Goal: Task Accomplishment & Management: Manage account settings

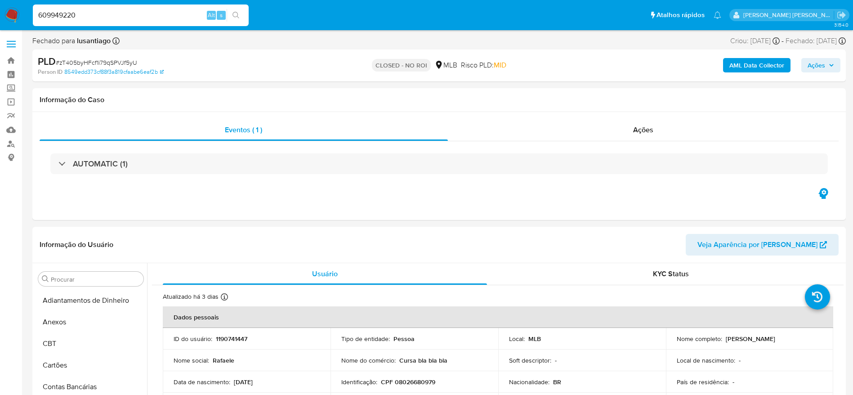
select select "10"
type input "609949220"
click at [239, 17] on icon "search-icon" at bounding box center [235, 15] width 7 height 7
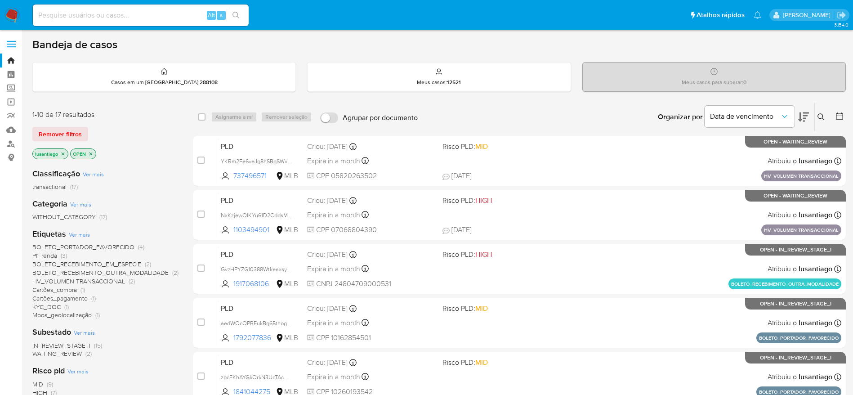
click at [108, 280] on span "HV_VOLUMEN TRANSACCIONAL" at bounding box center [78, 280] width 93 height 9
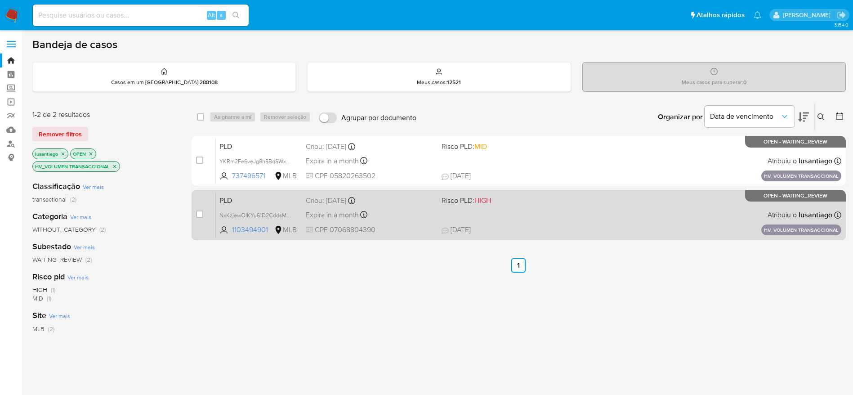
click at [424, 206] on div "PLD NxKzjewOIKYu61D2CddsMF7g 1103494901 MLB Risco PLD: HIGH Criou: 14/08/2025 C…" at bounding box center [528, 214] width 625 height 45
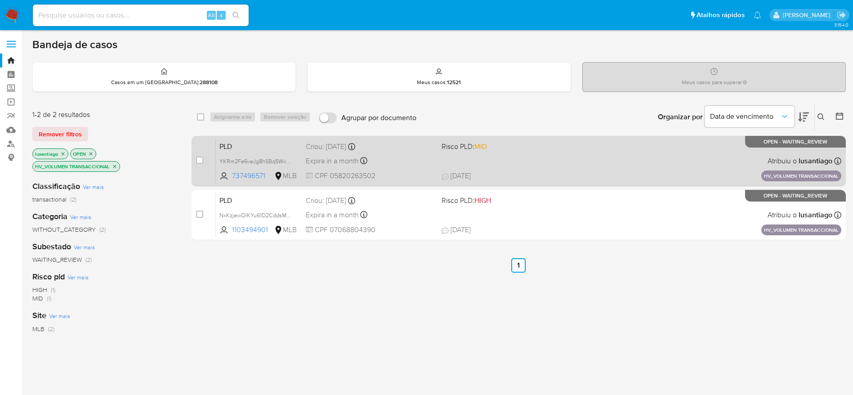
click at [423, 168] on div "PLD YKRm2Fe6veJg8hSBqSWxUGdX 737496571 MLB Risco PLD: MID Criou: 14/08/2025 Cri…" at bounding box center [528, 160] width 625 height 45
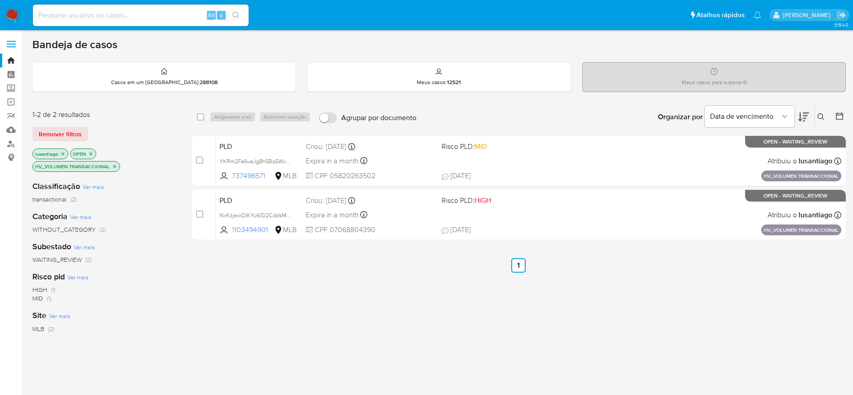
click at [118, 164] on p "HV_VOLUMEN TRANSACCIONAL" at bounding box center [76, 166] width 87 height 10
click at [115, 166] on icon "close-filter" at bounding box center [114, 166] width 3 height 3
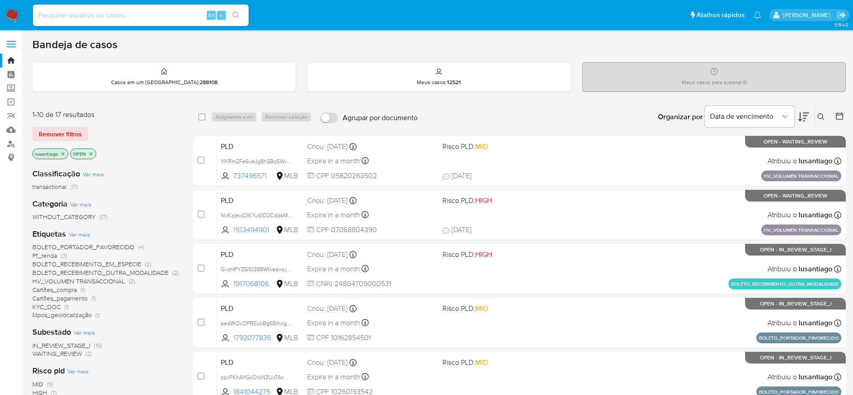
click at [62, 316] on span "Mpos_geolocalização" at bounding box center [61, 314] width 59 height 9
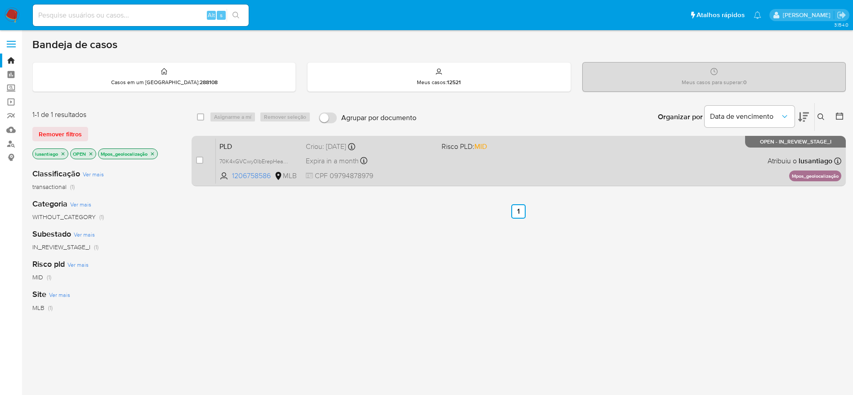
click at [504, 174] on div "PLD 70K4xGVCwy0lbErepHeaO1IR 1206758586 MLB Risco PLD: MID Criou: 12/08/2025 Cr…" at bounding box center [528, 160] width 625 height 45
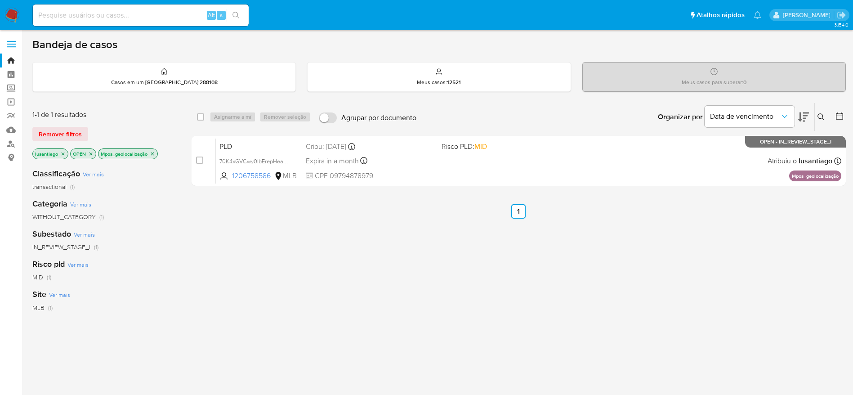
click at [155, 156] on icon "close-filter" at bounding box center [152, 153] width 5 height 5
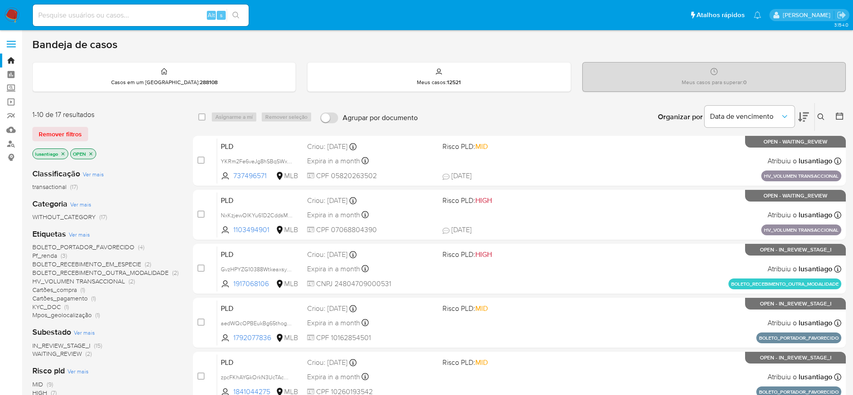
click at [53, 296] on span "Cartões_pagamento" at bounding box center [59, 298] width 55 height 9
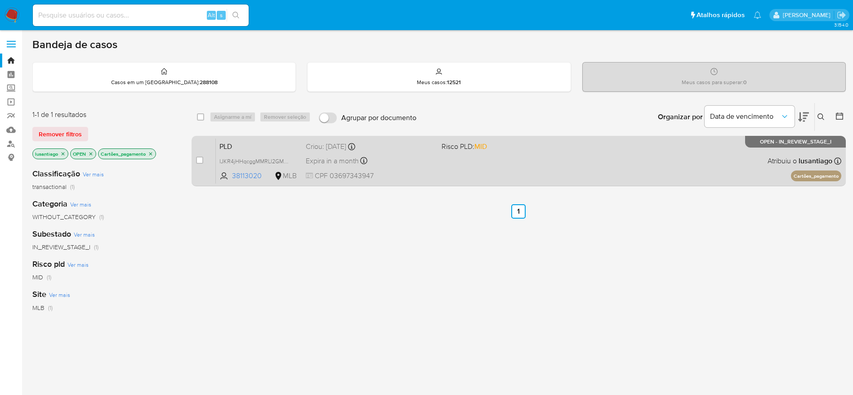
click at [424, 167] on div "PLD lJKR4jHHqcggMMRLI2GMuHtg 38113020 MLB Risco PLD: MID Criou: 12/08/2025 Crio…" at bounding box center [528, 160] width 625 height 45
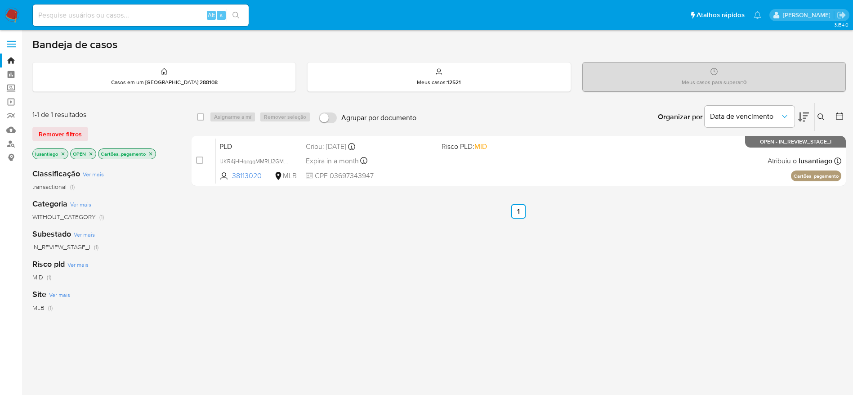
click at [147, 154] on p "Cartões_pagamento" at bounding box center [126, 154] width 57 height 10
click at [151, 154] on icon "close-filter" at bounding box center [150, 153] width 3 height 3
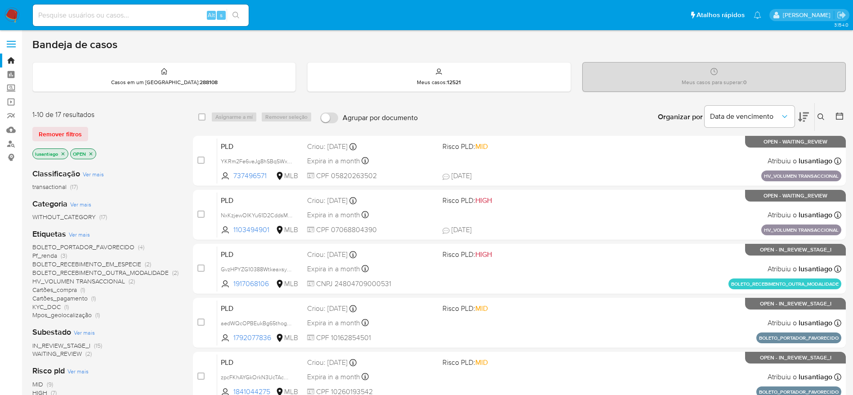
click at [52, 289] on span "Cartões_compra" at bounding box center [54, 289] width 44 height 9
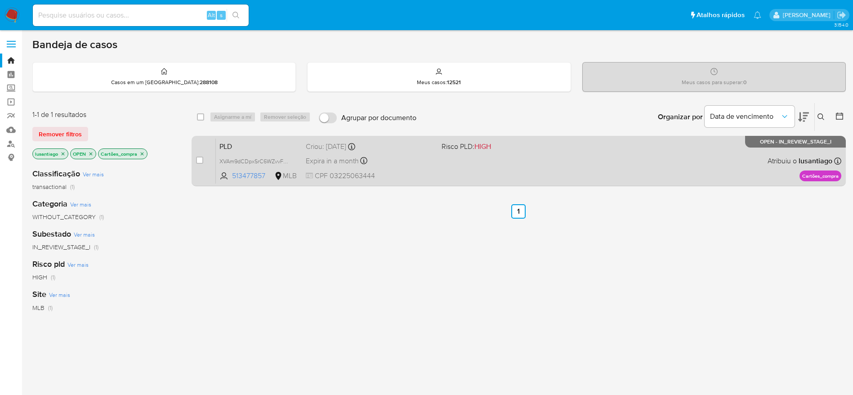
click at [431, 164] on div "Expira in a month Expira em 26/09/2025 00:19:16" at bounding box center [370, 161] width 129 height 12
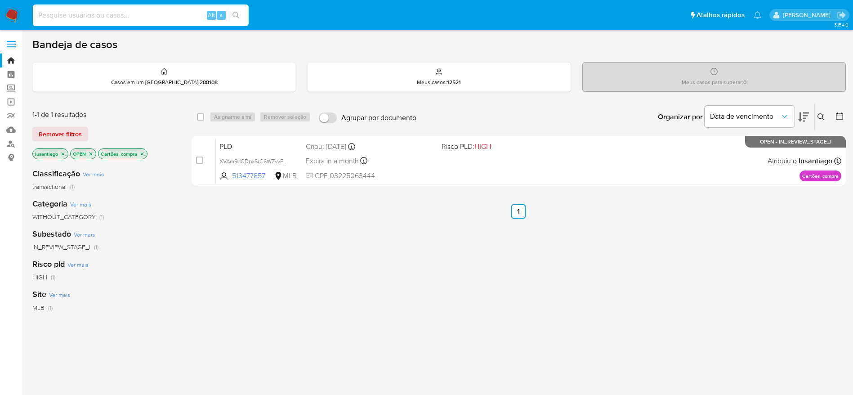
click at [112, 13] on input at bounding box center [141, 15] width 216 height 12
paste input "609949220"
type input "609949220"
click at [238, 17] on icon "search-icon" at bounding box center [235, 15] width 7 height 7
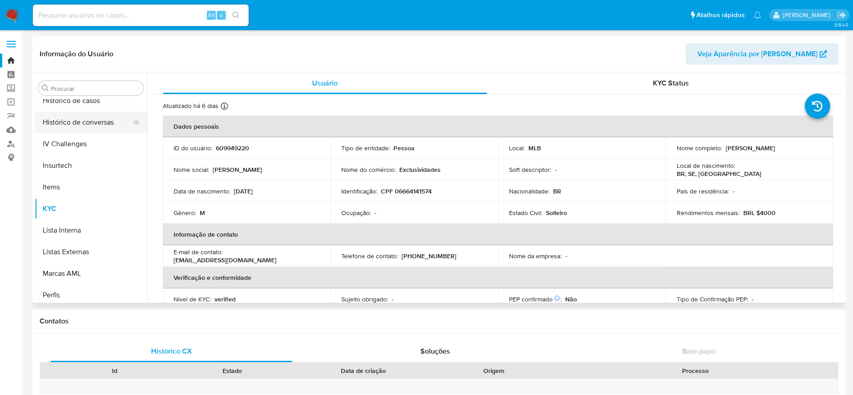
scroll to position [267, 0]
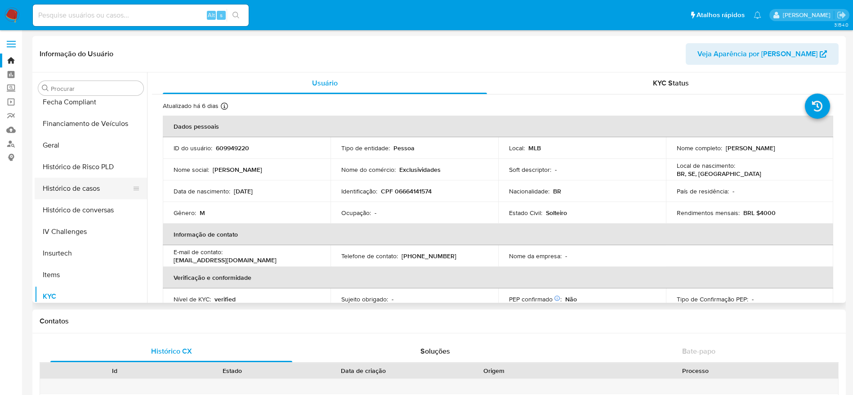
click at [96, 192] on button "Histórico de casos" at bounding box center [87, 189] width 105 height 22
select select "10"
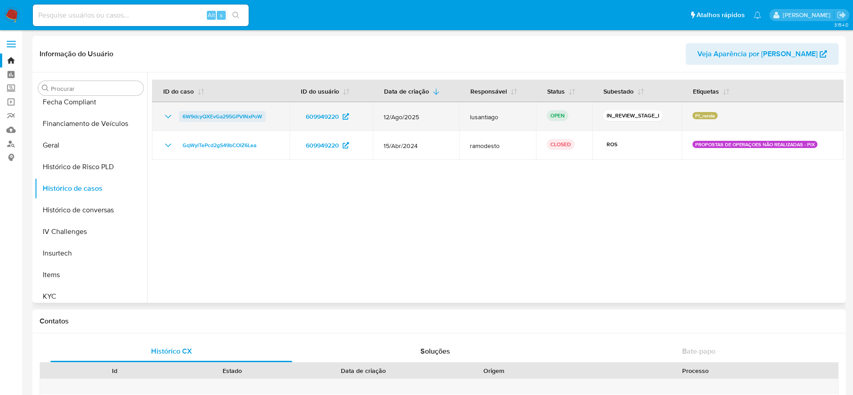
click at [226, 116] on span "6W9dcyQXEvGa295GPVINxPoW" at bounding box center [222, 116] width 80 height 11
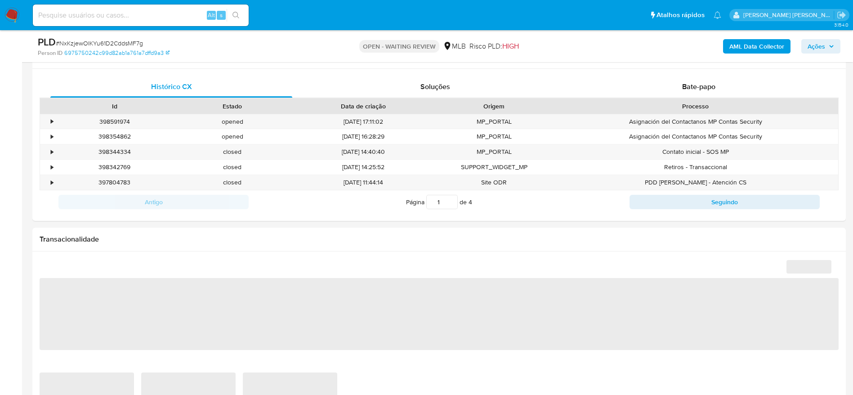
scroll to position [674, 0]
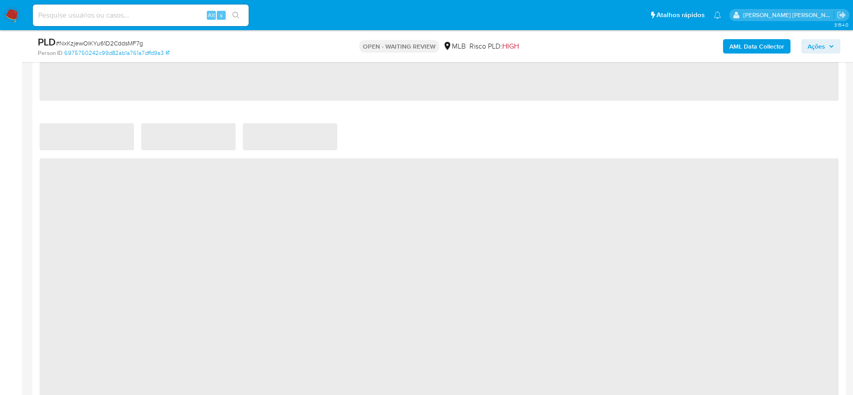
select select "10"
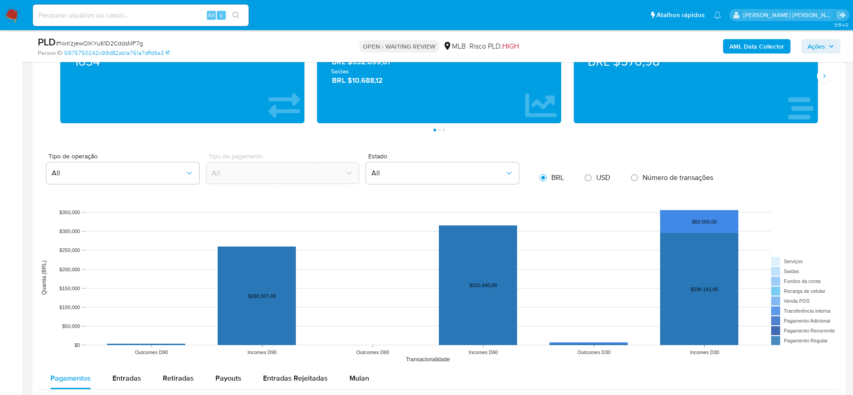
scroll to position [405, 0]
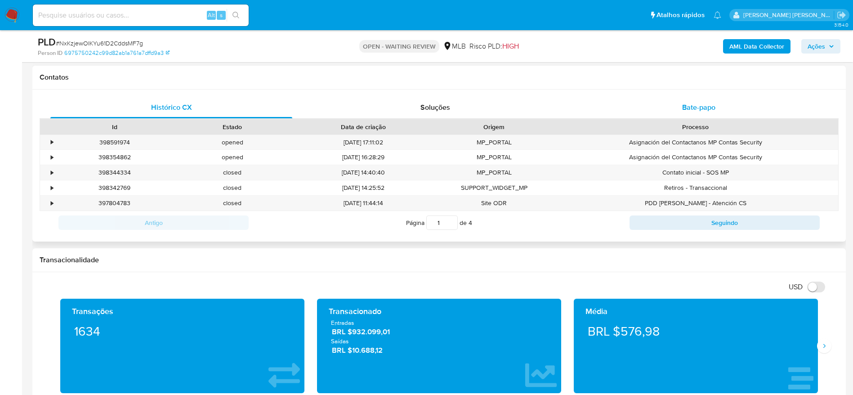
click at [707, 101] on div "Bate-papo" at bounding box center [699, 108] width 242 height 22
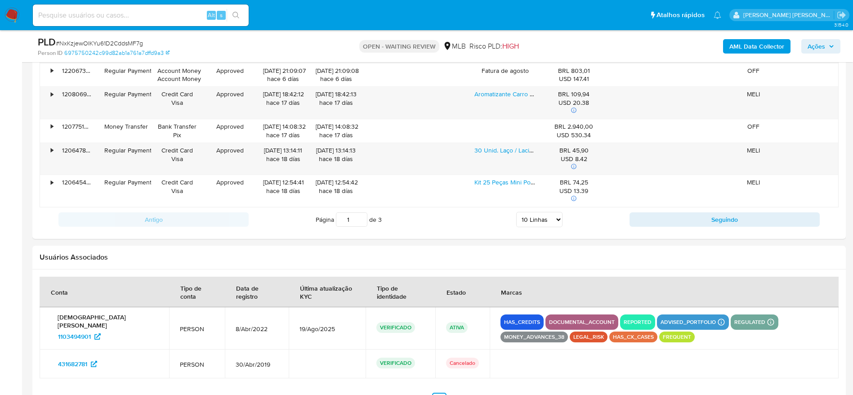
scroll to position [876, 0]
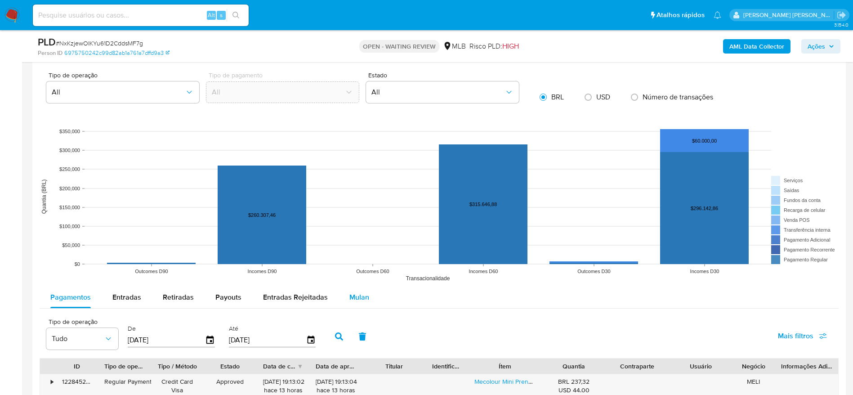
click at [369, 300] on button "Mulan" at bounding box center [358, 297] width 41 height 22
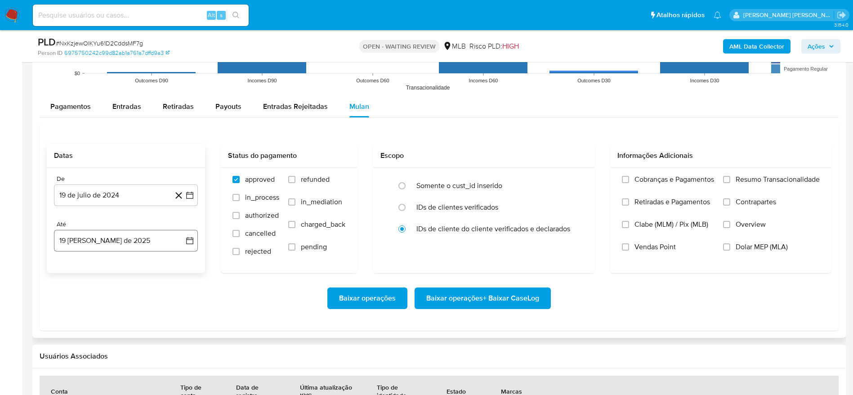
scroll to position [1079, 0]
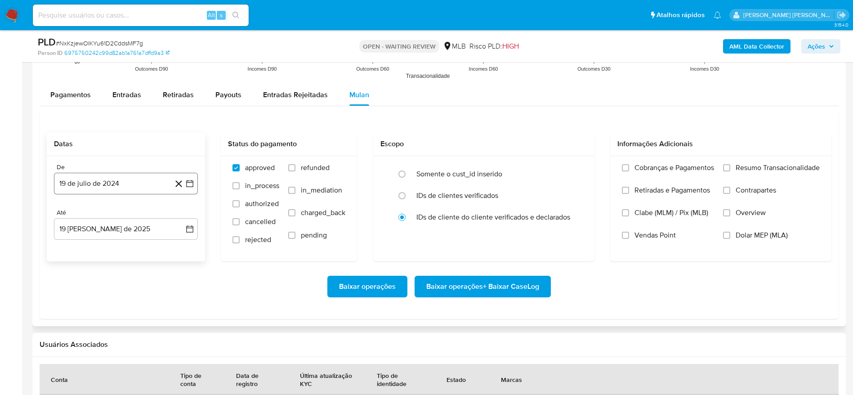
click at [110, 184] on button "19 de julio de 2024" at bounding box center [126, 184] width 144 height 22
click at [123, 215] on span "julio 2024" at bounding box center [122, 215] width 34 height 9
click at [184, 214] on icon "Año siguiente" at bounding box center [179, 215] width 11 height 11
click at [93, 298] on button "[DATE]" at bounding box center [86, 299] width 25 height 14
click at [91, 246] on button "1" at bounding box center [90, 249] width 14 height 14
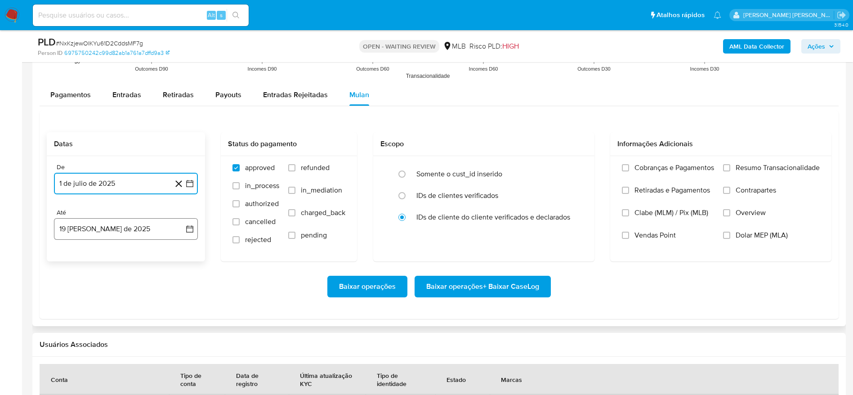
click at [86, 231] on button "19 [PERSON_NAME] de 2025" at bounding box center [126, 229] width 144 height 22
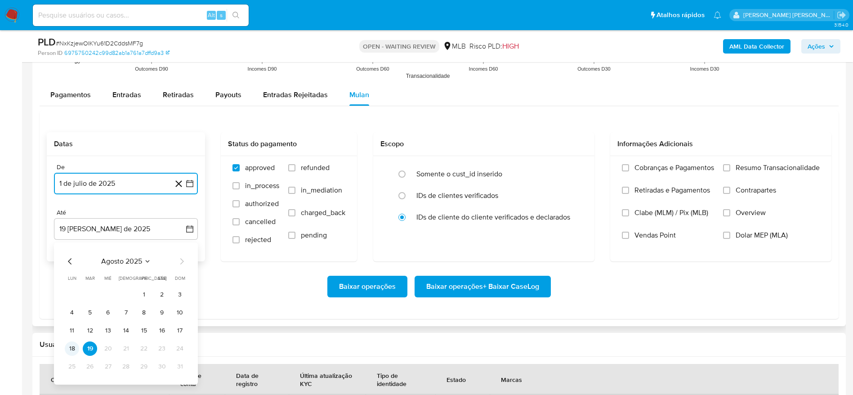
click at [76, 344] on button "18" at bounding box center [72, 348] width 14 height 14
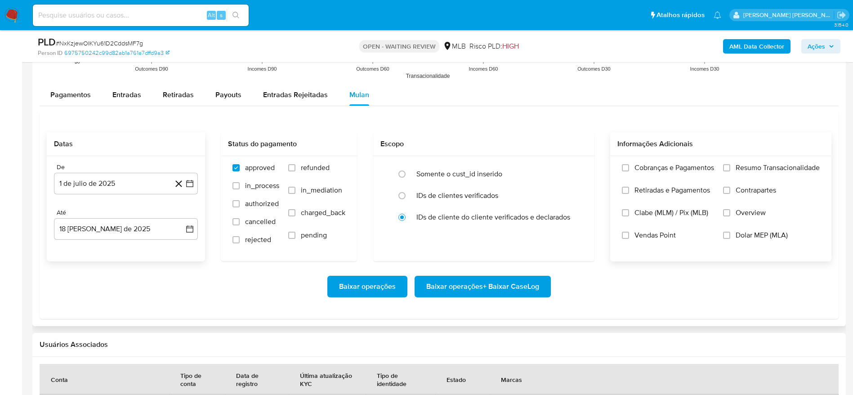
click at [761, 163] on span "Resumo Transacionalidade" at bounding box center [777, 167] width 84 height 9
click at [730, 164] on input "Resumo Transacionalidade" at bounding box center [726, 167] width 7 height 7
click at [475, 292] on span "Baixar operações + Baixar CaseLog" at bounding box center [482, 286] width 113 height 20
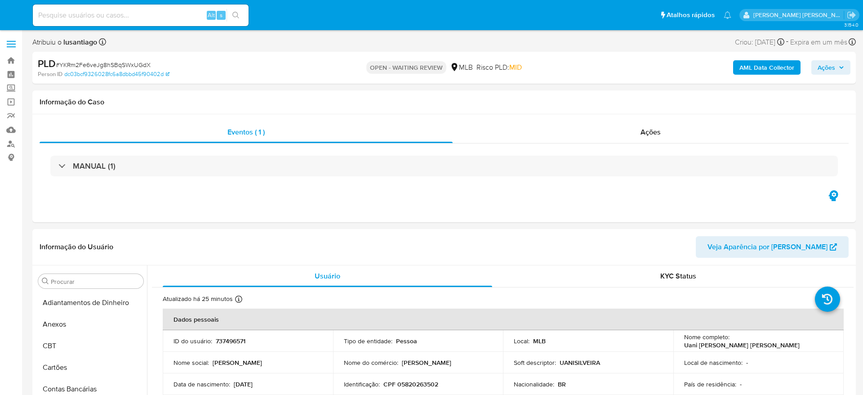
select select "10"
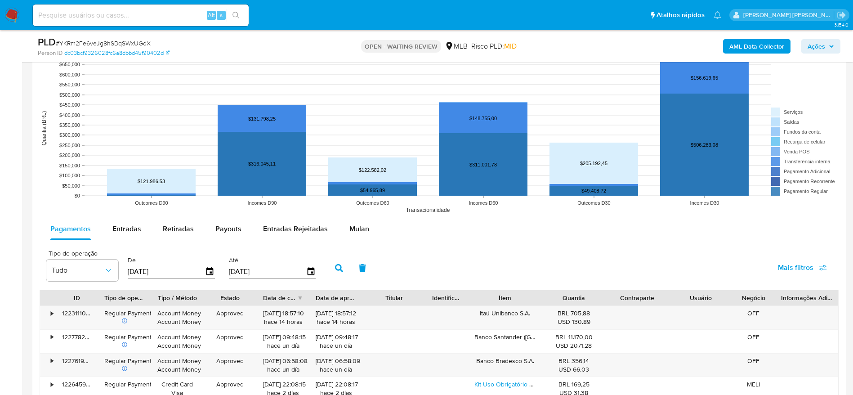
scroll to position [876, 0]
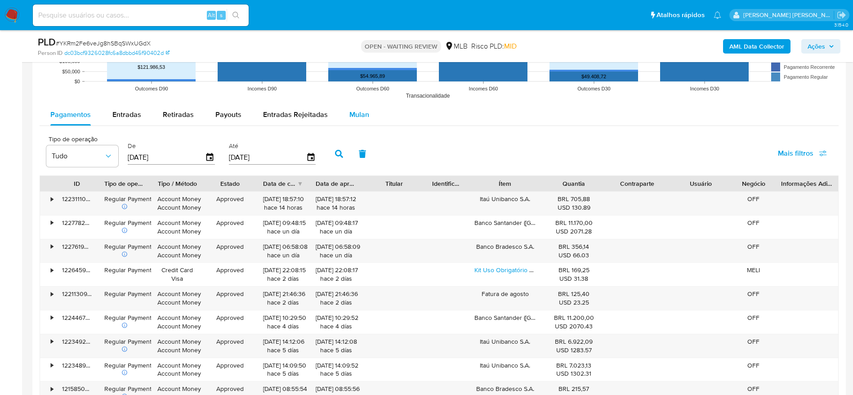
click at [353, 112] on span "Mulan" at bounding box center [359, 114] width 20 height 10
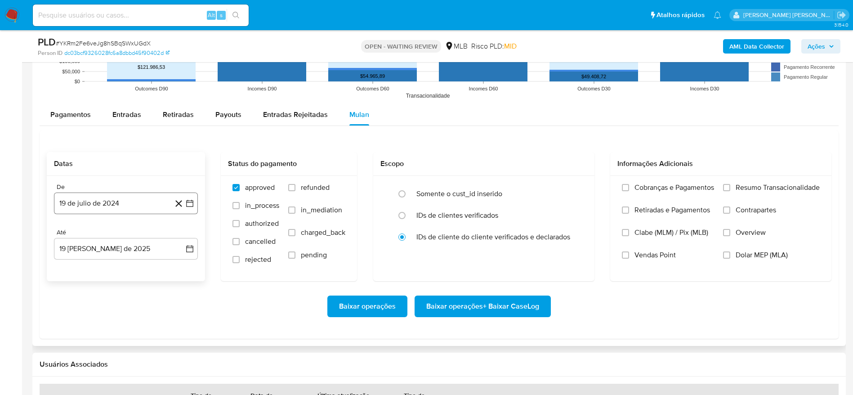
click at [59, 208] on button "19 de julio de 2024" at bounding box center [126, 203] width 144 height 22
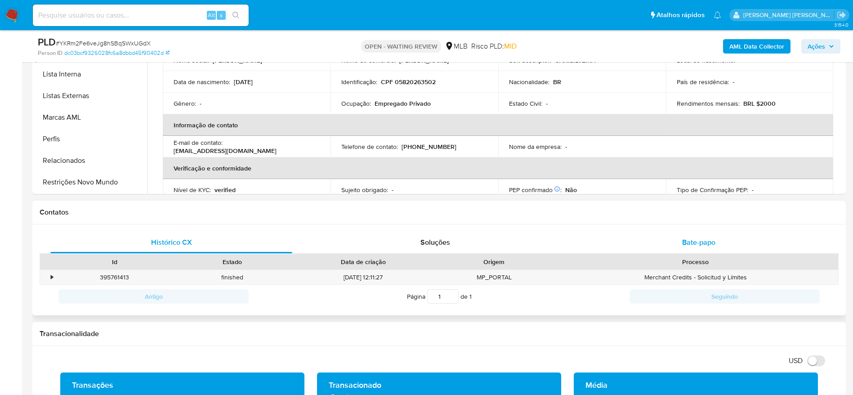
click at [680, 240] on div "Bate-papo" at bounding box center [699, 242] width 242 height 22
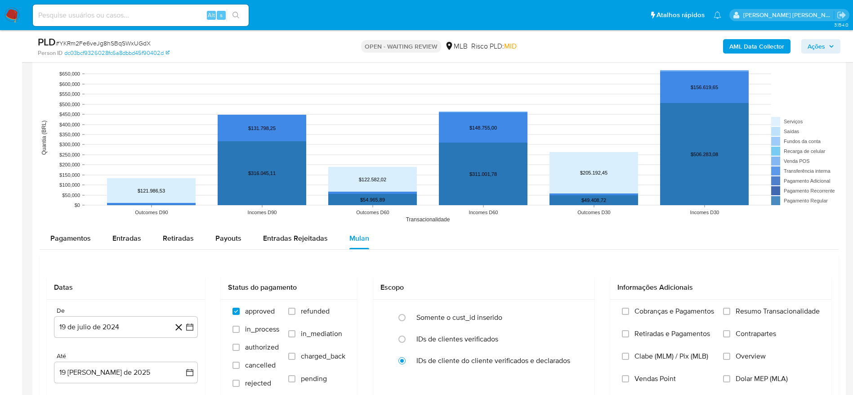
scroll to position [1011, 0]
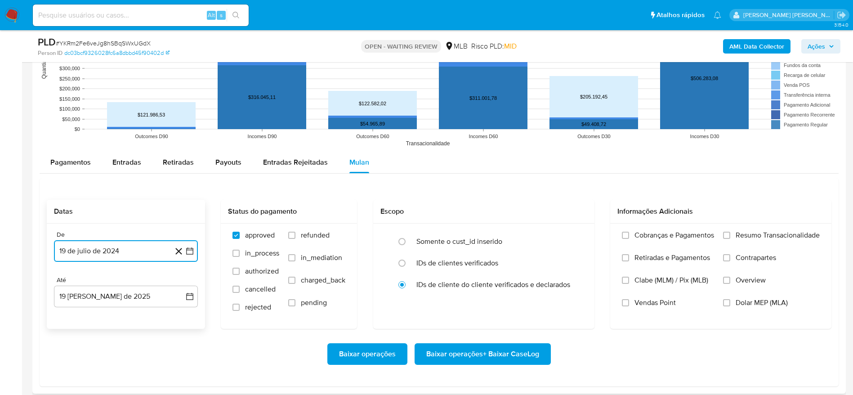
click at [161, 250] on button "19 de julio de 2024" at bounding box center [126, 251] width 144 height 22
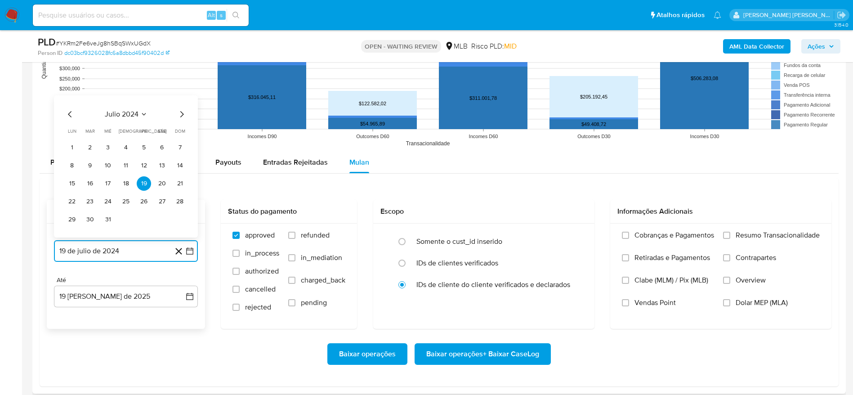
drag, startPoint x: 184, startPoint y: 112, endPoint x: 179, endPoint y: 117, distance: 7.3
click at [183, 114] on icon "Mes siguiente" at bounding box center [181, 114] width 11 height 11
click at [142, 112] on button "agosto 2024" at bounding box center [126, 114] width 50 height 9
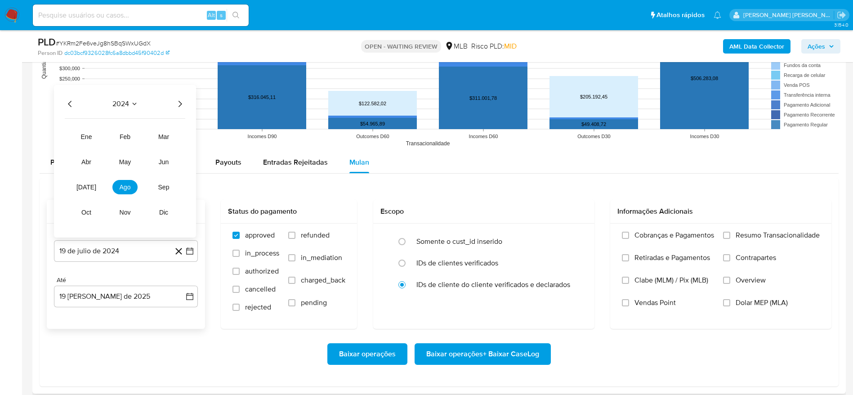
click at [182, 104] on icon "Año siguiente" at bounding box center [179, 103] width 11 height 11
click at [90, 187] on button "[DATE]" at bounding box center [86, 187] width 25 height 14
click at [92, 147] on button "1" at bounding box center [90, 147] width 14 height 14
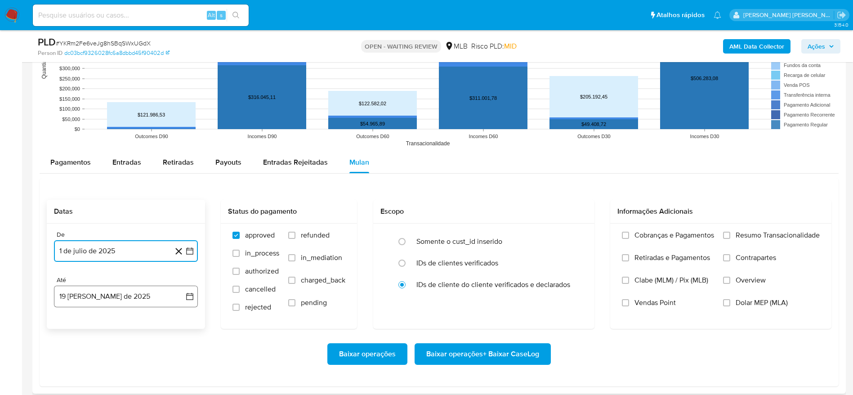
click at [121, 296] on button "19 [PERSON_NAME] de 2025" at bounding box center [126, 296] width 144 height 22
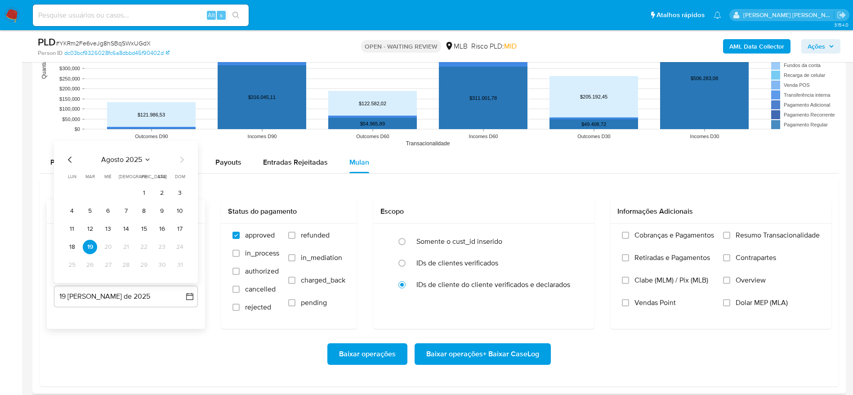
click at [65, 238] on tbody "1 2 3 4 5 6 7 8 9 10 11 12 13 14 15 16 17 18 19 20 21 22 23 24 25 26 27 28 29 3…" at bounding box center [126, 229] width 122 height 86
click at [67, 243] on button "18" at bounding box center [72, 247] width 14 height 14
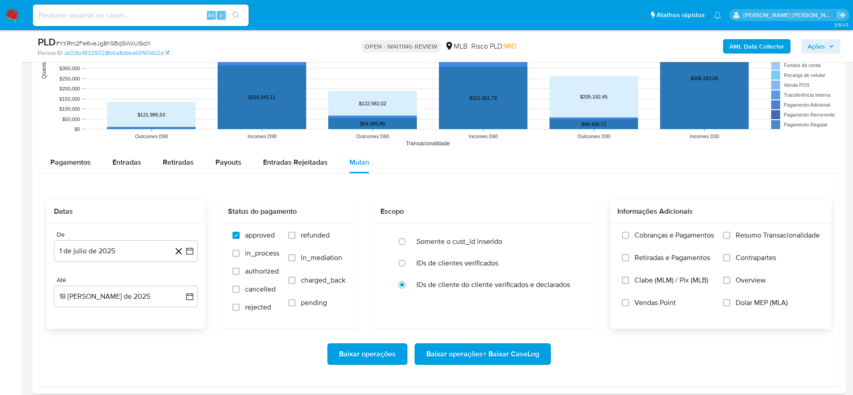
click at [731, 234] on label "Resumo Transacionalidade" at bounding box center [771, 242] width 97 height 22
click at [730, 234] on input "Resumo Transacionalidade" at bounding box center [726, 234] width 7 height 7
click at [503, 354] on span "Baixar operações + Baixar CaseLog" at bounding box center [482, 354] width 113 height 20
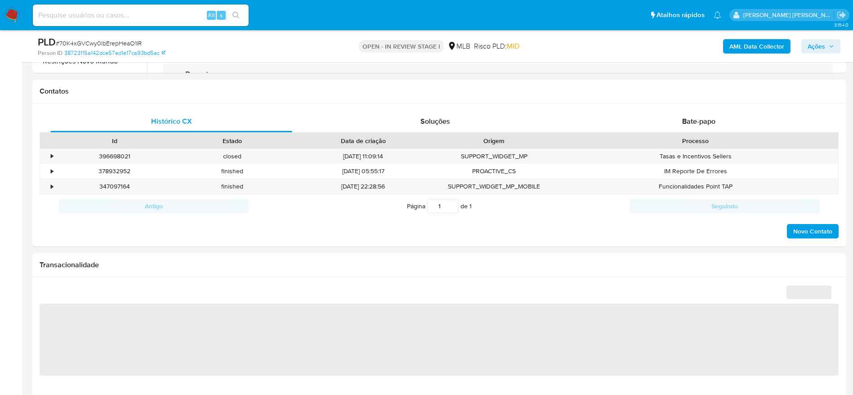
scroll to position [405, 0]
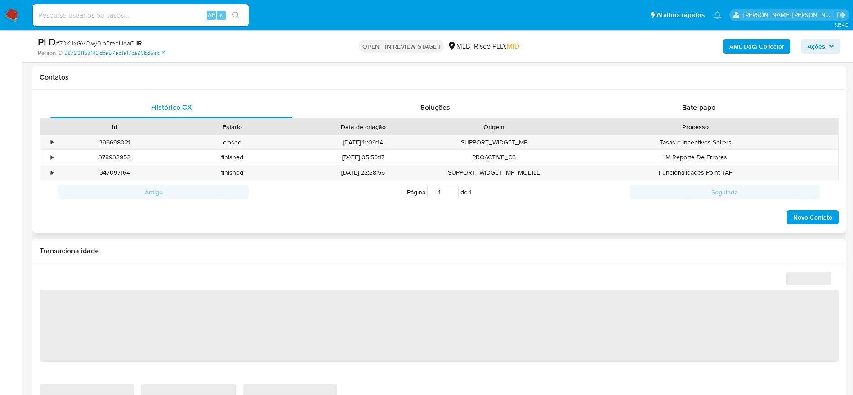
select select "10"
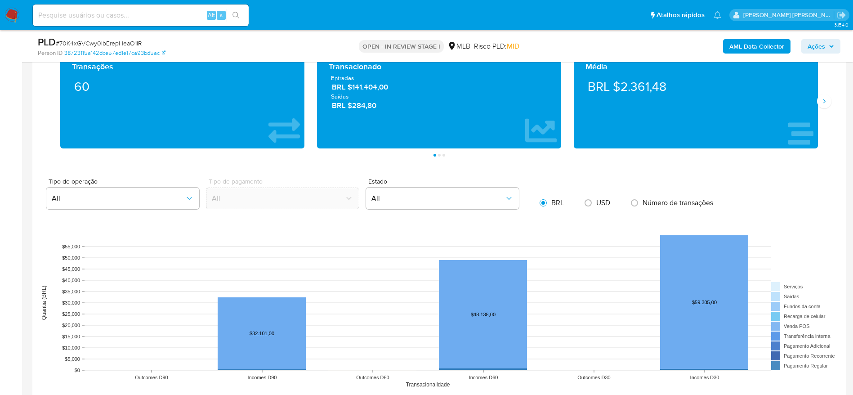
scroll to position [742, 0]
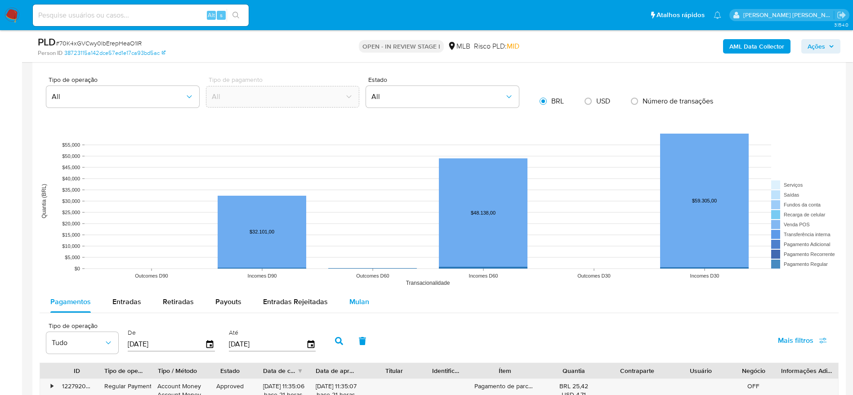
click at [349, 305] on span "Mulan" at bounding box center [359, 301] width 20 height 10
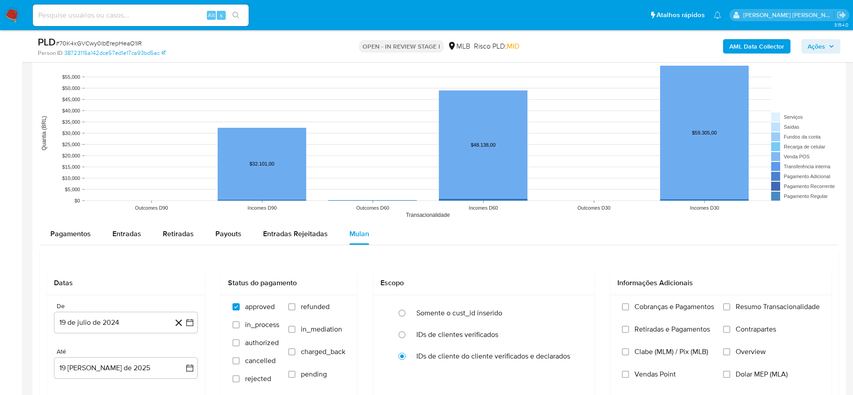
scroll to position [876, 0]
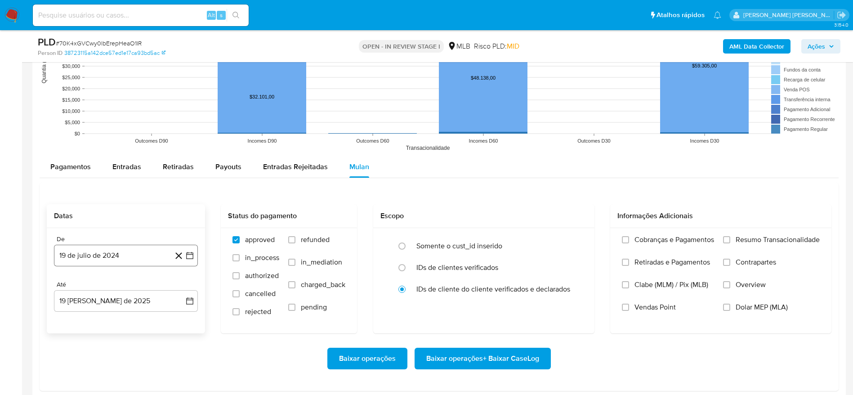
click at [70, 262] on button "19 de julio de 2024" at bounding box center [126, 256] width 144 height 22
click at [115, 115] on span "julio 2024" at bounding box center [122, 118] width 34 height 9
click at [179, 109] on icon "Año siguiente" at bounding box center [179, 108] width 11 height 11
click at [89, 191] on span "jul" at bounding box center [86, 191] width 20 height 7
click at [90, 152] on button "1" at bounding box center [90, 152] width 14 height 14
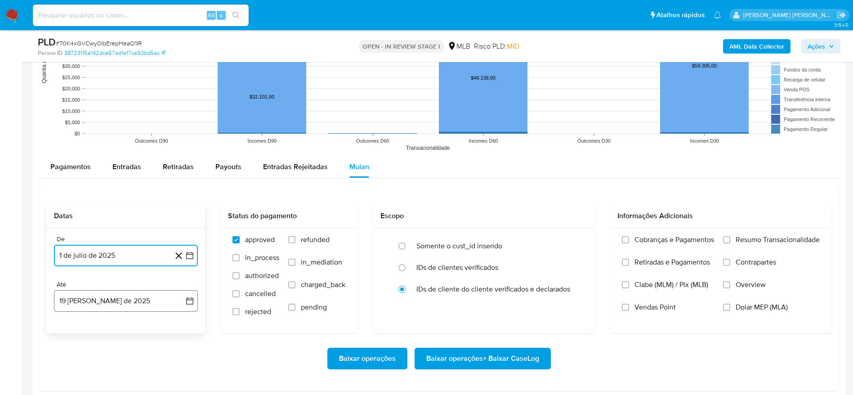
click at [91, 302] on button "19 de agosto de 2025" at bounding box center [126, 301] width 144 height 22
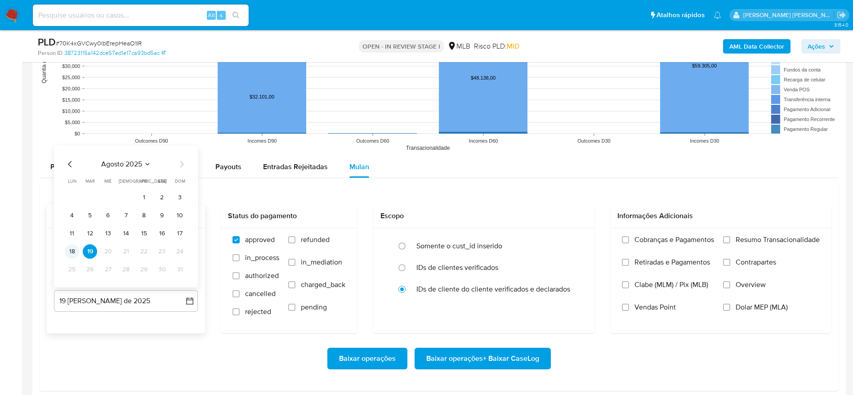
click at [72, 250] on button "18" at bounding box center [72, 251] width 14 height 14
click at [759, 237] on span "Resumo Transacionalidade" at bounding box center [777, 239] width 84 height 9
click at [730, 237] on input "Resumo Transacionalidade" at bounding box center [726, 239] width 7 height 7
click at [498, 356] on span "Baixar operações + Baixar CaseLog" at bounding box center [482, 358] width 113 height 20
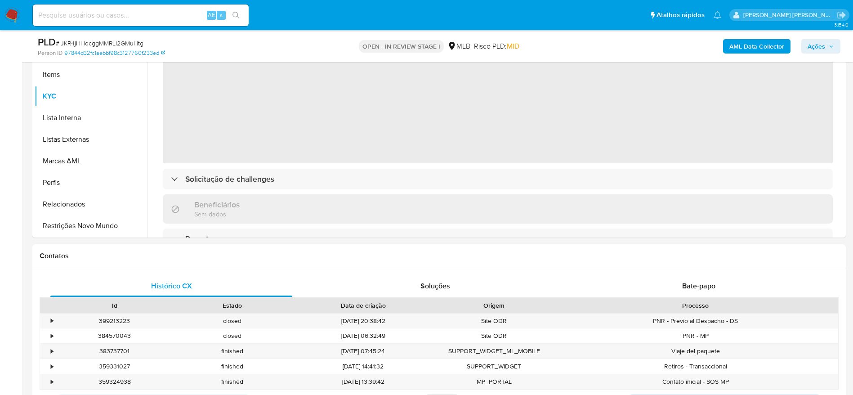
scroll to position [539, 0]
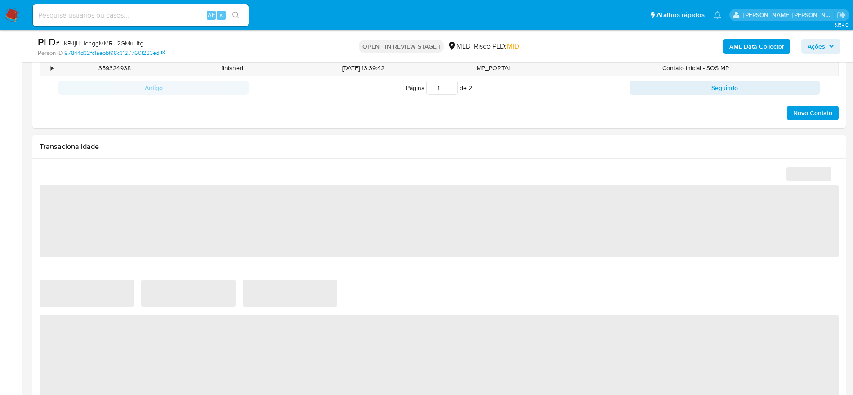
select select "10"
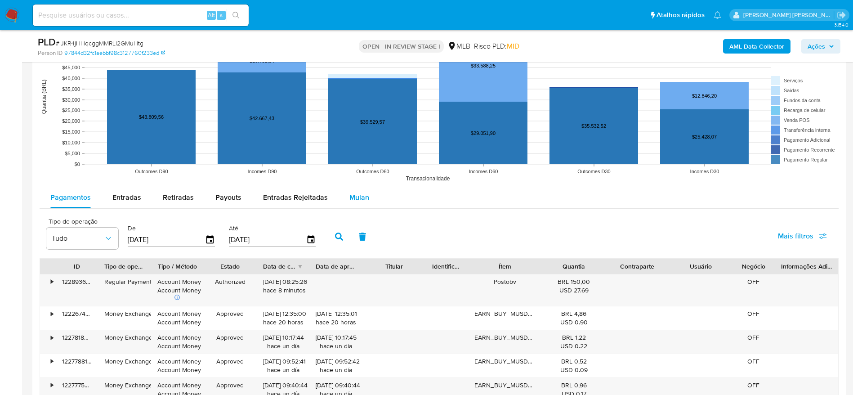
click at [349, 193] on span "Mulan" at bounding box center [359, 197] width 20 height 10
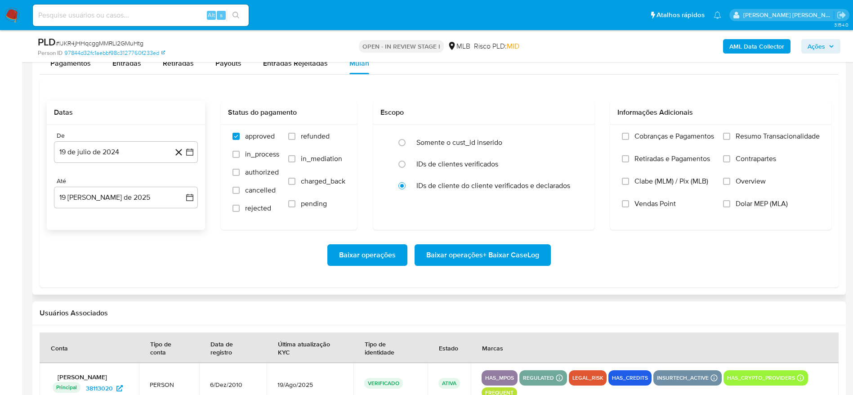
scroll to position [1011, 0]
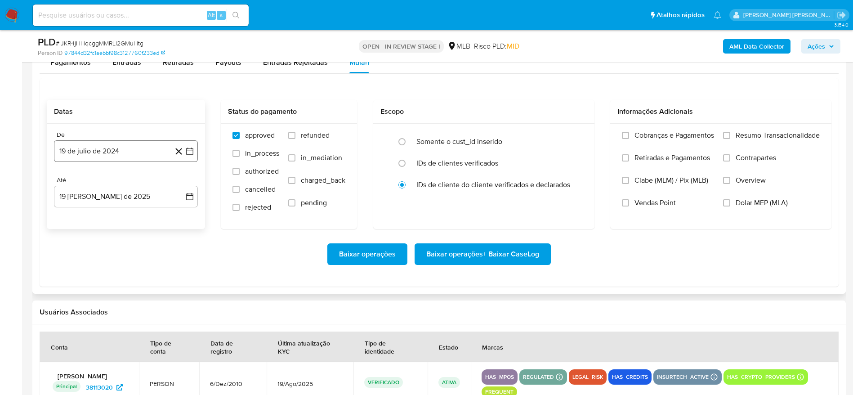
click at [105, 151] on button "19 de julio de 2024" at bounding box center [126, 151] width 144 height 22
click at [124, 182] on span "julio 2024" at bounding box center [122, 183] width 34 height 9
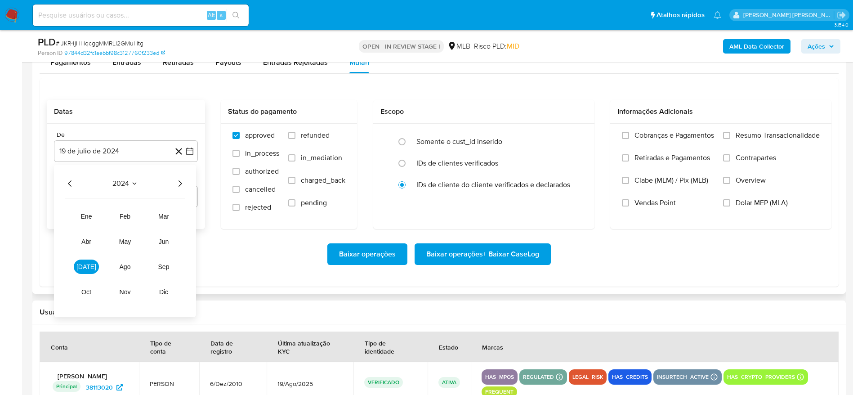
click at [183, 181] on icon "Año siguiente" at bounding box center [179, 183] width 11 height 11
click at [83, 269] on span "[DATE]" at bounding box center [86, 266] width 20 height 7
click at [89, 215] on button "1" at bounding box center [90, 216] width 14 height 14
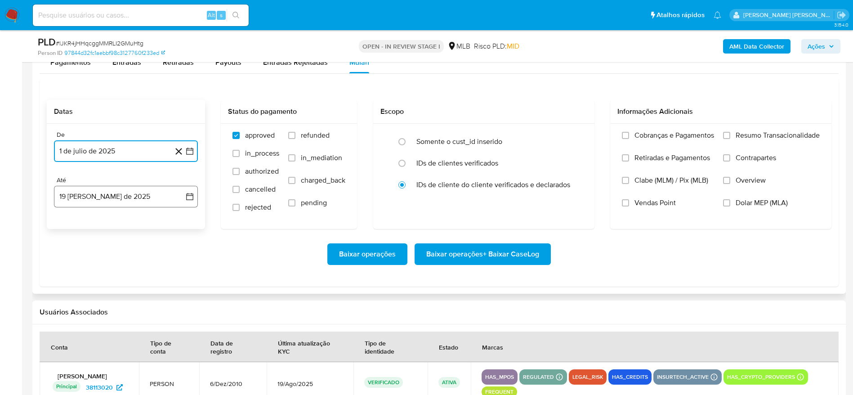
click at [92, 192] on button "19 [PERSON_NAME] de 2025" at bounding box center [126, 197] width 144 height 22
click at [72, 315] on button "18" at bounding box center [72, 316] width 14 height 14
click at [755, 134] on span "Resumo Transacionalidade" at bounding box center [777, 135] width 84 height 9
click at [730, 134] on input "Resumo Transacionalidade" at bounding box center [726, 135] width 7 height 7
click at [519, 256] on span "Baixar operações + Baixar CaseLog" at bounding box center [482, 254] width 113 height 20
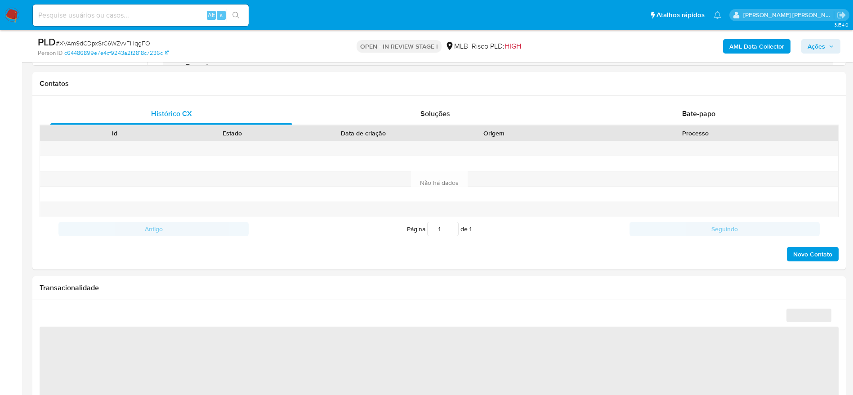
scroll to position [405, 0]
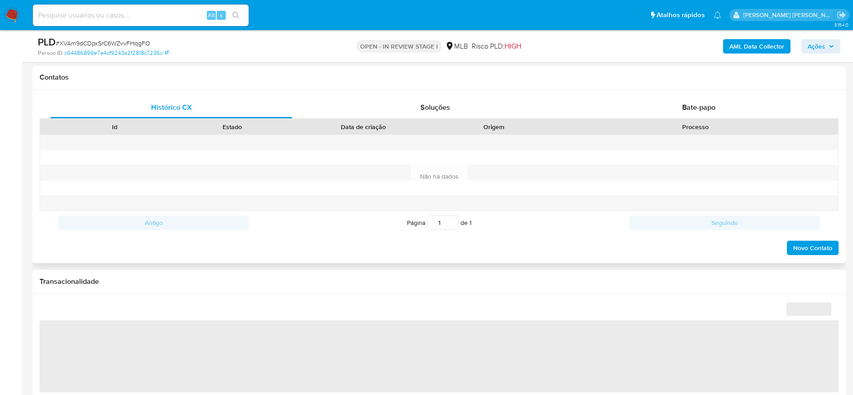
select select "10"
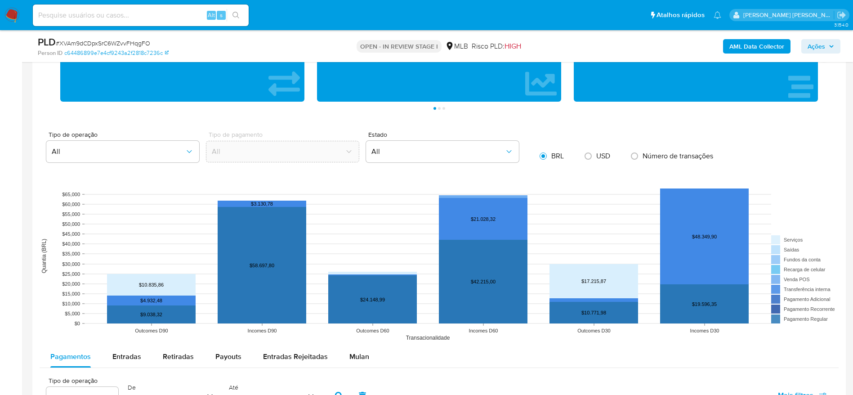
scroll to position [876, 0]
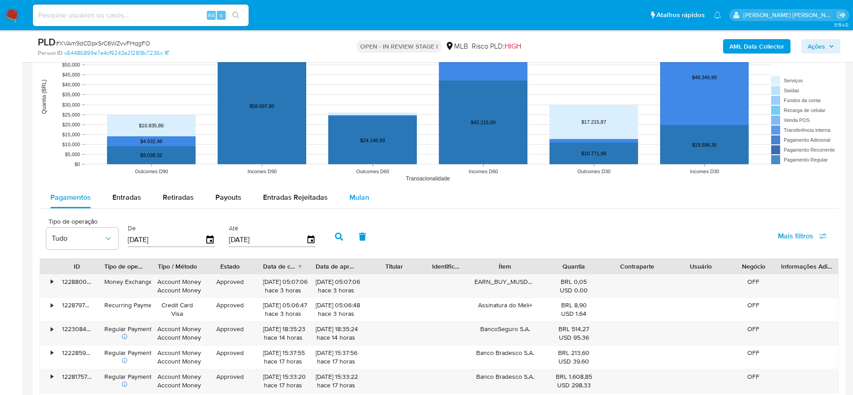
click at [363, 191] on div "Mulan" at bounding box center [359, 198] width 20 height 22
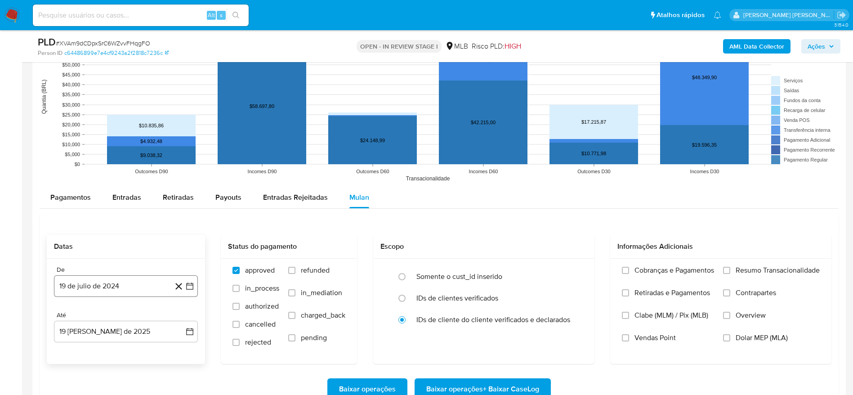
click at [80, 291] on button "19 de julio de 2024" at bounding box center [126, 286] width 144 height 22
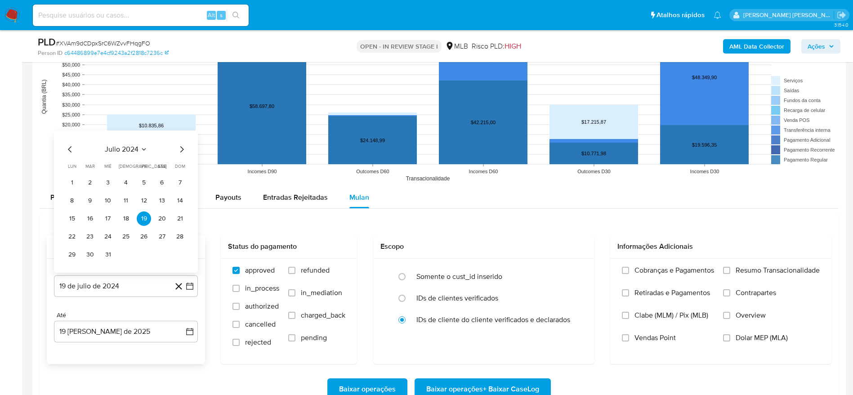
click at [110, 149] on span "julio 2024" at bounding box center [122, 149] width 34 height 9
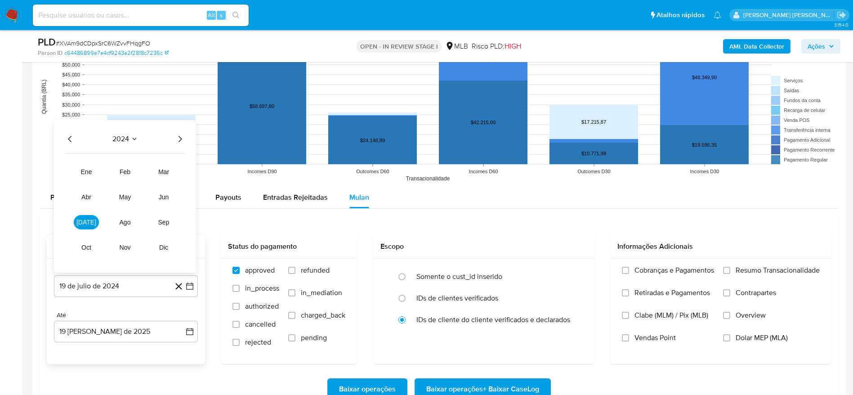
click at [179, 135] on icon "Año siguiente" at bounding box center [179, 138] width 11 height 11
click at [88, 226] on button "[DATE]" at bounding box center [86, 222] width 25 height 14
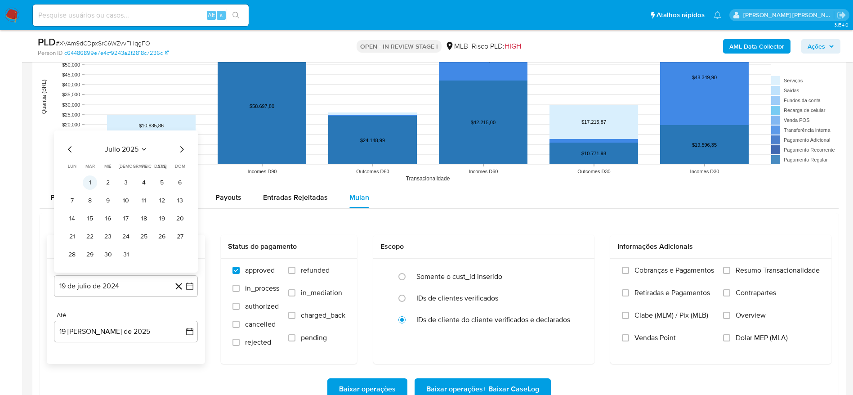
click at [92, 185] on button "1" at bounding box center [90, 182] width 14 height 14
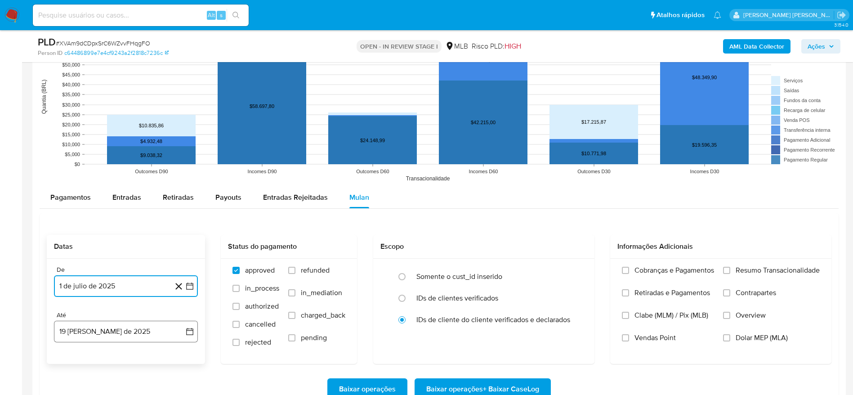
click at [110, 334] on button "19 [PERSON_NAME] de 2025" at bounding box center [126, 331] width 144 height 22
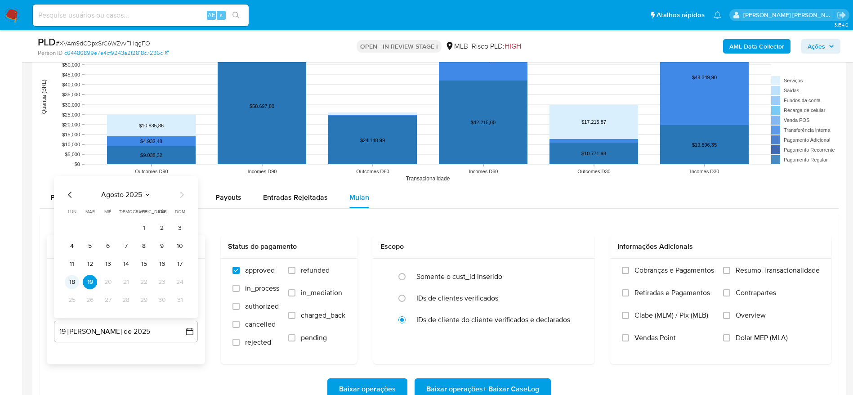
click at [68, 282] on button "18" at bounding box center [72, 282] width 14 height 14
click at [738, 266] on span "Resumo Transacionalidade" at bounding box center [777, 270] width 84 height 9
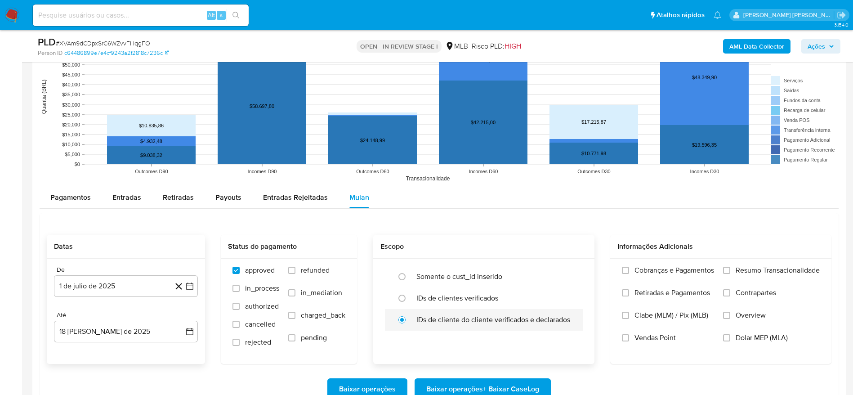
scroll to position [944, 0]
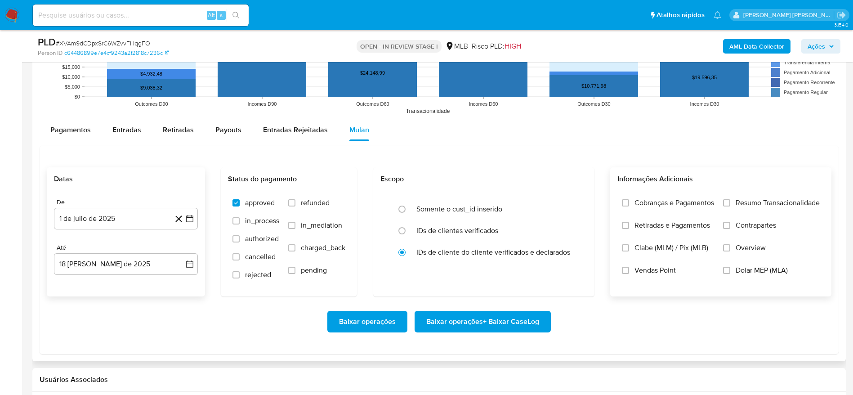
click at [774, 198] on span "Resumo Transacionalidade" at bounding box center [777, 202] width 84 height 9
click at [730, 199] on input "Resumo Transacionalidade" at bounding box center [726, 202] width 7 height 7
click at [482, 325] on span "Baixar operações + Baixar CaseLog" at bounding box center [482, 321] width 113 height 20
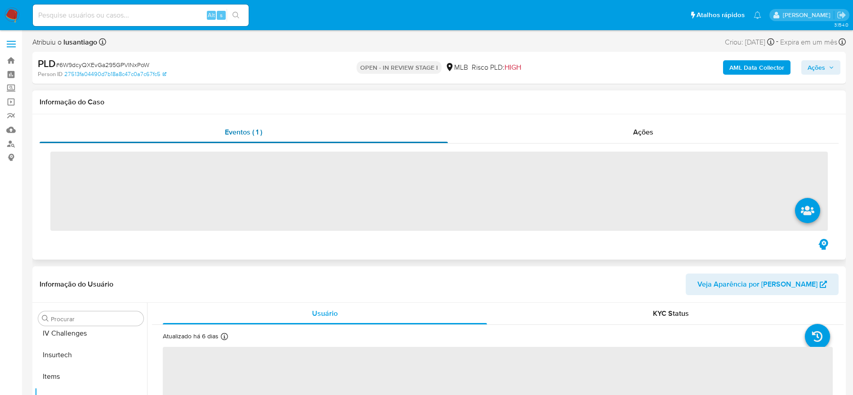
scroll to position [401, 0]
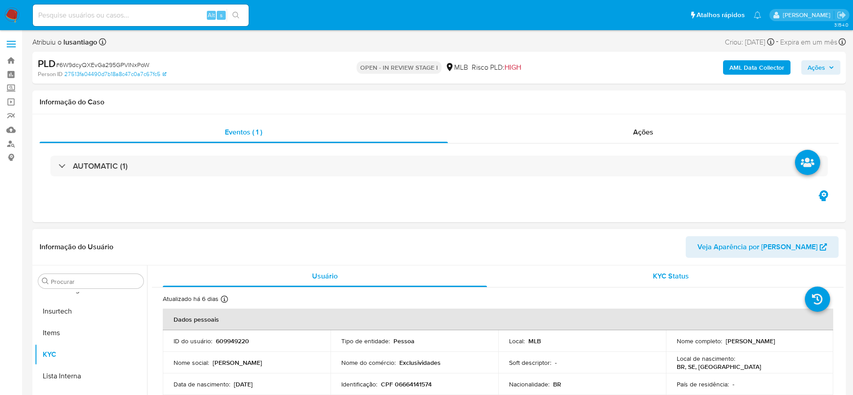
select select "10"
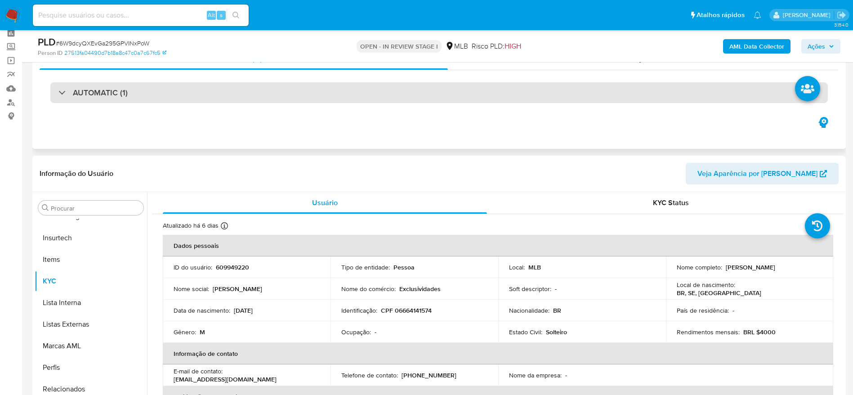
scroll to position [0, 0]
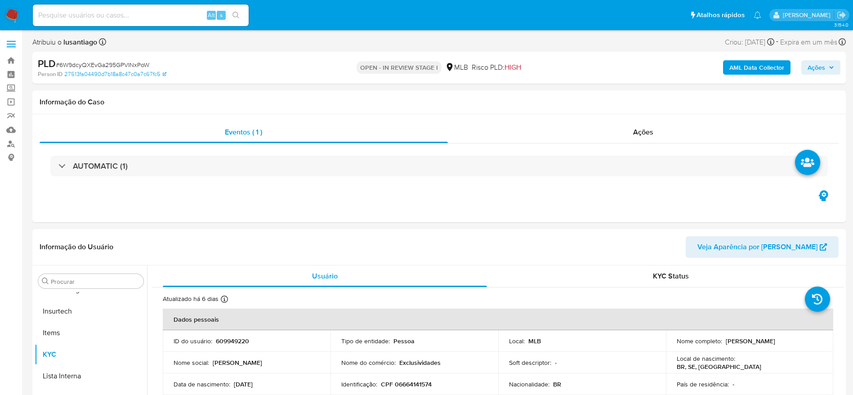
click at [134, 64] on span "# 6W9dcyQXEvGa295GPVINxPoW" at bounding box center [102, 64] width 93 height 9
copy span "6W9dcyQXEvGa295GPVINxPoW"
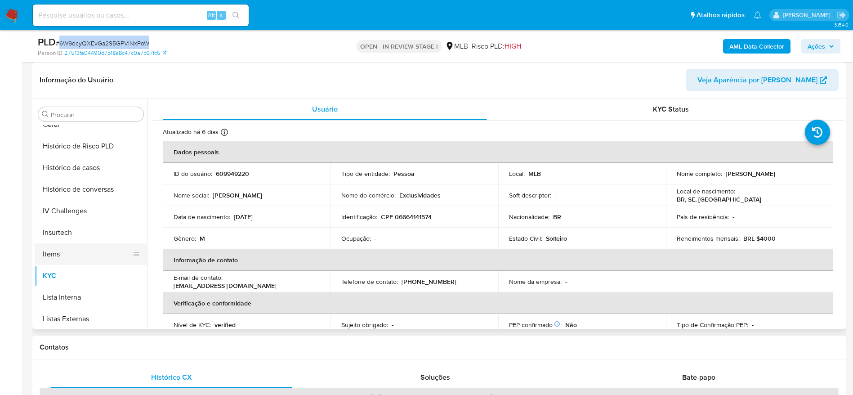
scroll to position [267, 0]
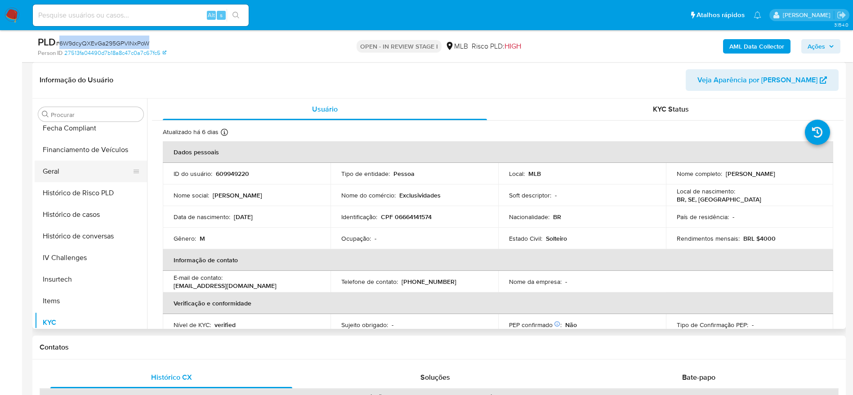
click at [72, 168] on button "Geral" at bounding box center [87, 171] width 105 height 22
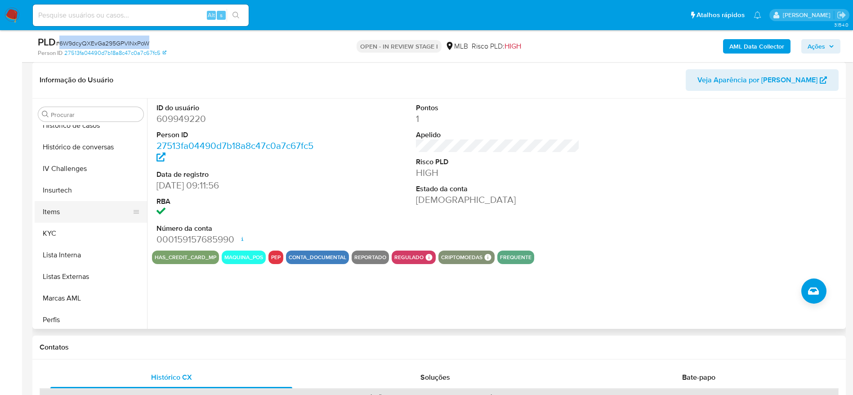
scroll to position [401, 0]
click at [90, 212] on button "Lista Interna" at bounding box center [87, 209] width 105 height 22
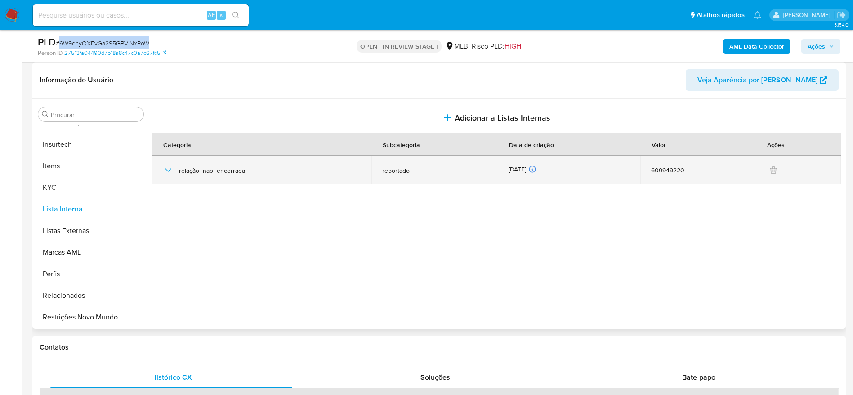
click at [168, 169] on icon "button" at bounding box center [168, 170] width 11 height 11
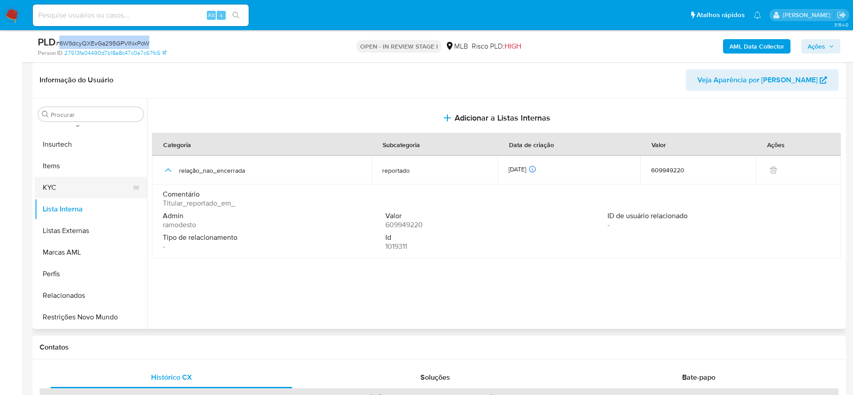
click at [78, 192] on button "KYC" at bounding box center [87, 188] width 105 height 22
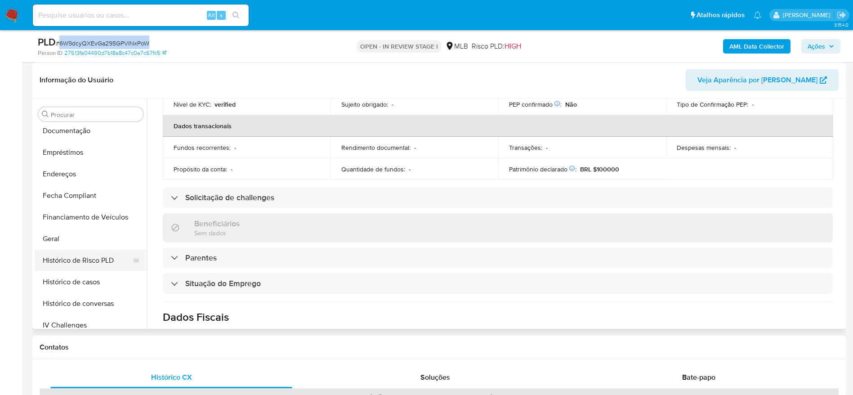
scroll to position [132, 0]
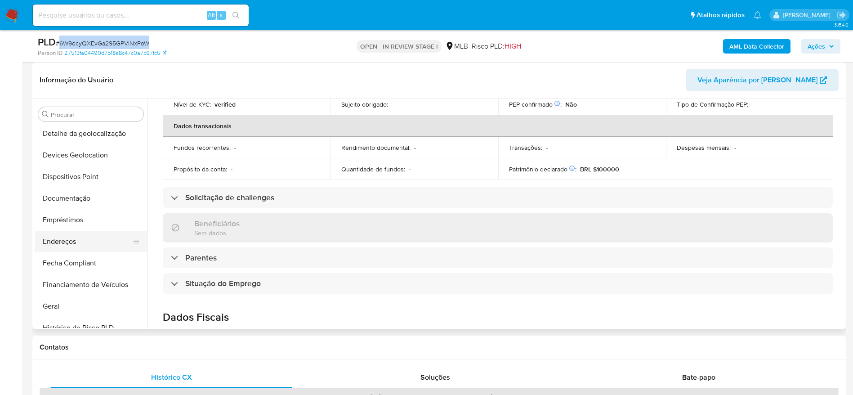
click at [77, 241] on button "Endereços" at bounding box center [87, 242] width 105 height 22
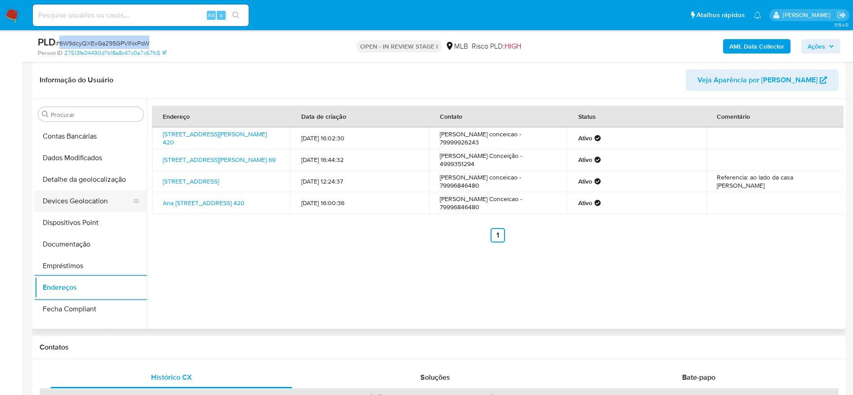
scroll to position [64, 0]
click at [111, 209] on button "Detalhe da geolocalização" at bounding box center [87, 201] width 105 height 22
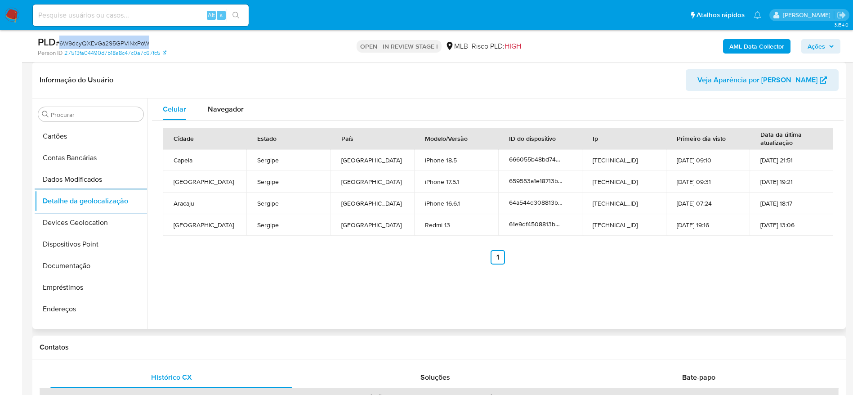
scroll to position [401, 0]
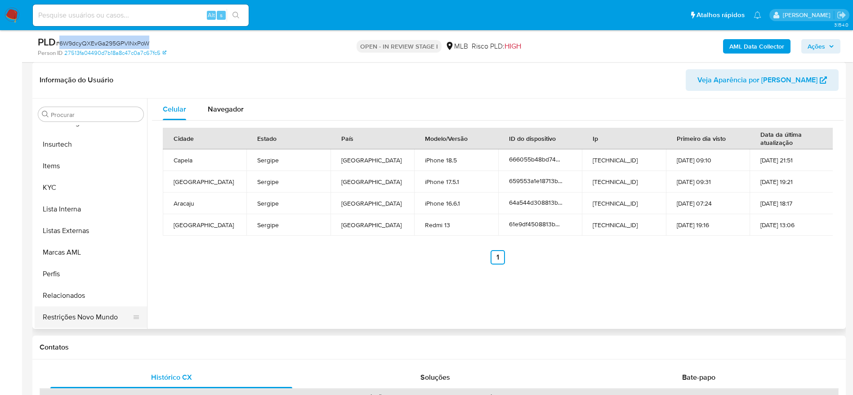
click at [75, 320] on button "Restrições Novo Mundo" at bounding box center [87, 317] width 105 height 22
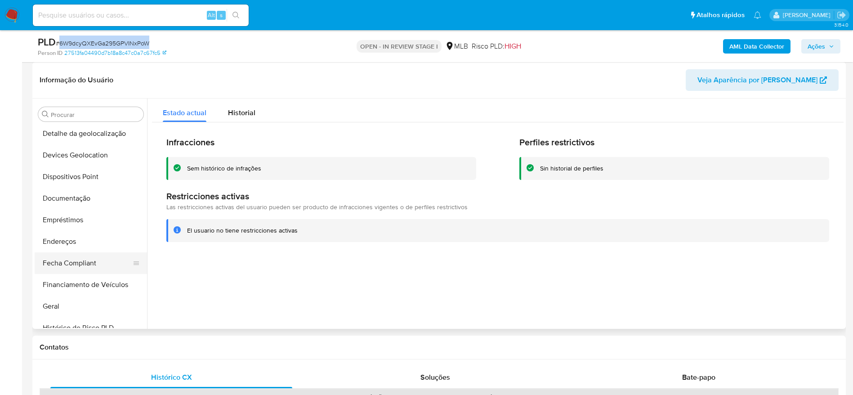
scroll to position [64, 0]
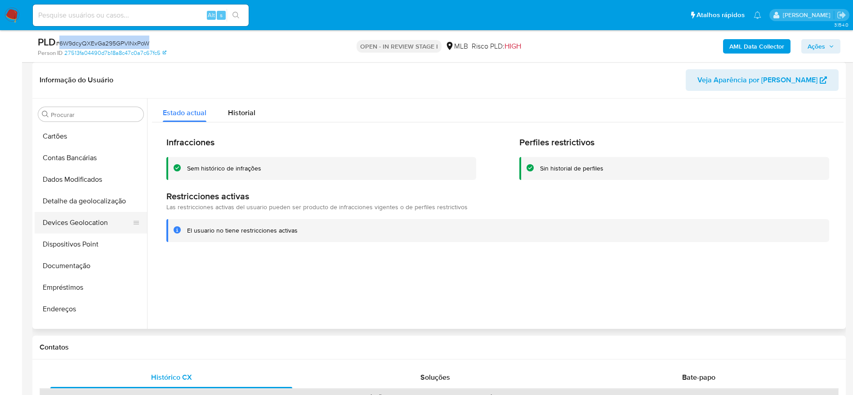
click at [85, 227] on button "Devices Geolocation" at bounding box center [87, 223] width 105 height 22
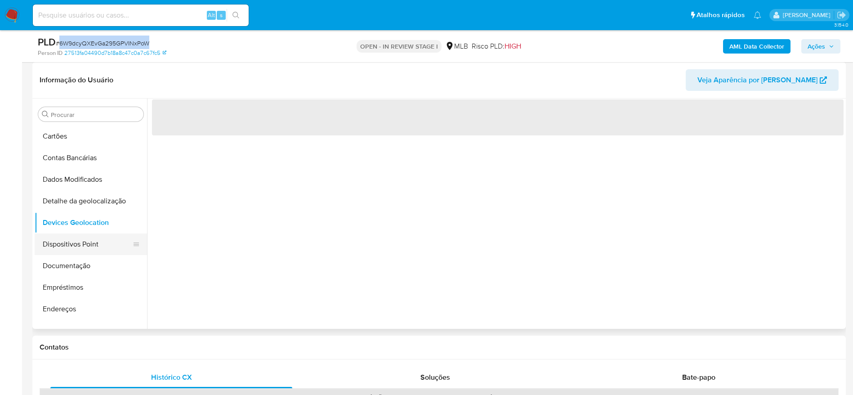
click at [82, 238] on button "Dispositivos Point" at bounding box center [87, 244] width 105 height 22
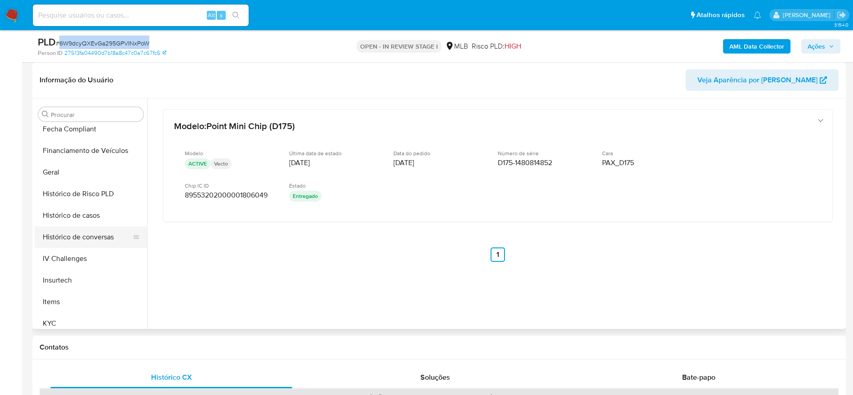
scroll to position [267, 0]
click at [64, 321] on button "KYC" at bounding box center [87, 322] width 105 height 22
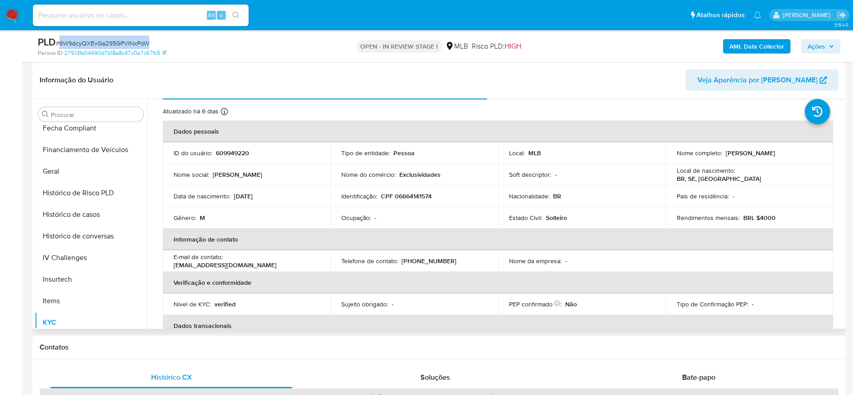
scroll to position [0, 0]
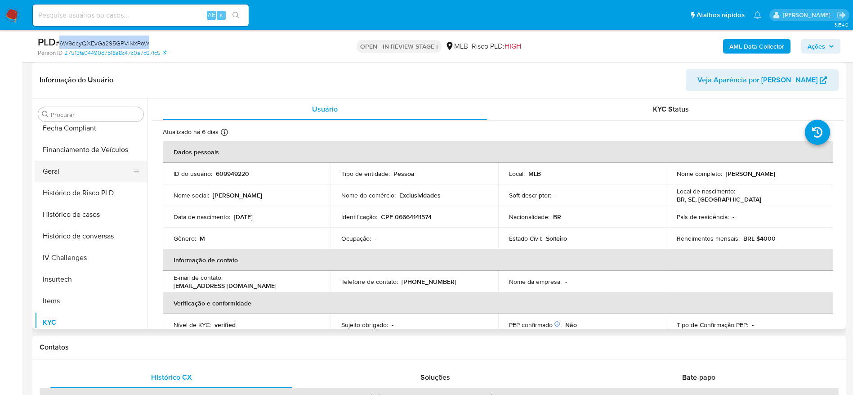
click at [80, 179] on button "Geral" at bounding box center [87, 171] width 105 height 22
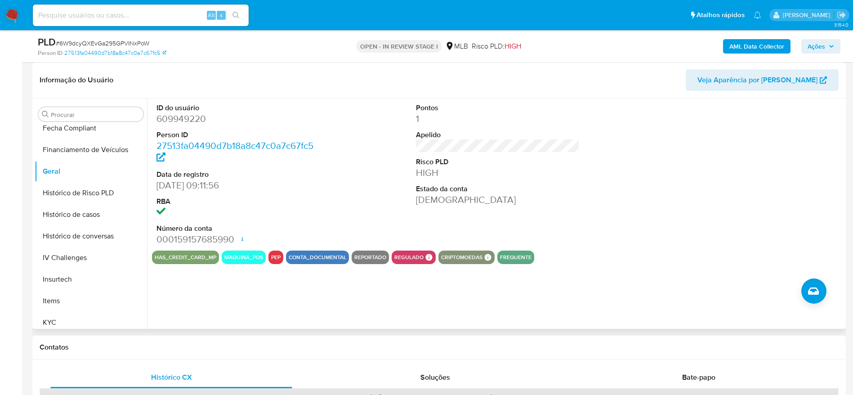
click at [232, 282] on div "ID do usuário 609949220 Person ID 27513fa04490d7b18a8c47c0a7c67fc5 Data de regi…" at bounding box center [495, 213] width 696 height 230
click at [68, 325] on button "KYC" at bounding box center [87, 322] width 105 height 22
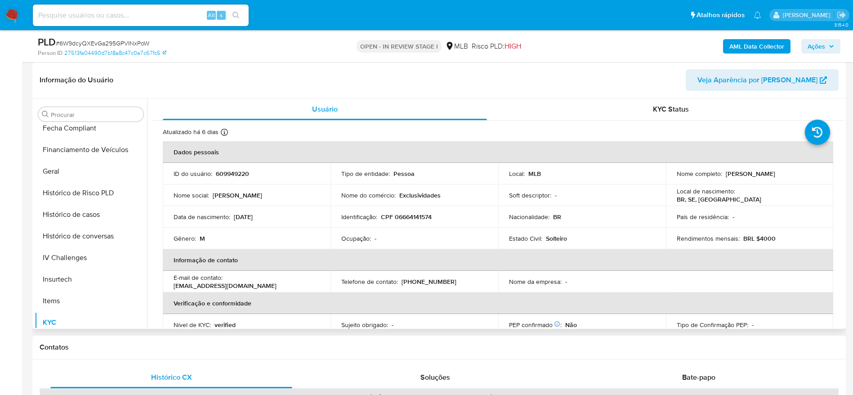
click at [409, 213] on p "CPF 06664141574" at bounding box center [406, 217] width 51 height 8
copy p "06664141574"
click at [93, 209] on button "Histórico de casos" at bounding box center [87, 215] width 105 height 22
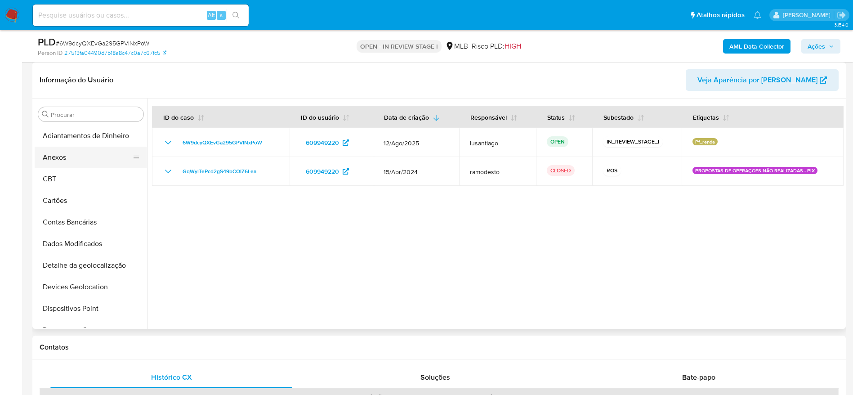
click at [52, 159] on button "Anexos" at bounding box center [87, 158] width 105 height 22
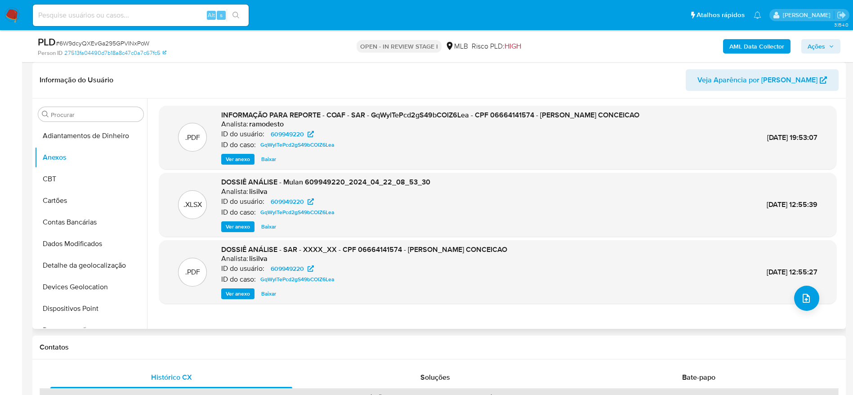
click at [233, 157] on span "Ver anexo" at bounding box center [238, 159] width 24 height 9
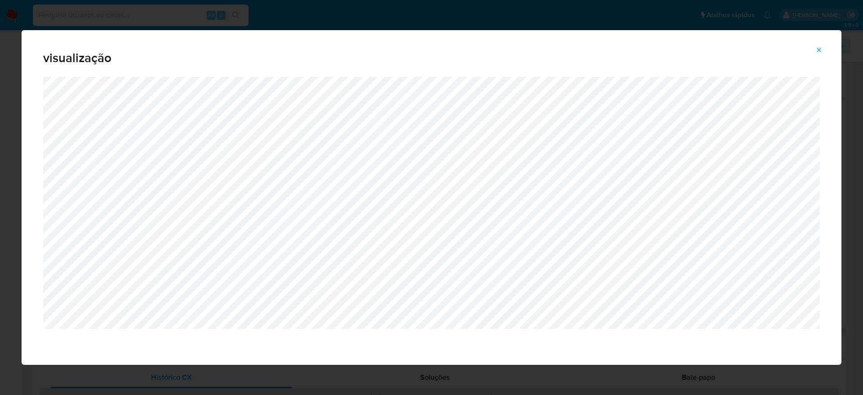
click at [816, 48] on icon "Attachment preview" at bounding box center [818, 49] width 7 height 7
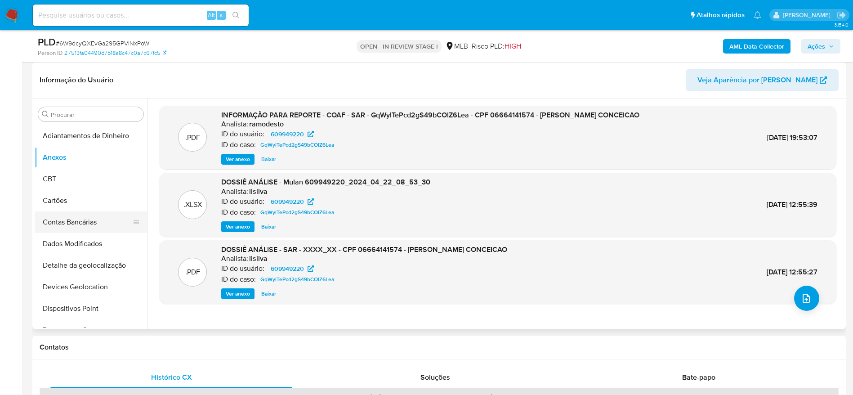
scroll to position [337, 0]
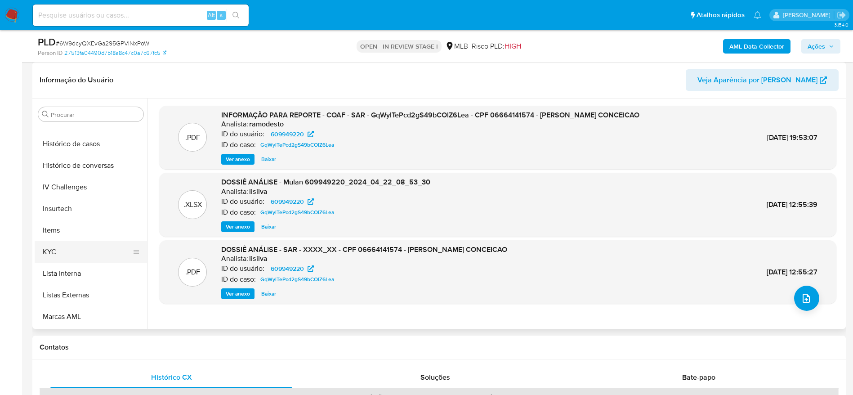
click at [59, 255] on button "KYC" at bounding box center [87, 252] width 105 height 22
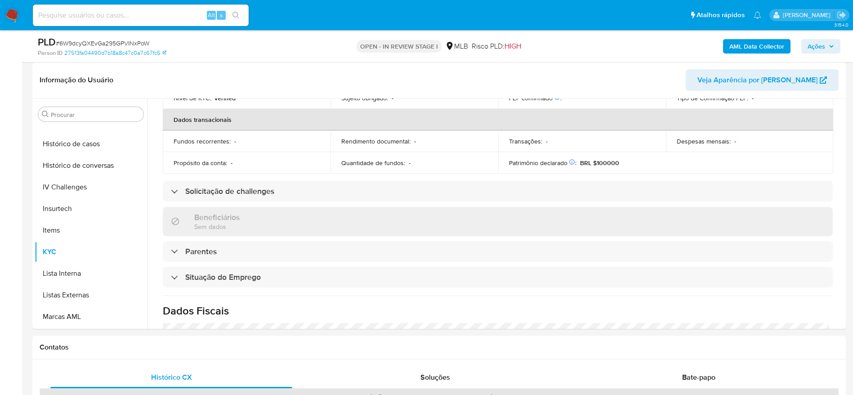
scroll to position [374, 0]
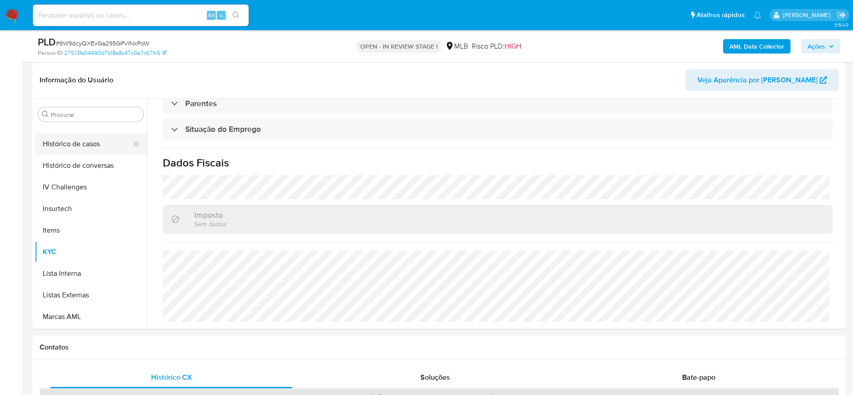
click at [75, 139] on button "Histórico de casos" at bounding box center [87, 144] width 105 height 22
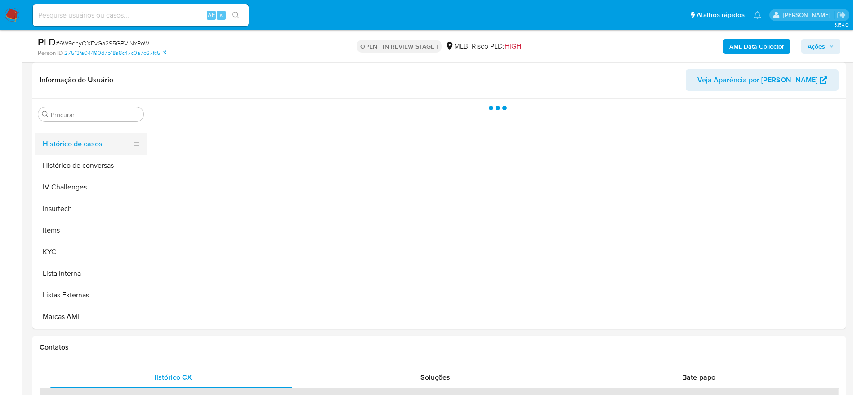
scroll to position [0, 0]
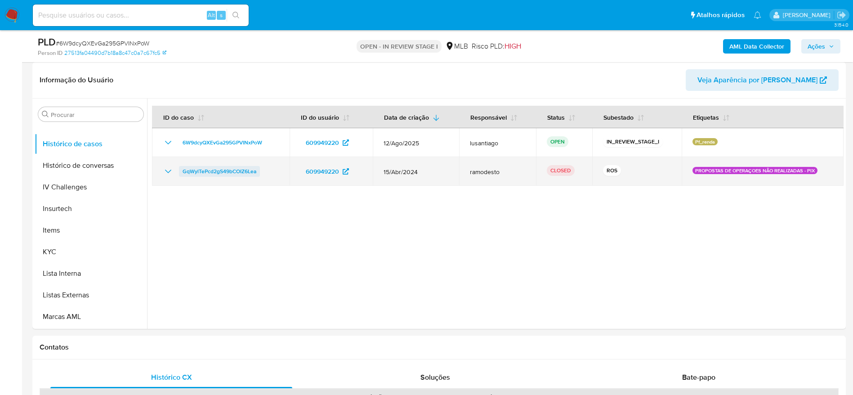
click at [215, 172] on span "GqWylTePcd2gS49bCOIZ6Lea" at bounding box center [219, 171] width 74 height 11
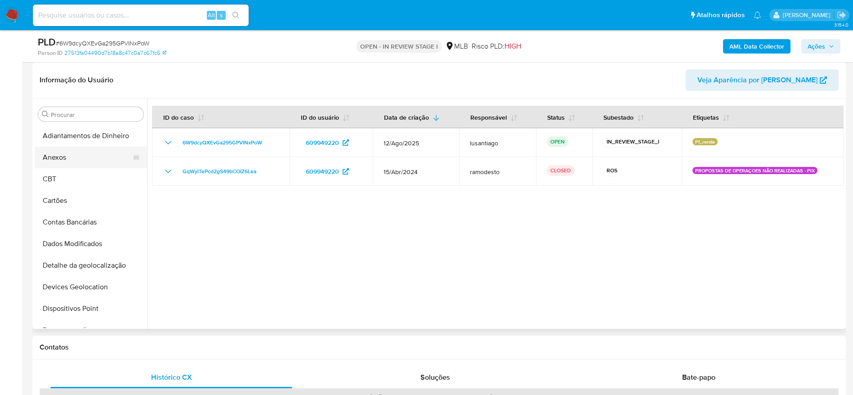
click at [75, 151] on button "Anexos" at bounding box center [87, 158] width 105 height 22
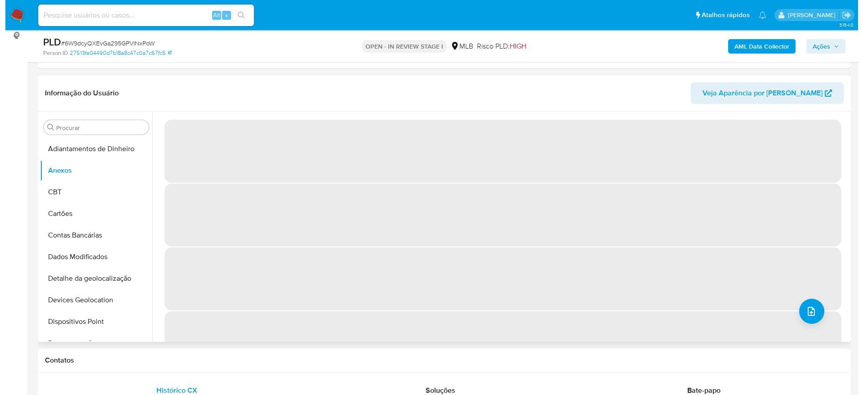
scroll to position [135, 0]
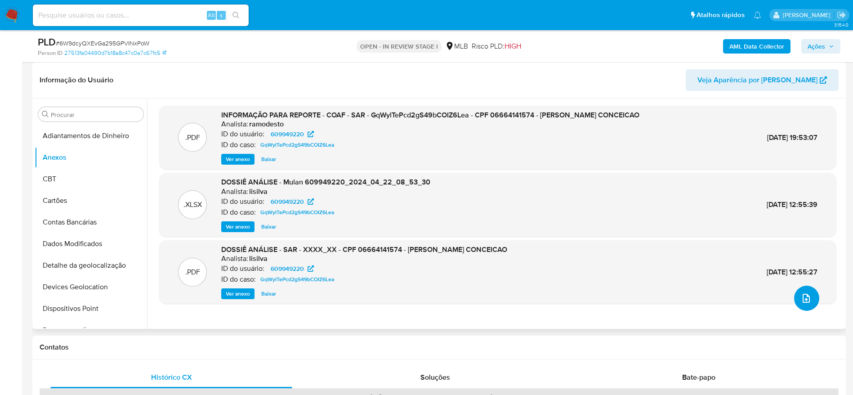
click at [804, 302] on icon "upload-file" at bounding box center [806, 298] width 11 height 11
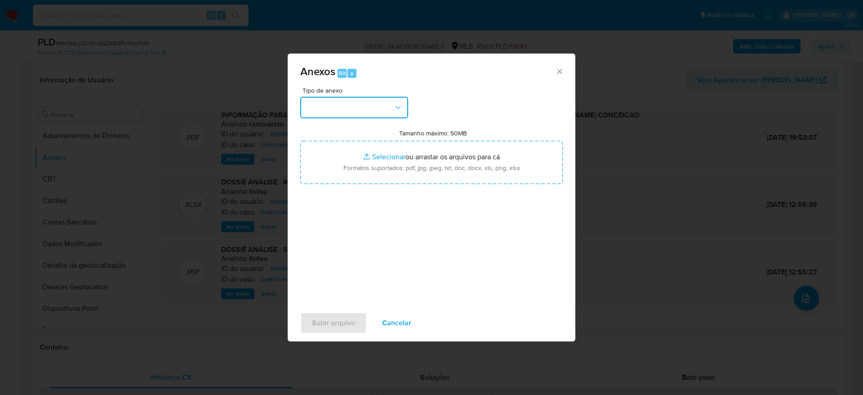
click at [377, 105] on button "button" at bounding box center [354, 108] width 108 height 22
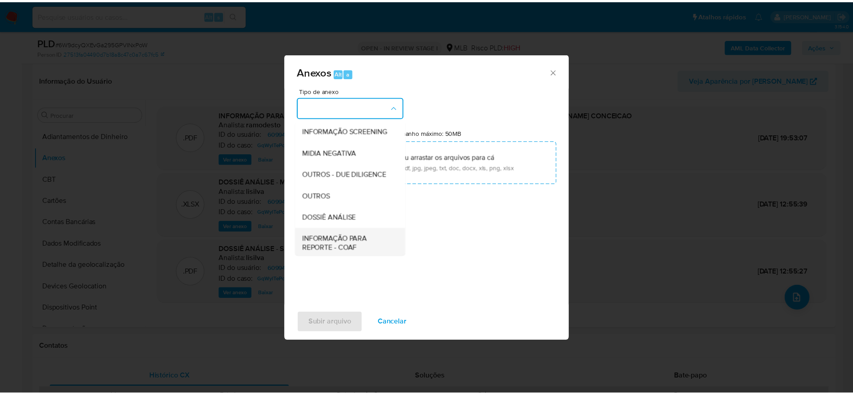
scroll to position [138, 0]
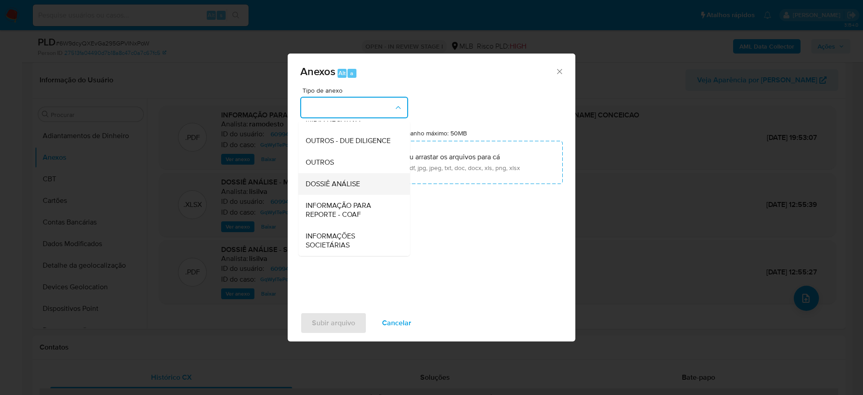
click at [336, 184] on span "DOSSIÊ ANÁLISE" at bounding box center [333, 183] width 54 height 9
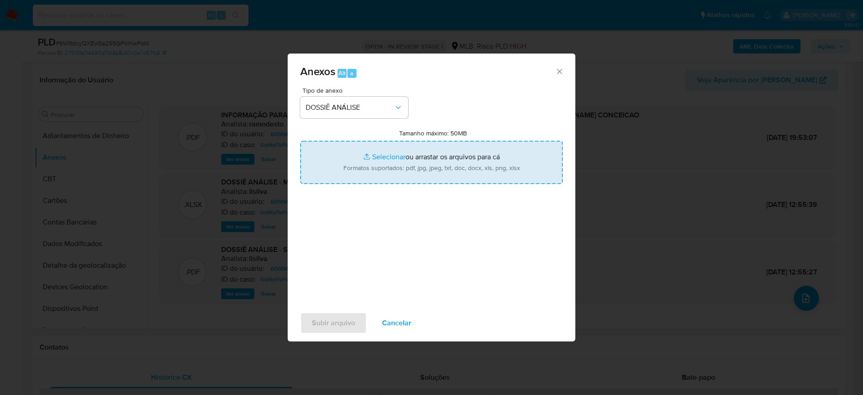
type input "C:\fakepath\2° SAR - XXXXXX - CPF 06664141574 - ALEXANDRE DA SILVA CONCEICAO.pdf"
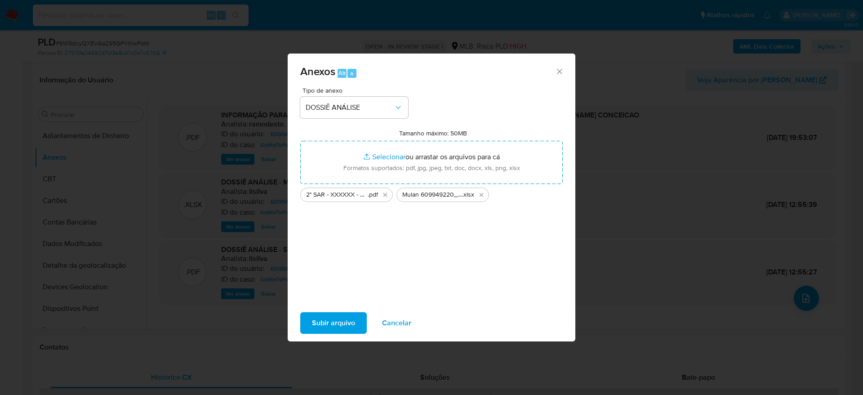
click at [341, 320] on span "Subir arquivo" at bounding box center [333, 323] width 43 height 20
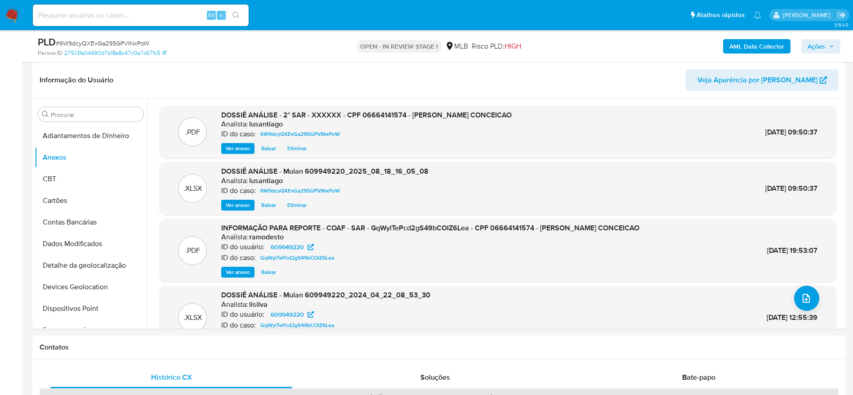
click at [758, 47] on b "AML Data Collector" at bounding box center [756, 46] width 55 height 14
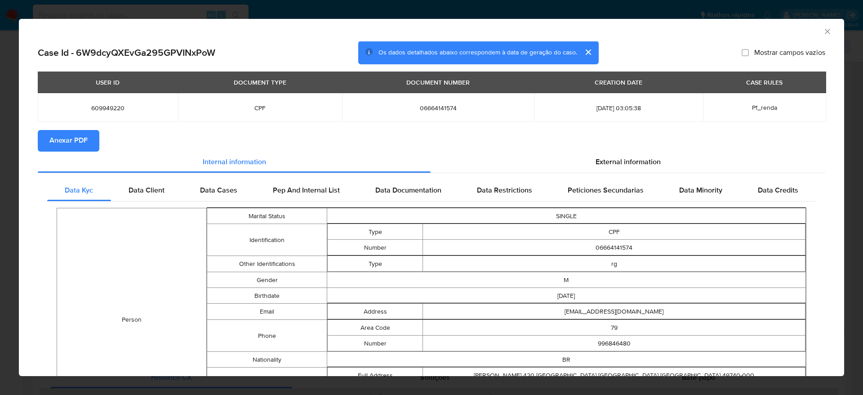
click at [65, 145] on span "Anexar PDF" at bounding box center [68, 141] width 38 height 20
click at [825, 33] on icon "Fechar a janela" at bounding box center [827, 31] width 5 height 5
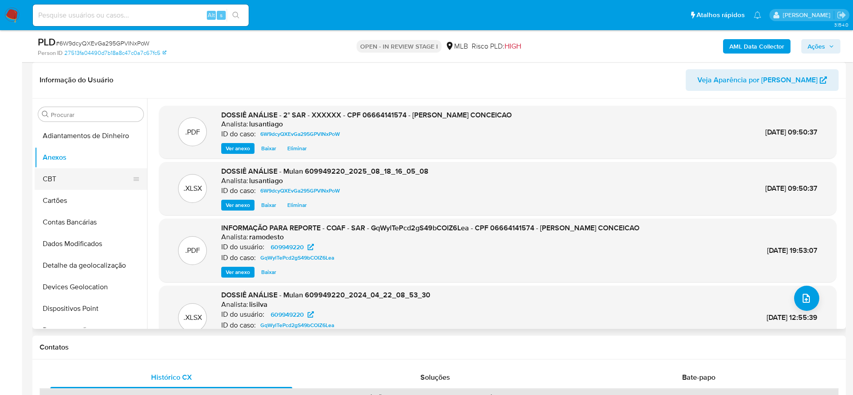
drag, startPoint x: 69, startPoint y: 178, endPoint x: 69, endPoint y: 169, distance: 8.5
click at [69, 178] on button "CBT" at bounding box center [87, 179] width 105 height 22
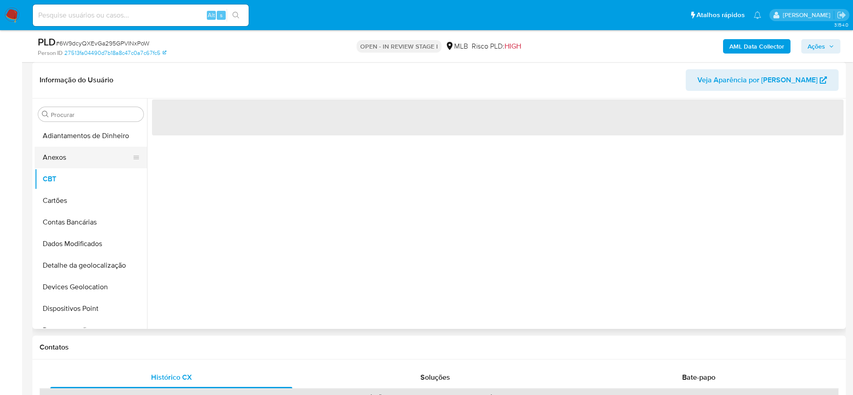
click at [71, 157] on button "Anexos" at bounding box center [87, 158] width 105 height 22
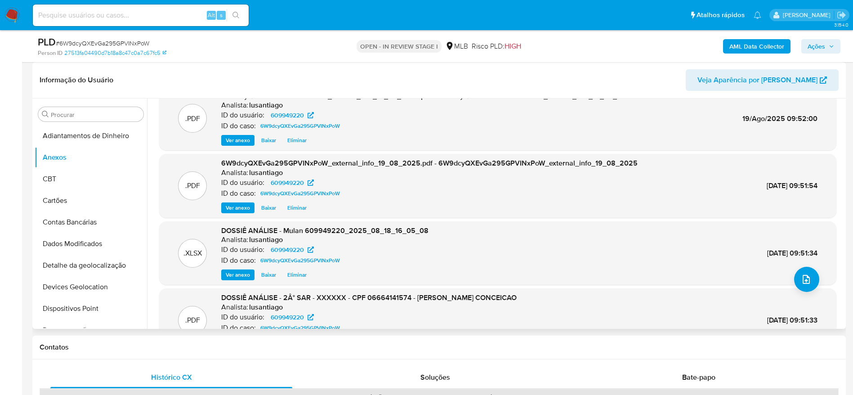
scroll to position [0, 0]
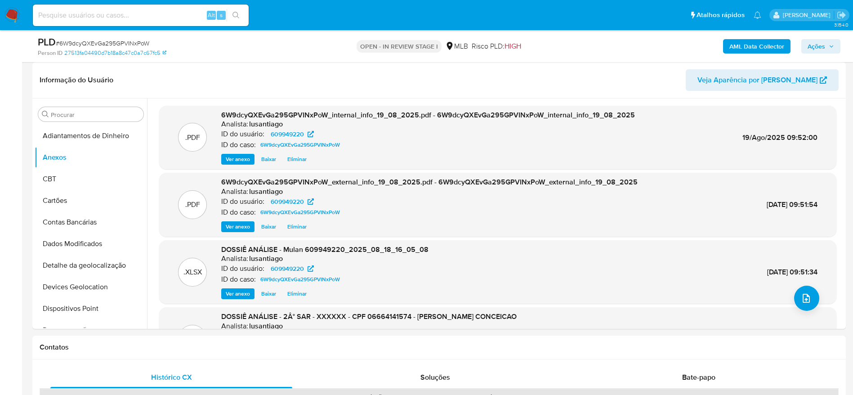
click at [814, 43] on span "Ações" at bounding box center [816, 46] width 18 height 14
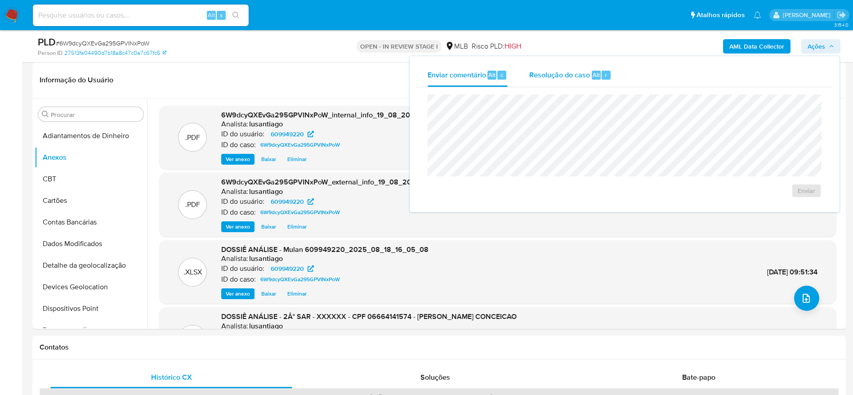
click at [556, 69] on span "Resolução do caso" at bounding box center [559, 74] width 61 height 10
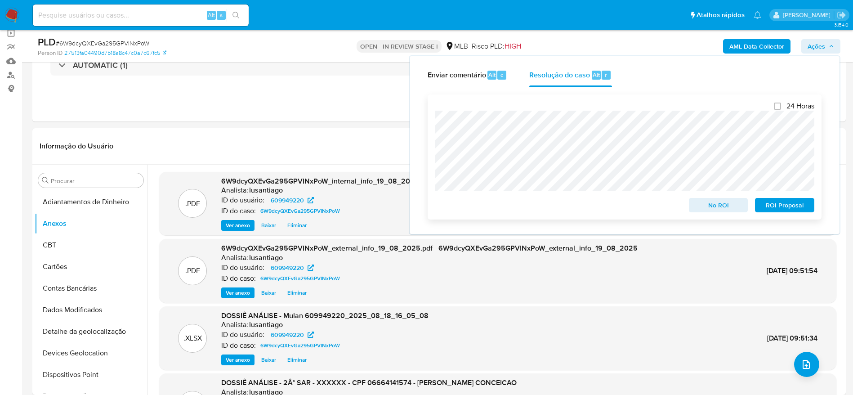
scroll to position [67, 0]
click at [776, 207] on span "ROI Proposal" at bounding box center [784, 205] width 47 height 13
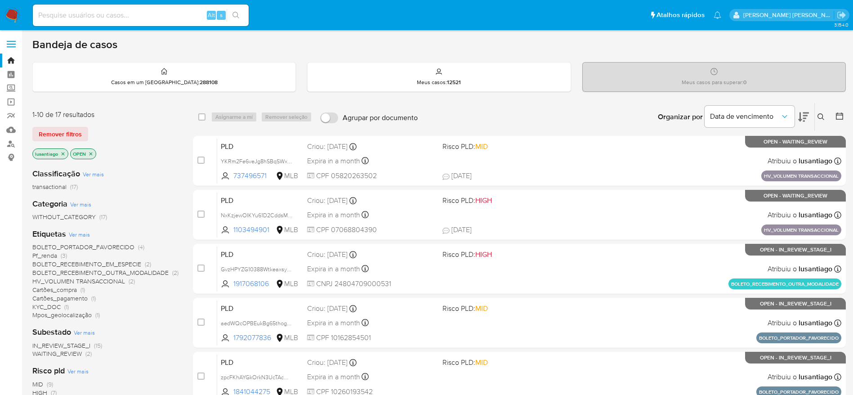
click at [138, 15] on input at bounding box center [141, 15] width 216 height 12
paste input "1216668176"
type input "1216668176"
click at [241, 13] on button "search-icon" at bounding box center [236, 15] width 18 height 13
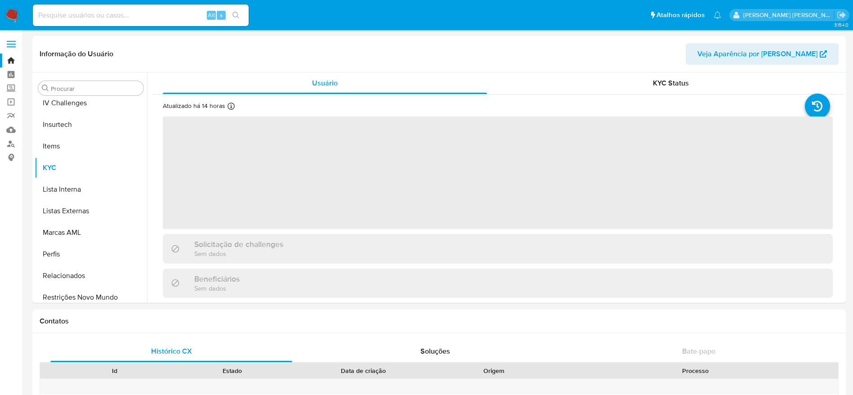
scroll to position [401, 0]
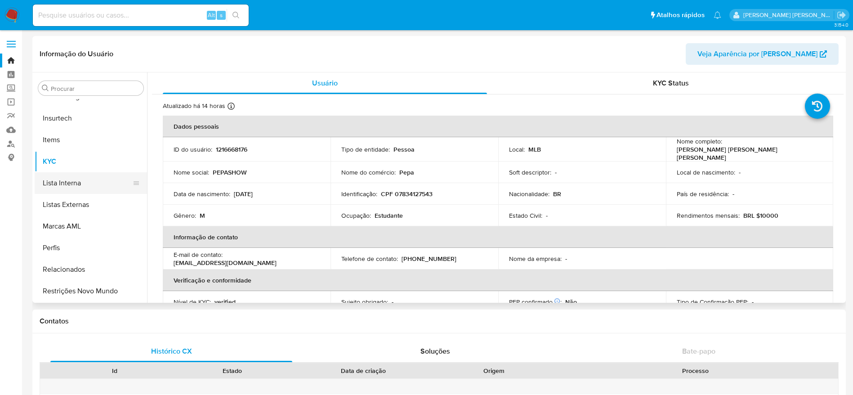
select select "10"
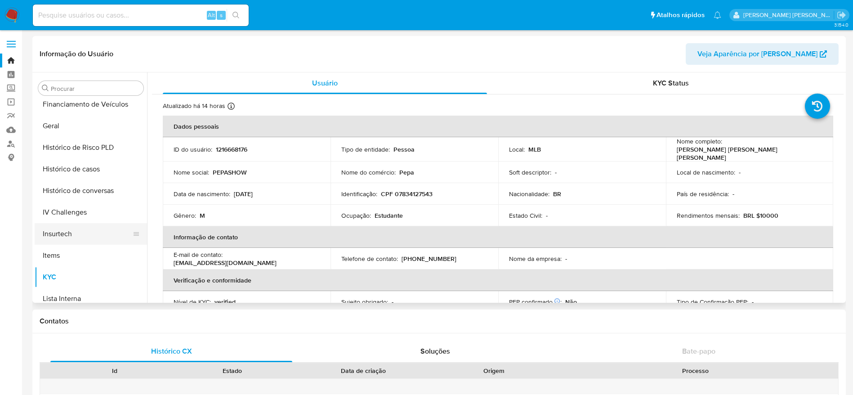
scroll to position [267, 0]
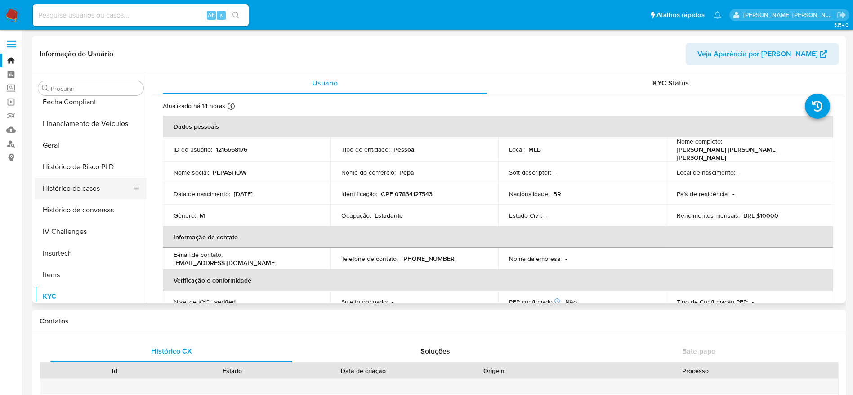
click at [76, 185] on button "Histórico de casos" at bounding box center [87, 189] width 105 height 22
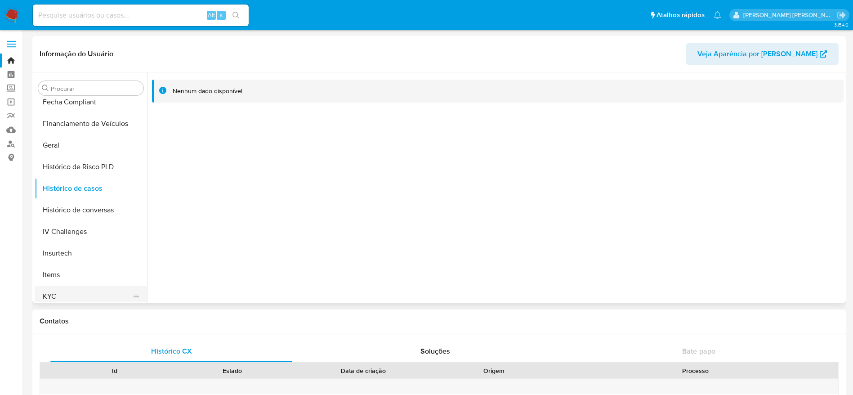
click at [61, 298] on button "KYC" at bounding box center [87, 296] width 105 height 22
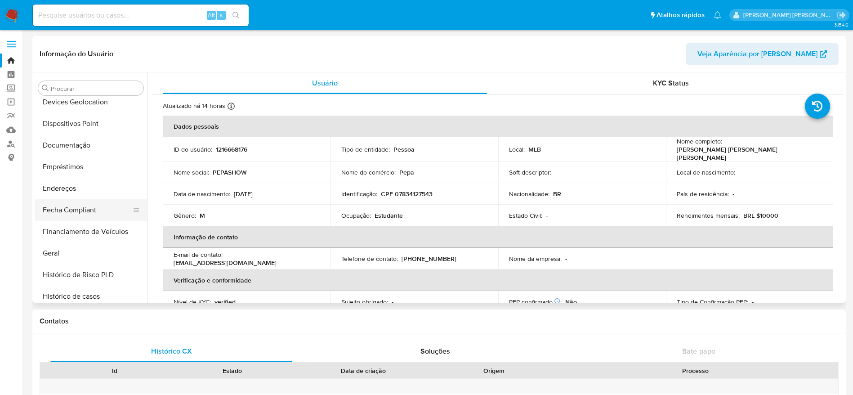
scroll to position [132, 0]
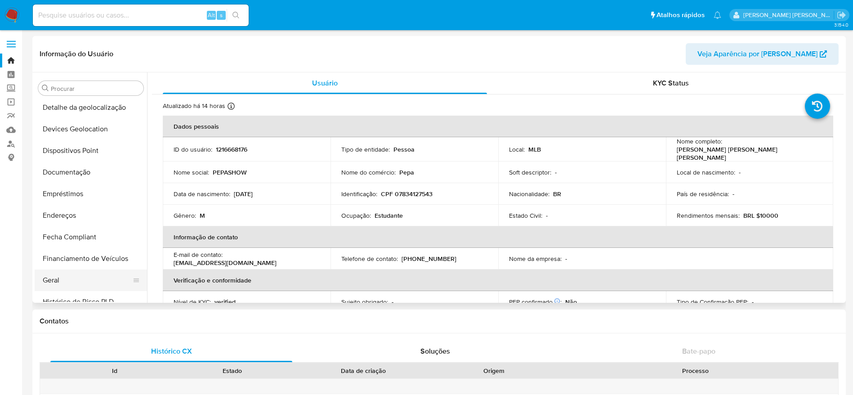
click at [60, 276] on button "Geral" at bounding box center [87, 280] width 105 height 22
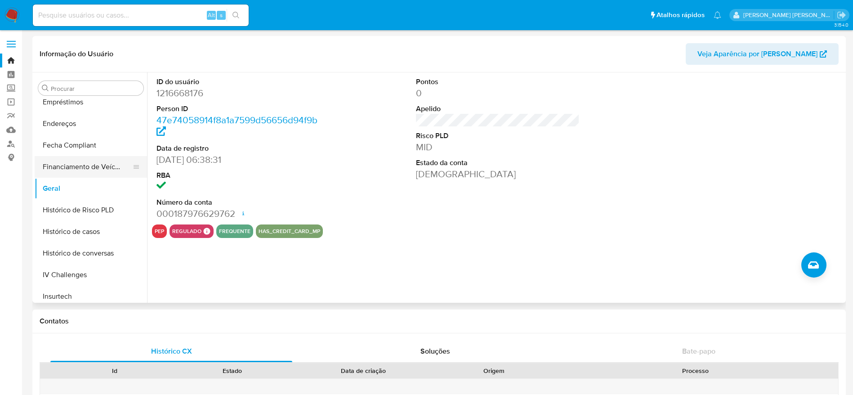
scroll to position [270, 0]
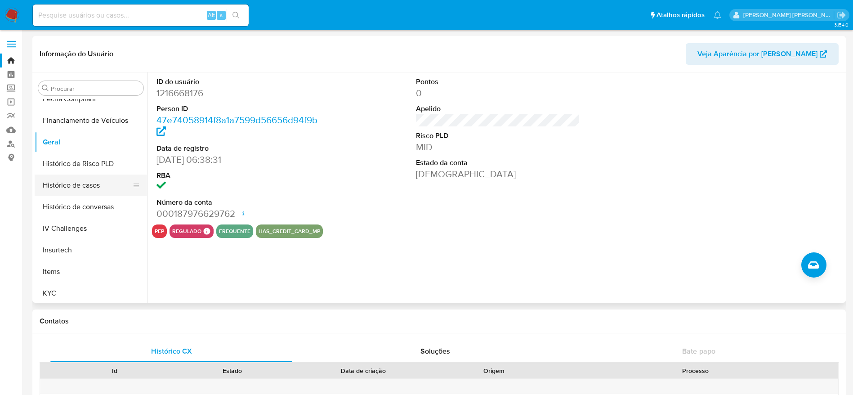
click at [80, 190] on button "Histórico de casos" at bounding box center [87, 185] width 105 height 22
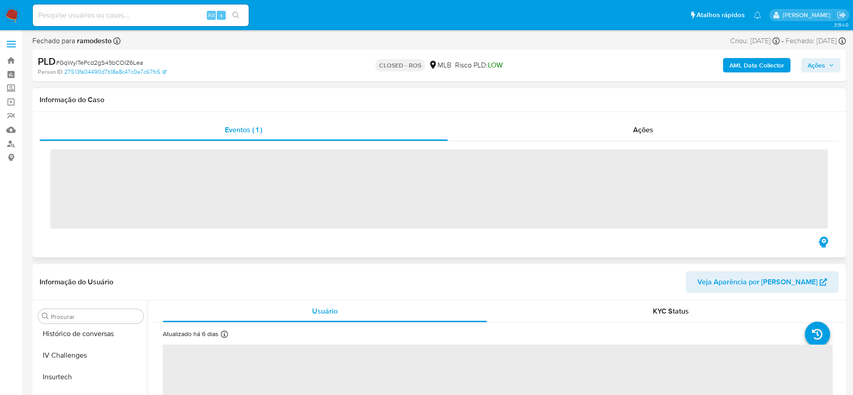
scroll to position [401, 0]
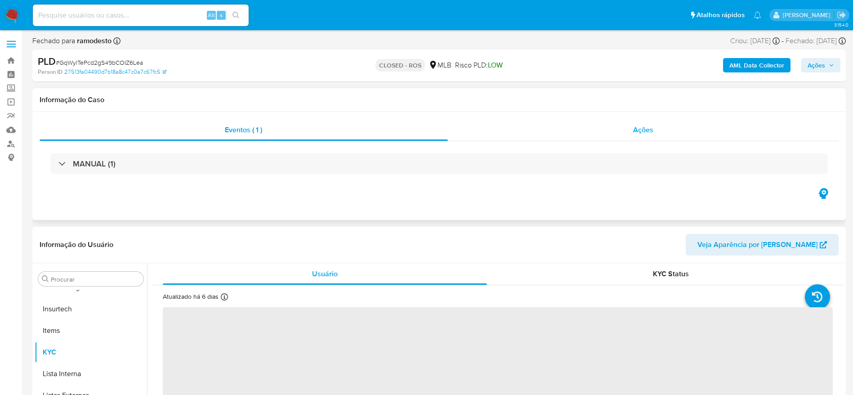
click at [537, 131] on div "Ações" at bounding box center [643, 130] width 391 height 22
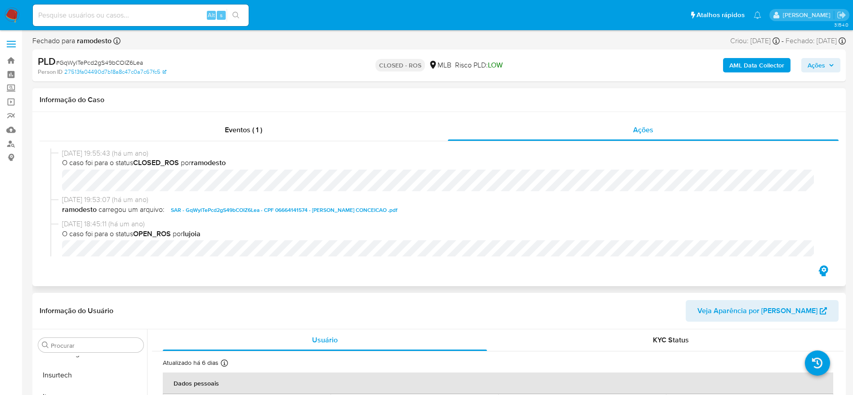
select select "10"
drag, startPoint x: 64, startPoint y: 152, endPoint x: 100, endPoint y: 156, distance: 36.2
click at [100, 156] on span "[DATE] 19:55:43 (há um ano)" at bounding box center [443, 153] width 762 height 10
copy span "[DATE]"
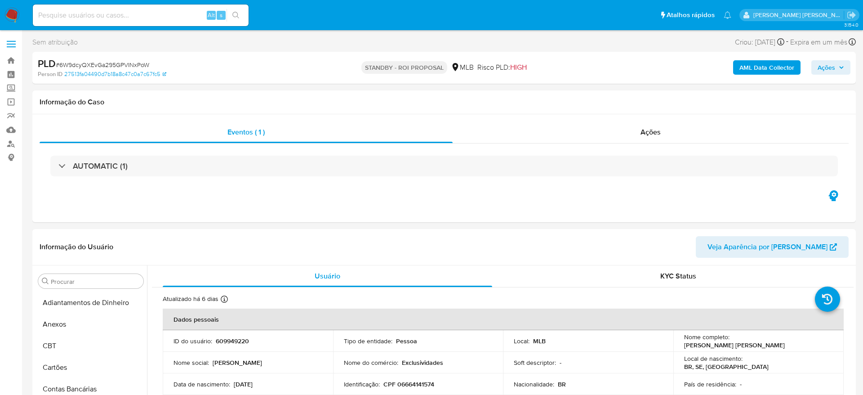
select select "10"
click at [112, 14] on input at bounding box center [141, 15] width 216 height 12
paste input "57118633"
type input "57118633"
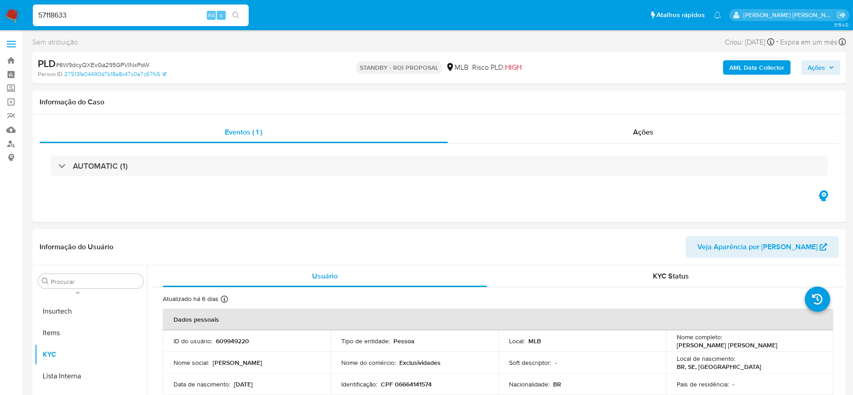
click at [237, 18] on icon "search-icon" at bounding box center [235, 15] width 7 height 7
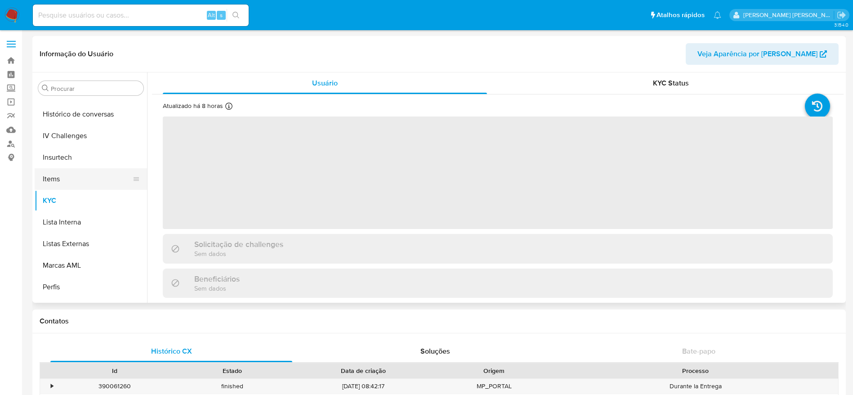
scroll to position [334, 0]
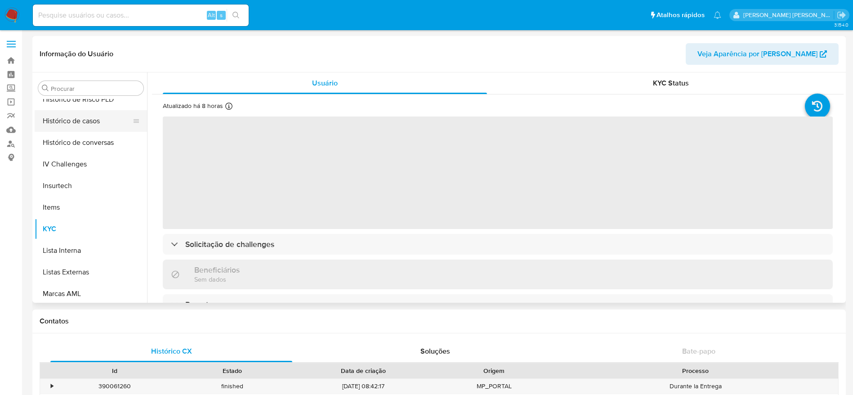
click at [64, 116] on button "Histórico de casos" at bounding box center [87, 121] width 105 height 22
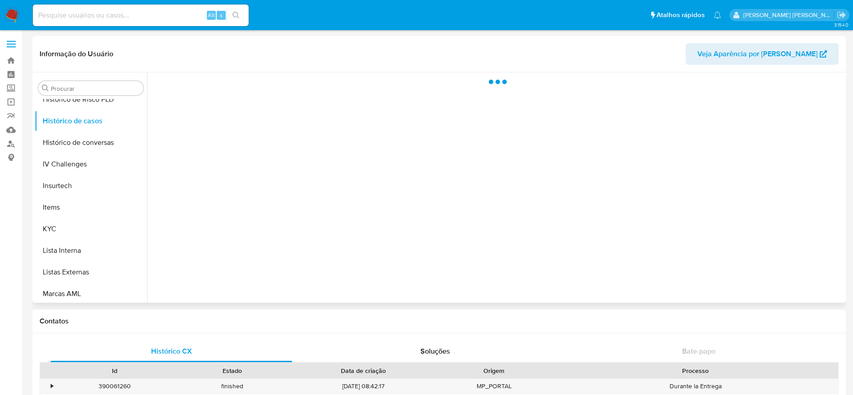
select select "10"
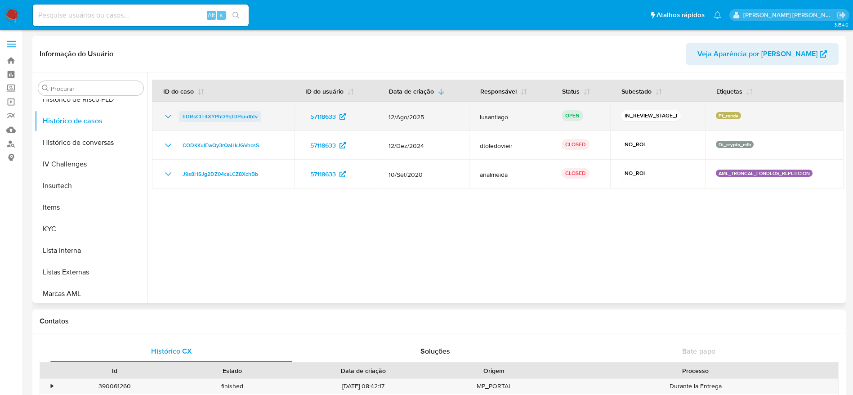
click at [212, 114] on span "hDRsCtT4XYPhDYqtDPqudbtv" at bounding box center [219, 116] width 75 height 11
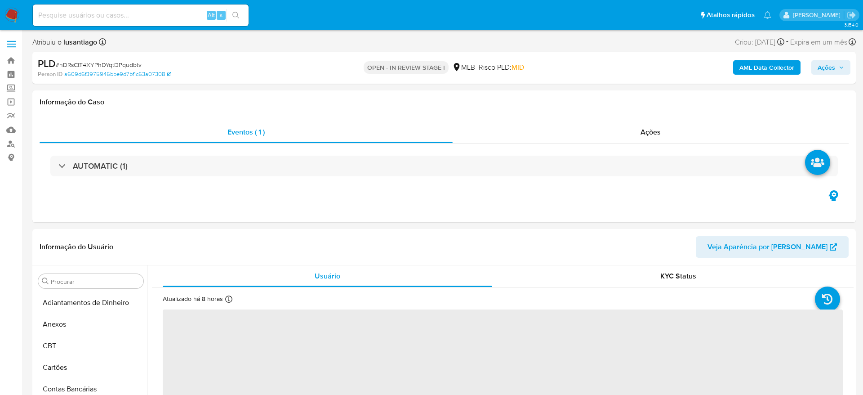
select select "10"
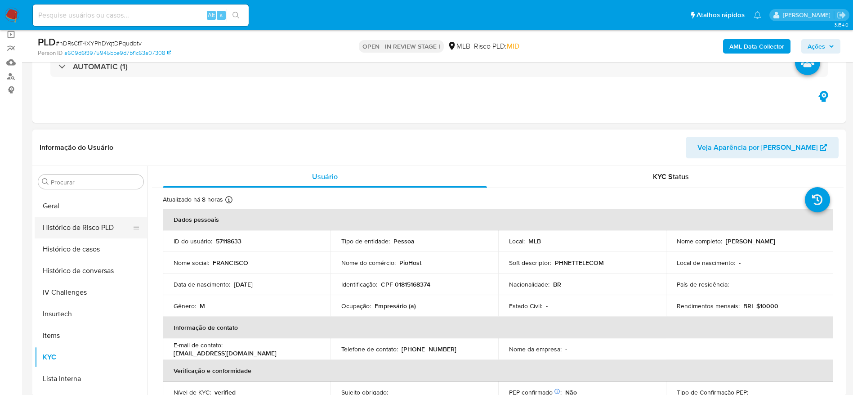
scroll to position [267, 0]
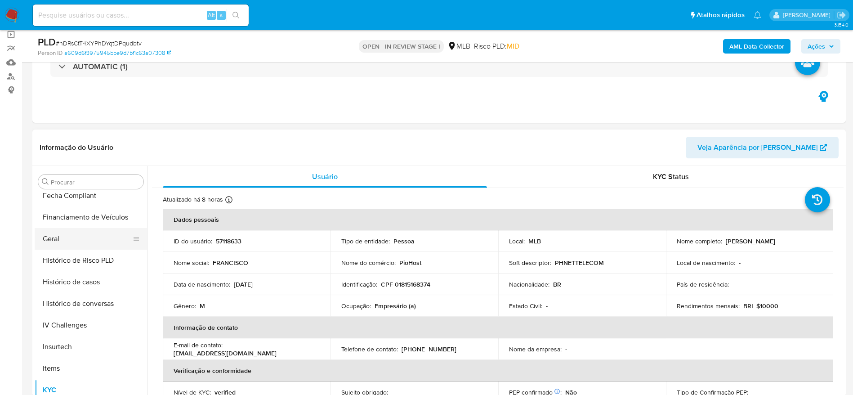
click at [58, 233] on button "Geral" at bounding box center [87, 239] width 105 height 22
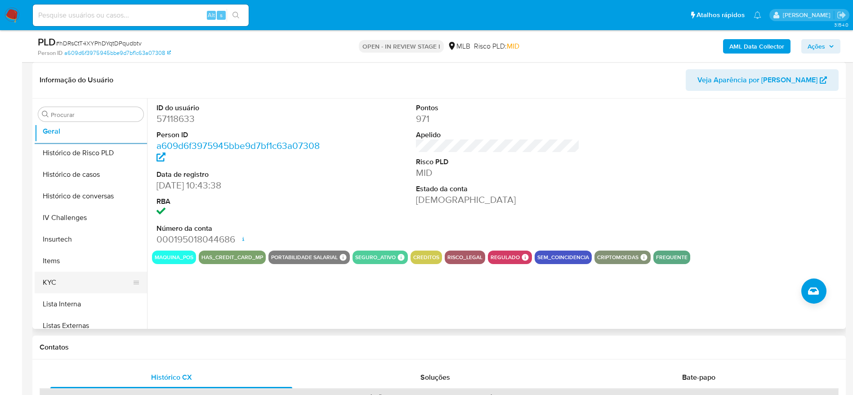
scroll to position [334, 0]
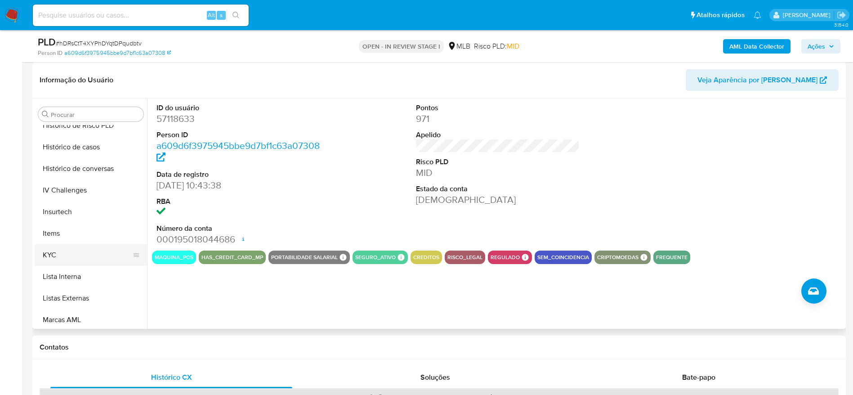
click at [68, 253] on button "KYC" at bounding box center [87, 255] width 105 height 22
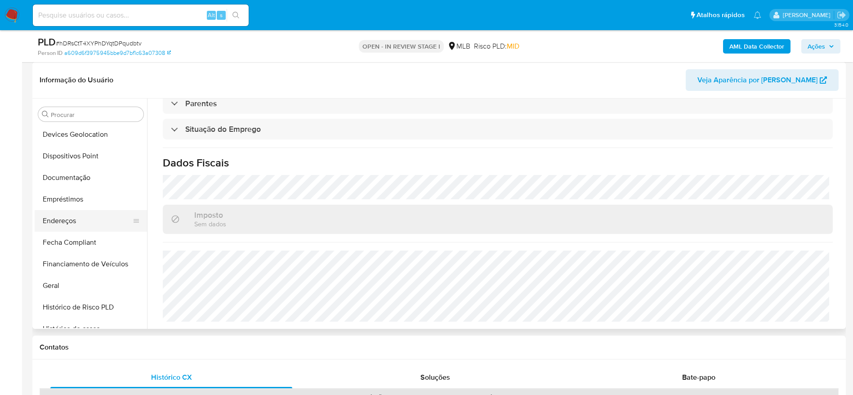
scroll to position [132, 0]
drag, startPoint x: 82, startPoint y: 245, endPoint x: 87, endPoint y: 245, distance: 5.5
click at [81, 244] on button "Endereços" at bounding box center [87, 242] width 105 height 22
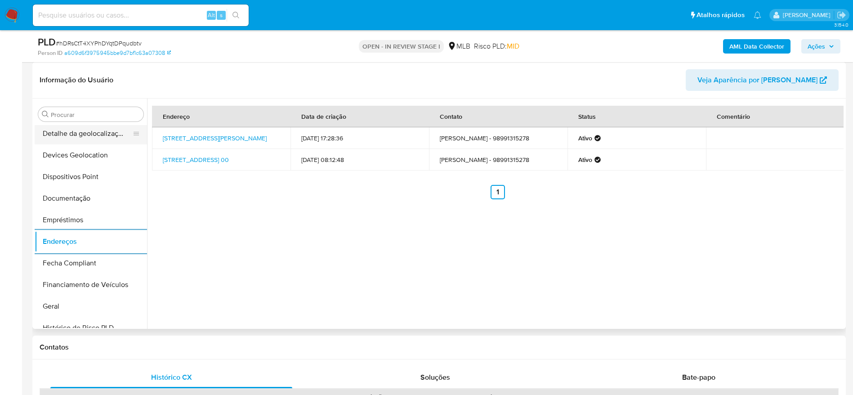
scroll to position [64, 0]
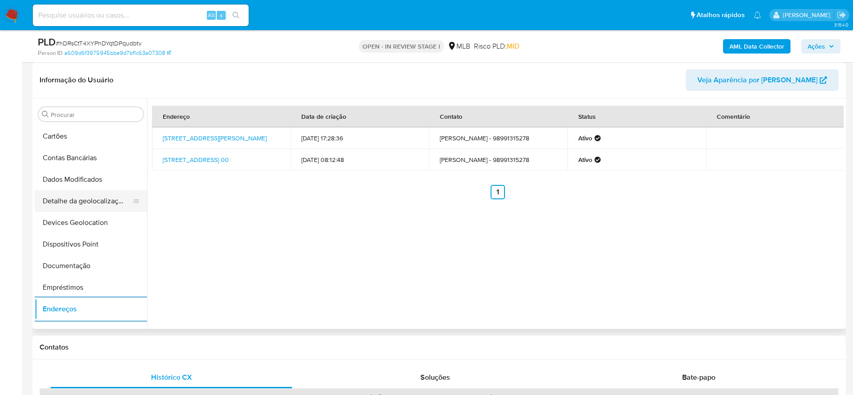
click at [98, 193] on button "Detalhe da geolocalização" at bounding box center [87, 201] width 105 height 22
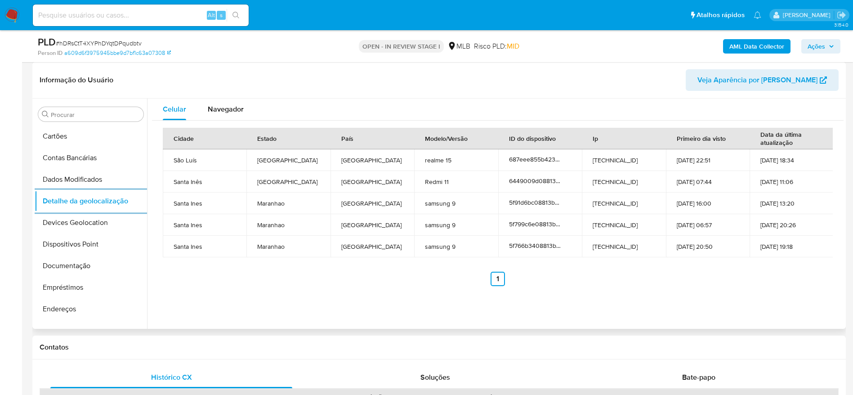
scroll to position [401, 0]
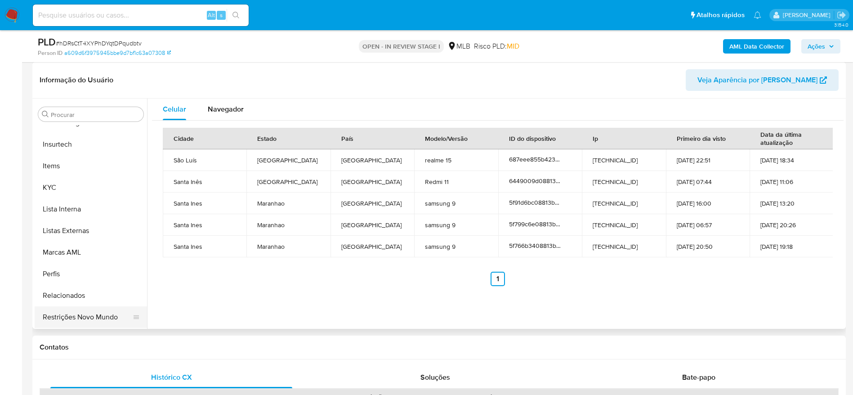
click at [86, 312] on button "Restrições Novo Mundo" at bounding box center [87, 317] width 105 height 22
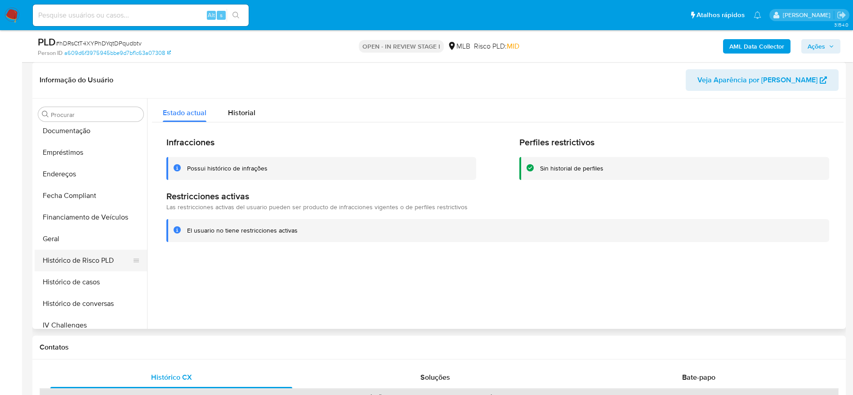
scroll to position [132, 0]
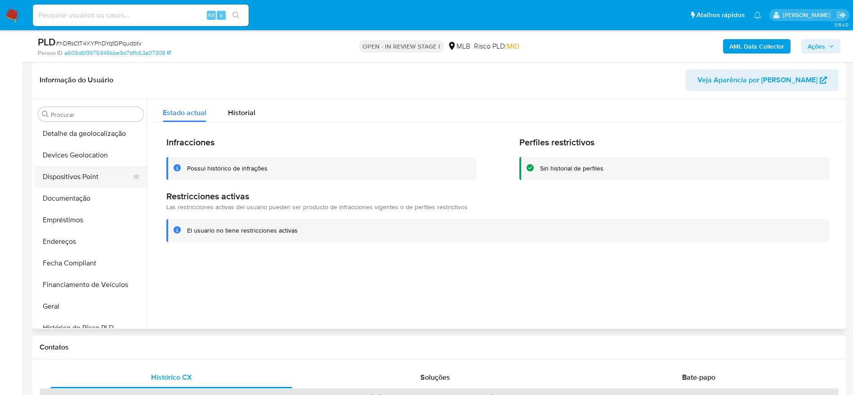
click at [74, 174] on button "Dispositivos Point" at bounding box center [87, 177] width 105 height 22
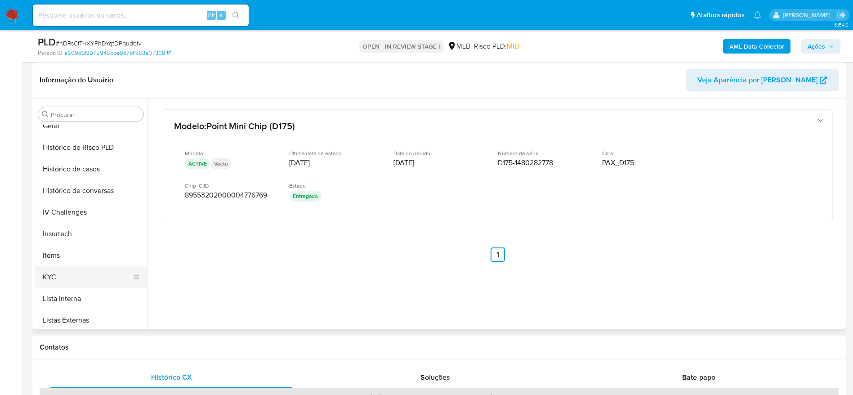
scroll to position [334, 0]
click at [60, 256] on button "KYC" at bounding box center [87, 255] width 105 height 22
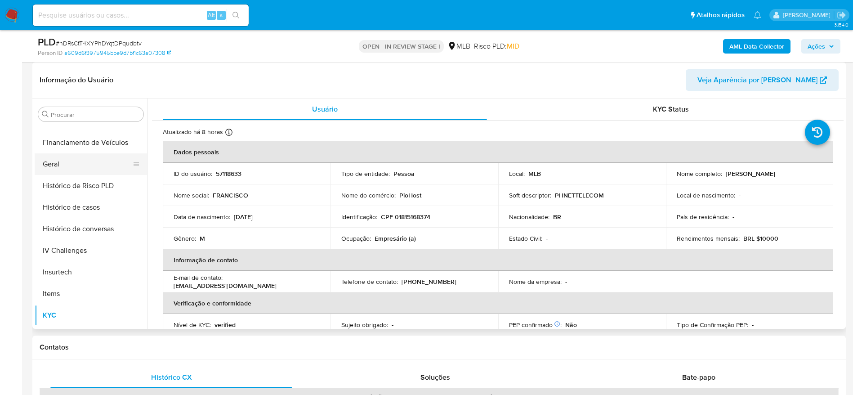
scroll to position [199, 0]
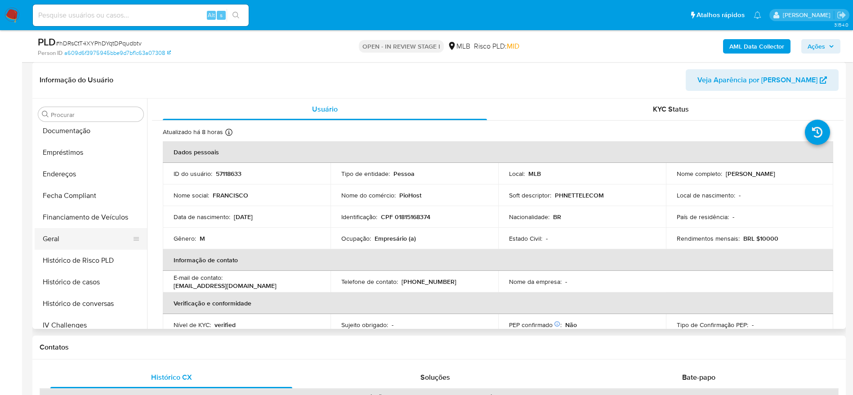
click at [65, 240] on button "Geral" at bounding box center [87, 239] width 105 height 22
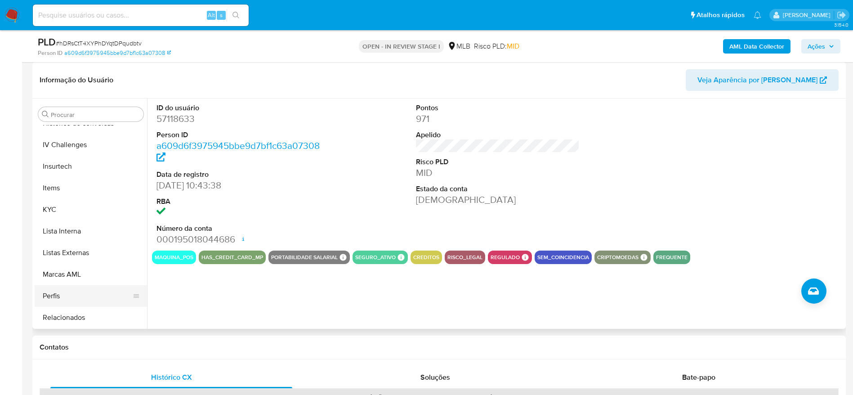
scroll to position [401, 0]
drag, startPoint x: 69, startPoint y: 169, endPoint x: 68, endPoint y: 179, distance: 9.9
click at [69, 177] on ul "Adiantamentos de Dinheiro Anexos CBT Cartões Contas Bancárias Dados Modificados…" at bounding box center [91, 226] width 112 height 203
click at [67, 186] on button "KYC" at bounding box center [87, 188] width 105 height 22
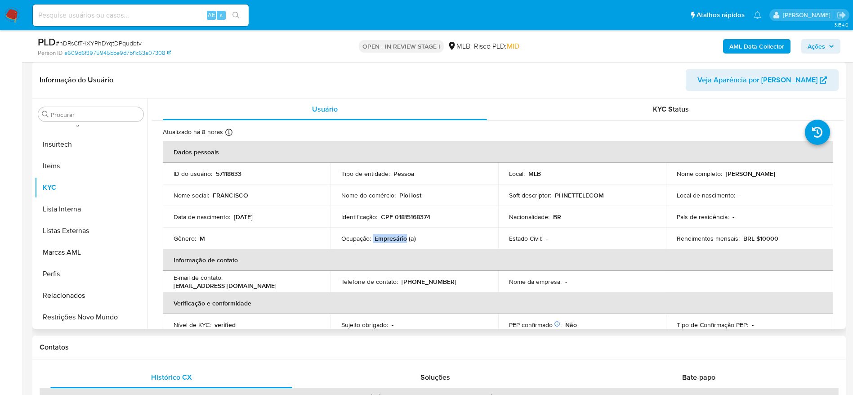
drag, startPoint x: 372, startPoint y: 239, endPoint x: 405, endPoint y: 241, distance: 33.4
click at [405, 241] on div "Ocupação : Empresário (a)" at bounding box center [414, 238] width 146 height 8
copy div "Empresário"
click at [416, 217] on p "CPF 01815168374" at bounding box center [405, 217] width 49 height 8
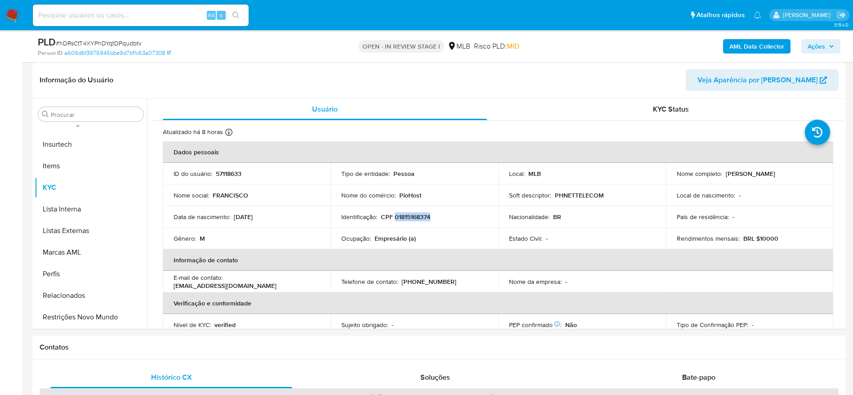
copy p "01815168374"
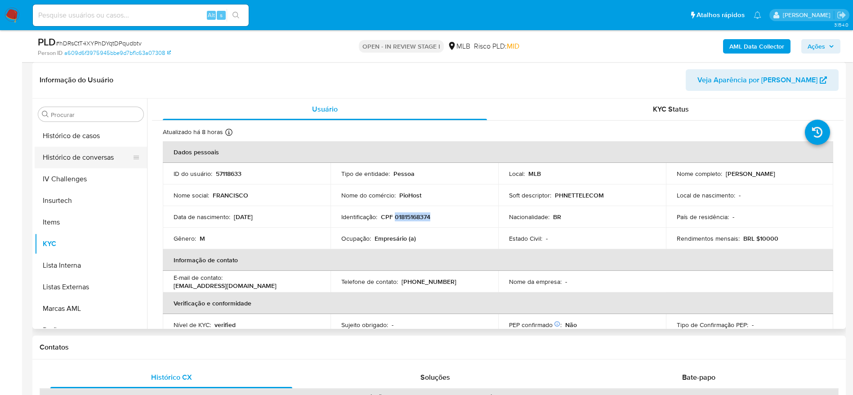
scroll to position [267, 0]
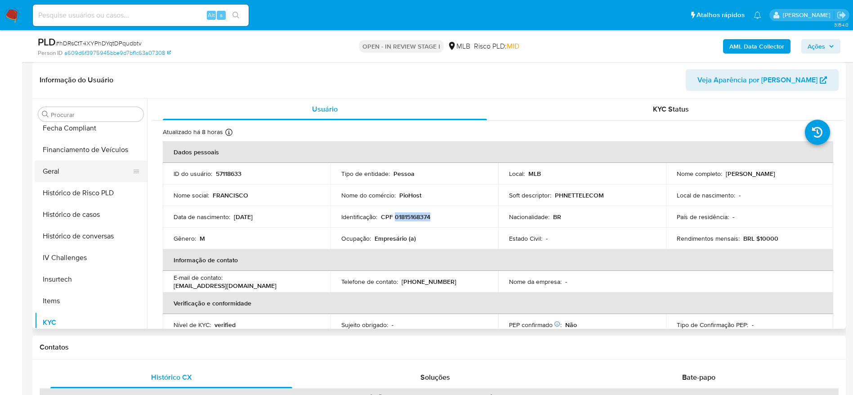
click at [58, 168] on button "Geral" at bounding box center [87, 171] width 105 height 22
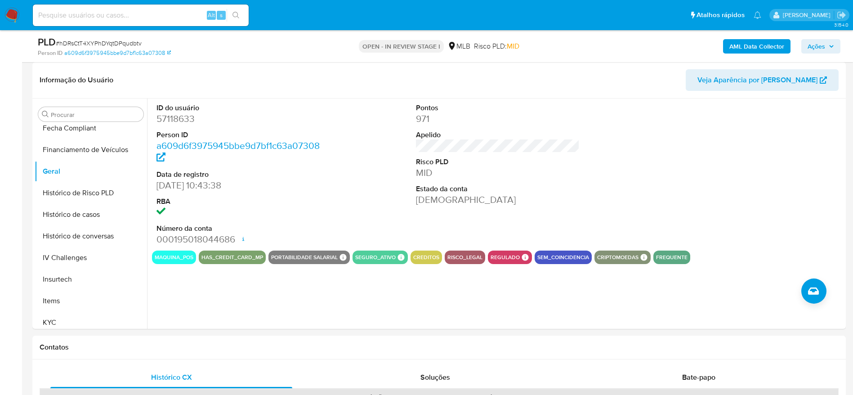
drag, startPoint x: 824, startPoint y: 49, endPoint x: 778, endPoint y: 54, distance: 47.0
click at [823, 50] on span "Ações" at bounding box center [816, 46] width 18 height 14
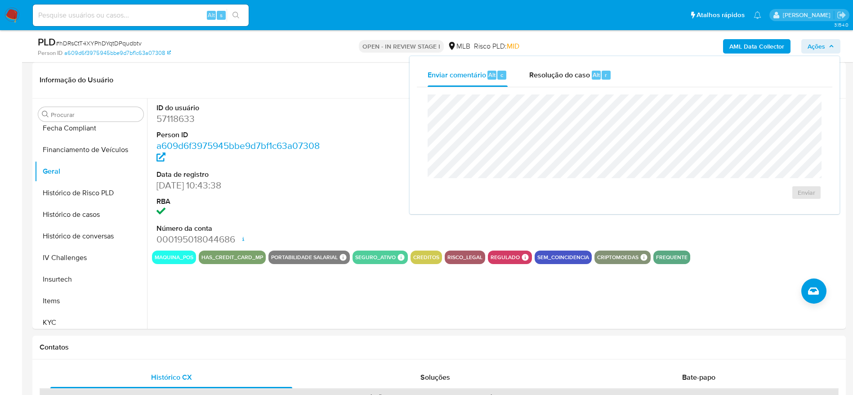
click at [566, 80] on div "Resolução do caso Alt r" at bounding box center [570, 74] width 82 height 23
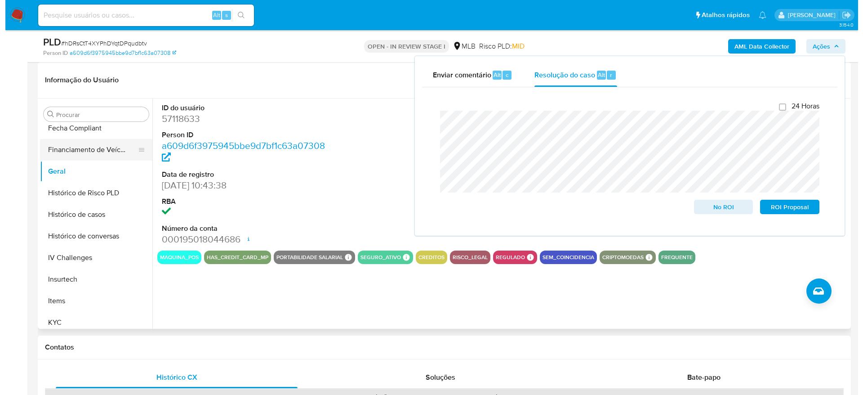
scroll to position [0, 0]
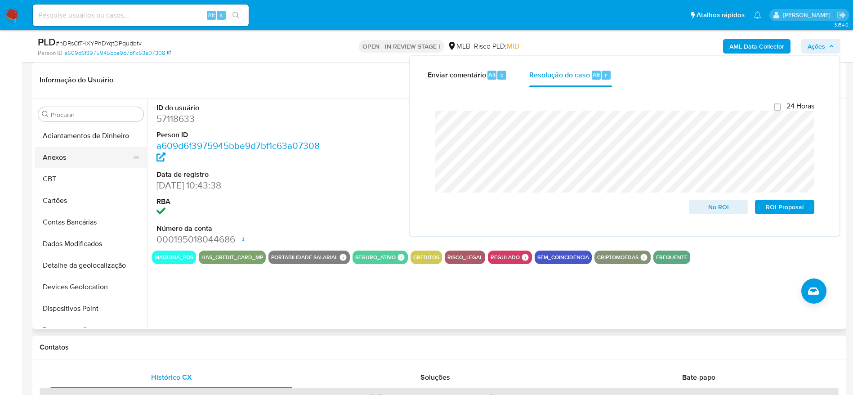
click at [84, 157] on button "Anexos" at bounding box center [87, 158] width 105 height 22
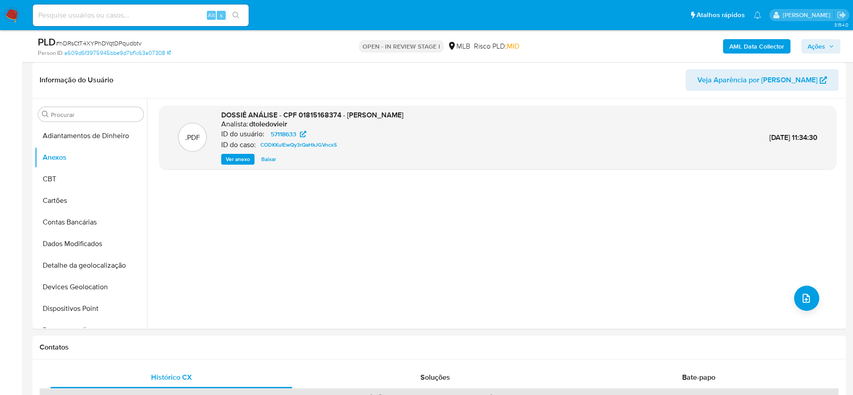
click at [762, 44] on b "AML Data Collector" at bounding box center [756, 46] width 55 height 14
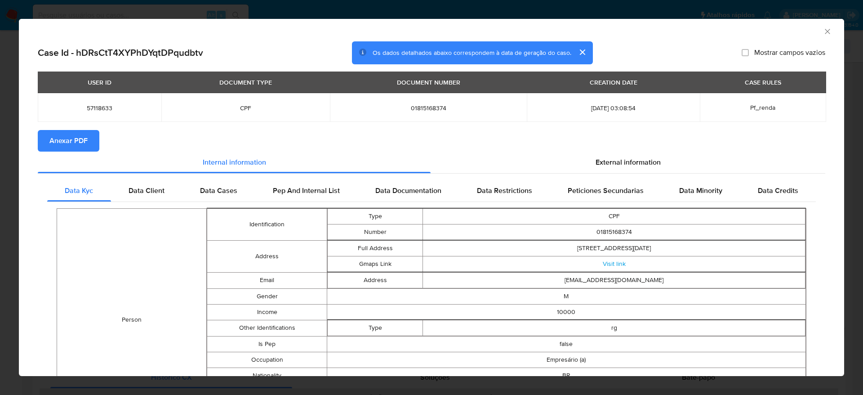
click at [82, 142] on span "Anexar PDF" at bounding box center [68, 141] width 38 height 20
click at [823, 30] on icon "Fechar a janela" at bounding box center [827, 31] width 9 height 9
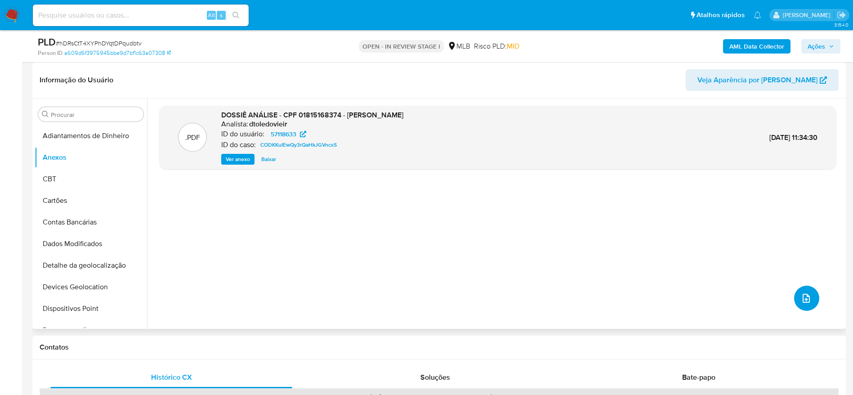
click at [801, 300] on icon "upload-file" at bounding box center [806, 298] width 11 height 11
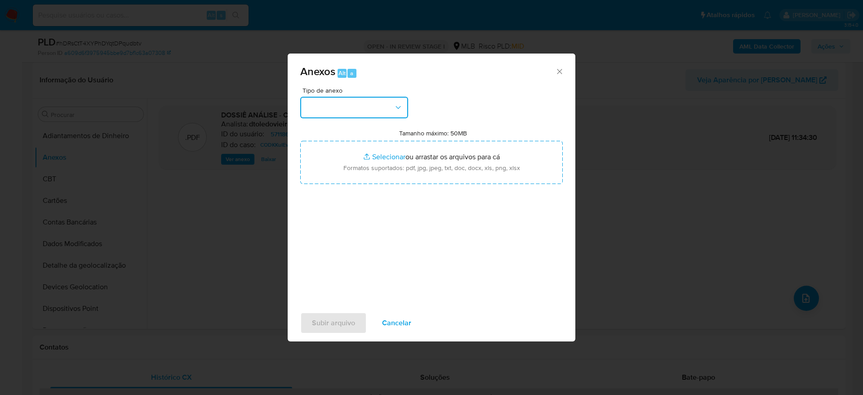
click at [323, 103] on button "button" at bounding box center [354, 108] width 108 height 22
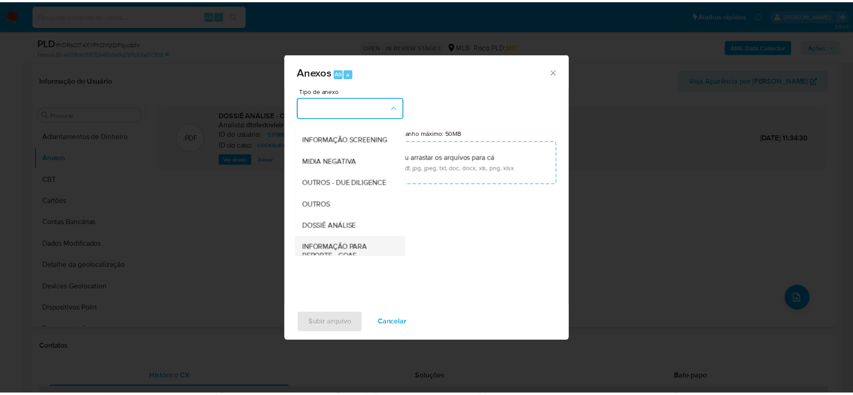
scroll to position [138, 0]
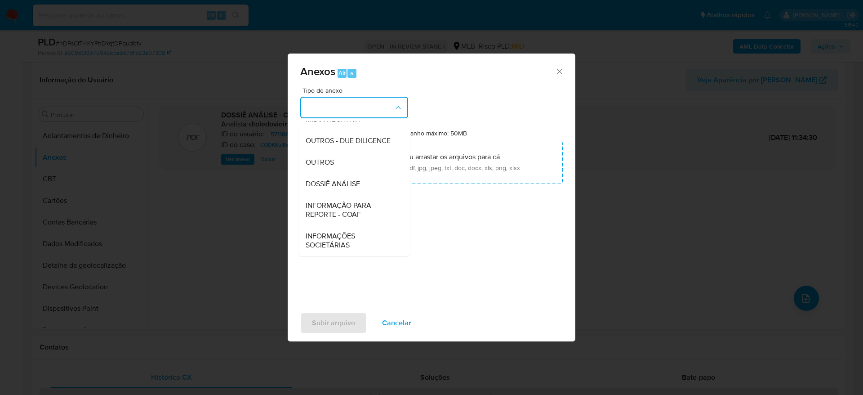
drag, startPoint x: 339, startPoint y: 179, endPoint x: 355, endPoint y: 191, distance: 19.9
click at [339, 179] on span "DOSSIÊ ANÁLISE" at bounding box center [333, 183] width 54 height 9
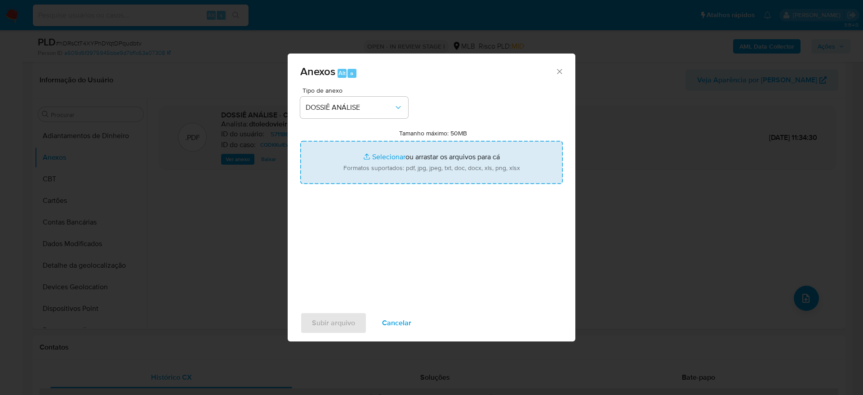
type input "C:\fakepath\Mulan 57118633_2025_08_18_16_04_15.xlsx"
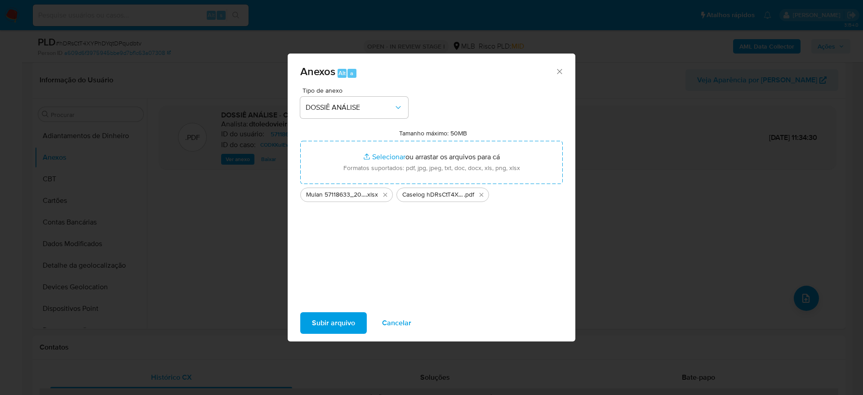
click at [337, 320] on span "Subir arquivo" at bounding box center [333, 323] width 43 height 20
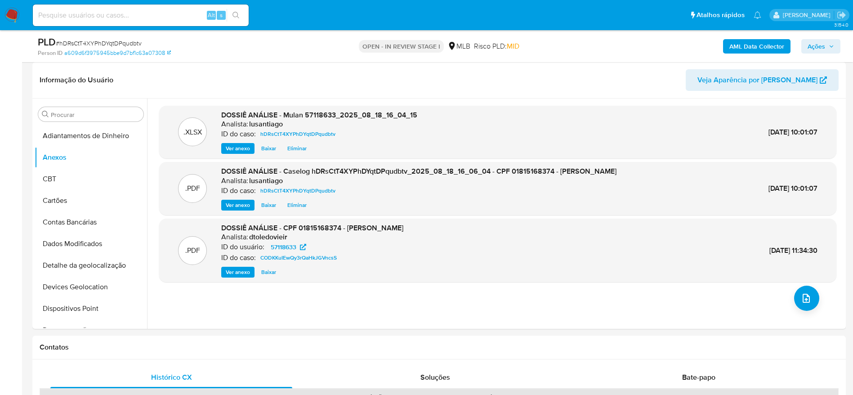
click at [811, 47] on span "Ações" at bounding box center [816, 46] width 18 height 14
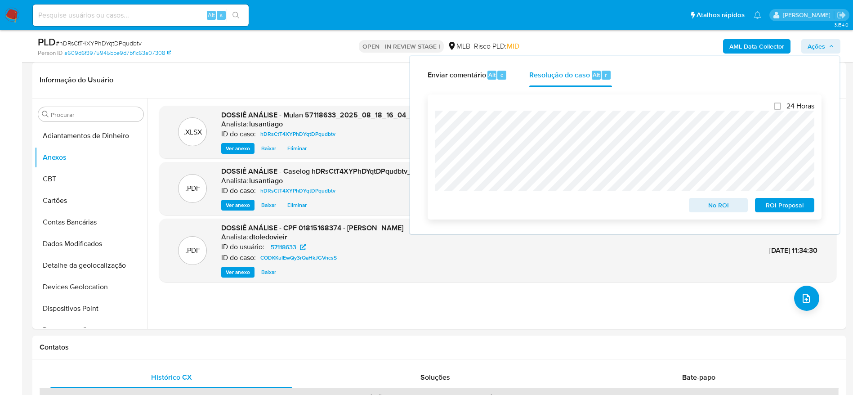
click at [705, 206] on span "No ROI" at bounding box center [718, 205] width 47 height 13
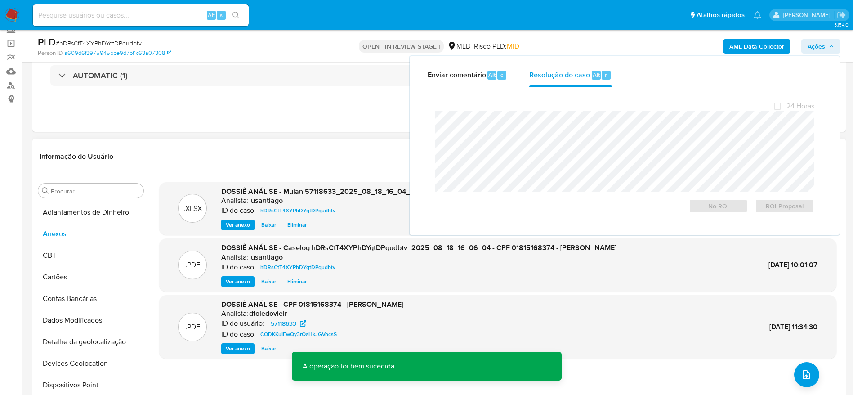
scroll to position [0, 0]
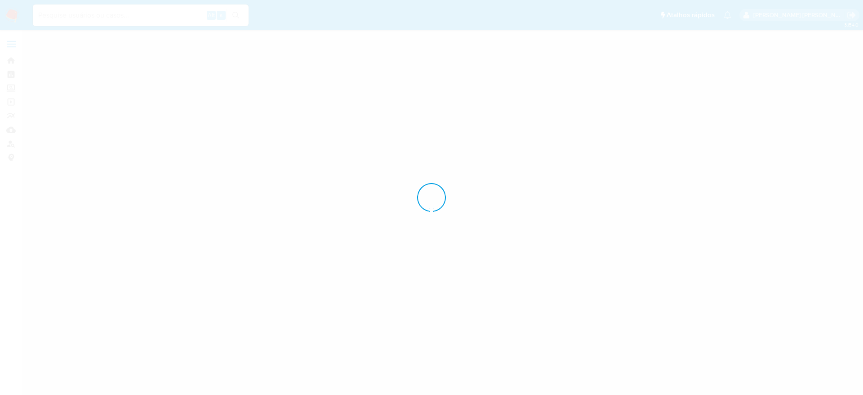
click at [13, 59] on div at bounding box center [431, 197] width 863 height 395
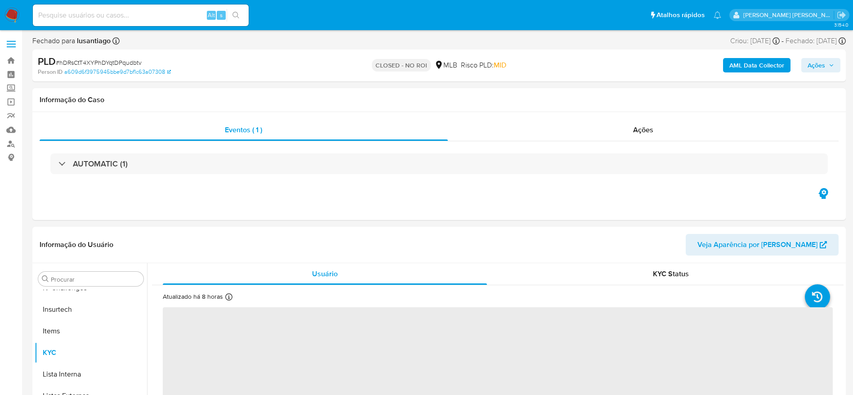
scroll to position [401, 0]
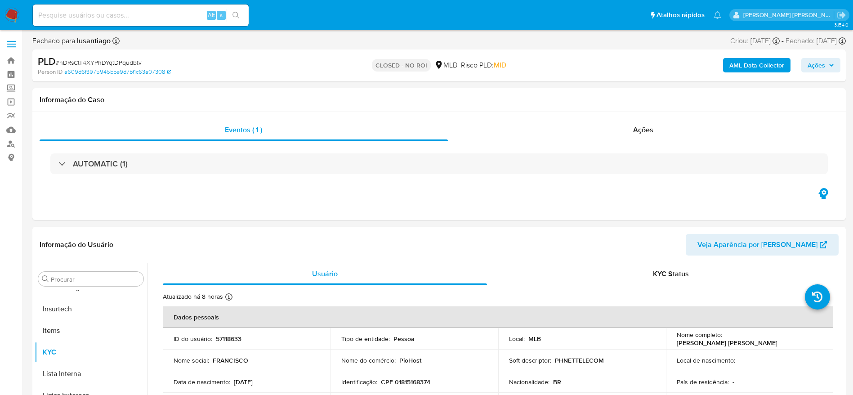
select select "10"
click at [127, 13] on input at bounding box center [141, 15] width 216 height 12
paste input "51340782"
type input "51340782"
click at [239, 14] on icon "search-icon" at bounding box center [235, 15] width 7 height 7
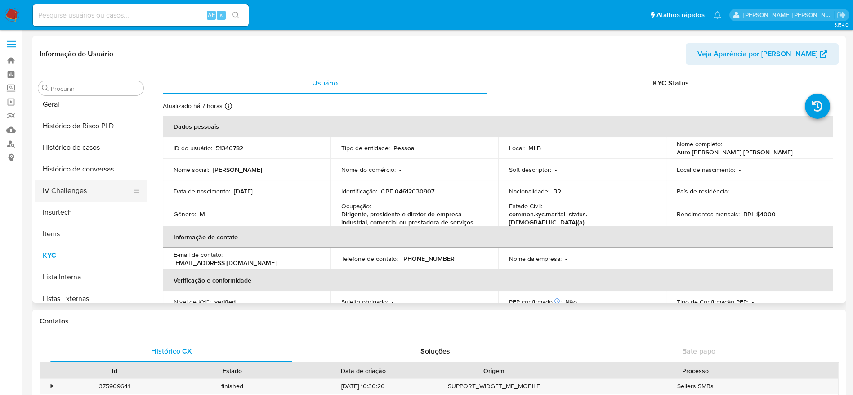
scroll to position [267, 0]
select select "10"
click at [70, 186] on button "Histórico de casos" at bounding box center [87, 189] width 105 height 22
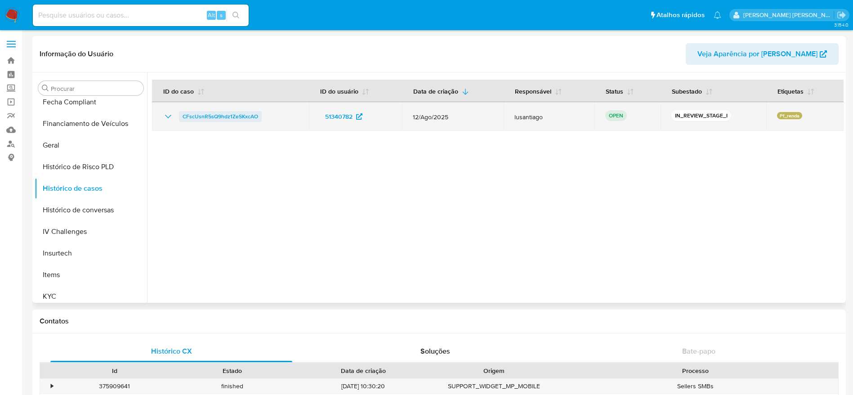
click at [203, 113] on span "CFscUsnR5sQ9hdz1ZeSKxcAO" at bounding box center [220, 116] width 76 height 11
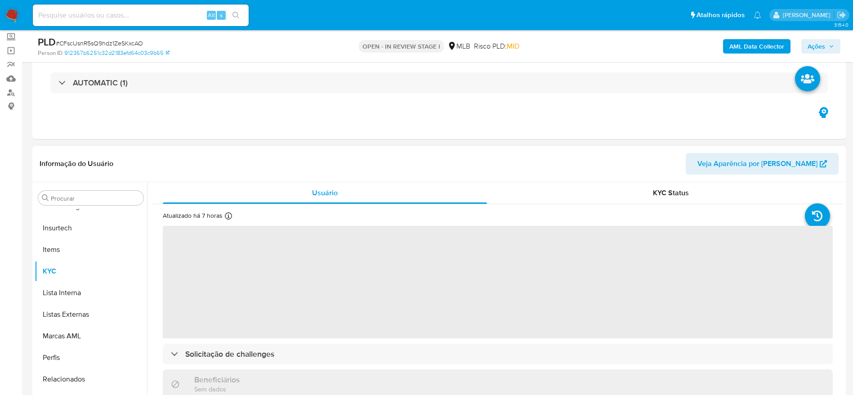
scroll to position [135, 0]
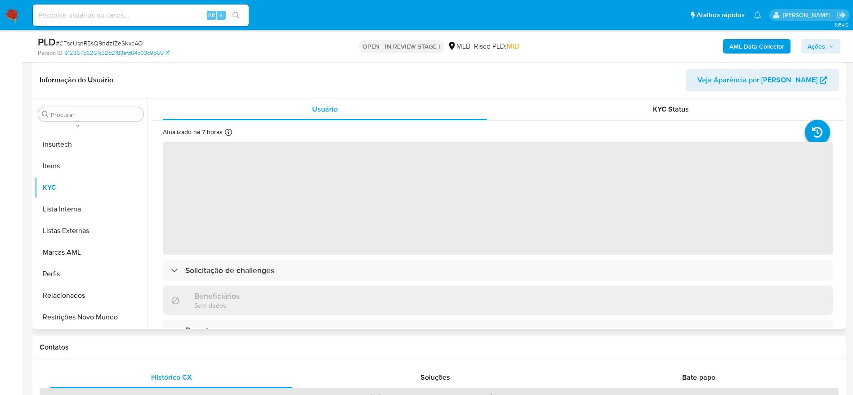
select select "10"
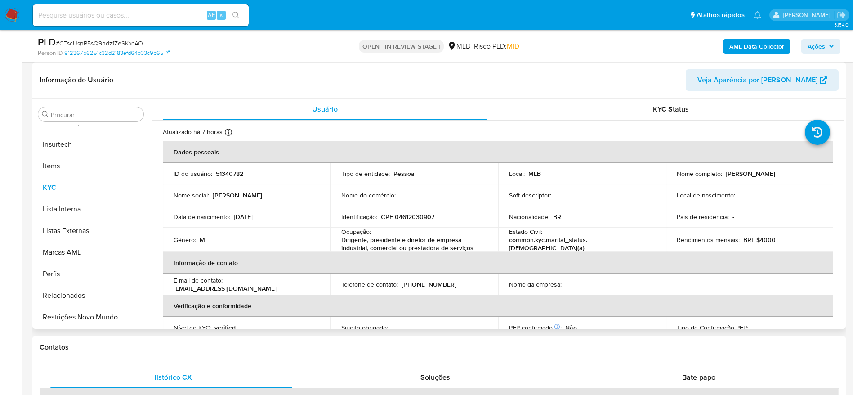
click at [132, 41] on span "# CFscUsnR5sQ9hdz1ZeSKxcAO" at bounding box center [99, 43] width 87 height 9
copy span "CFscUsnR5sQ9hdz1ZeSKxcAO"
click at [423, 214] on p "CPF 04612030907" at bounding box center [407, 217] width 53 height 8
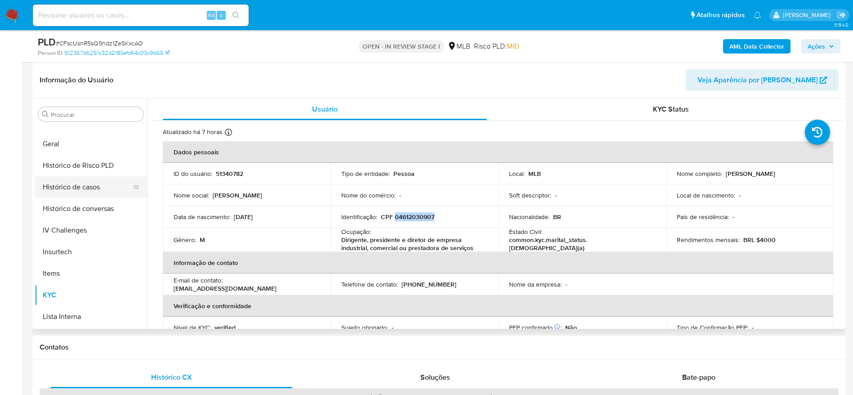
scroll to position [267, 0]
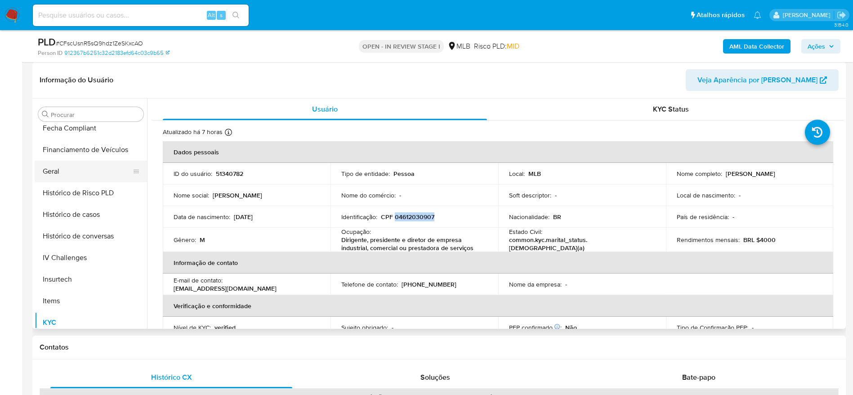
click at [58, 167] on button "Geral" at bounding box center [87, 171] width 105 height 22
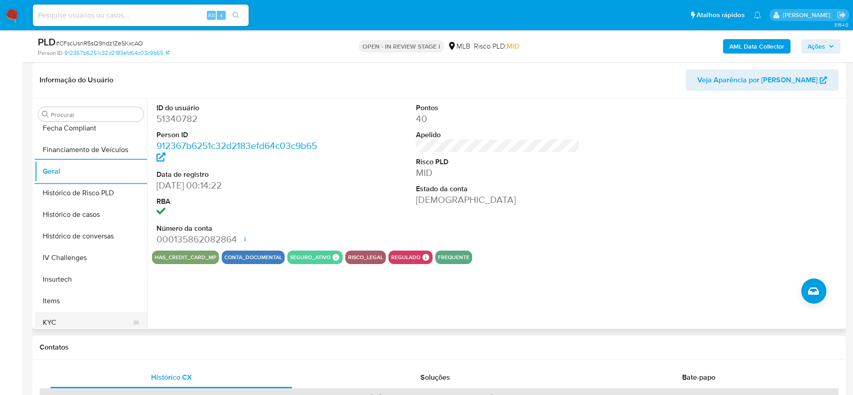
click at [89, 320] on button "KYC" at bounding box center [87, 322] width 105 height 22
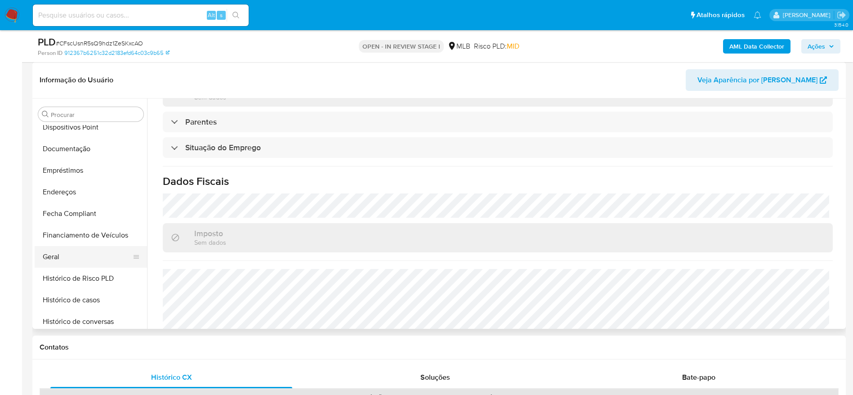
scroll to position [199, 0]
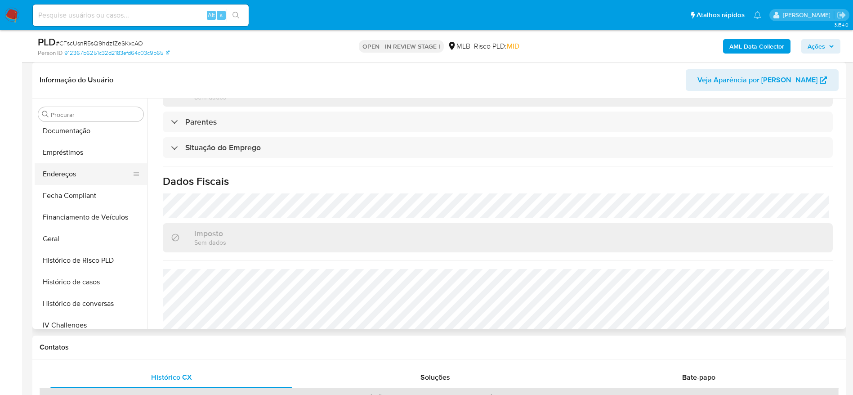
click at [71, 178] on button "Endereços" at bounding box center [87, 174] width 105 height 22
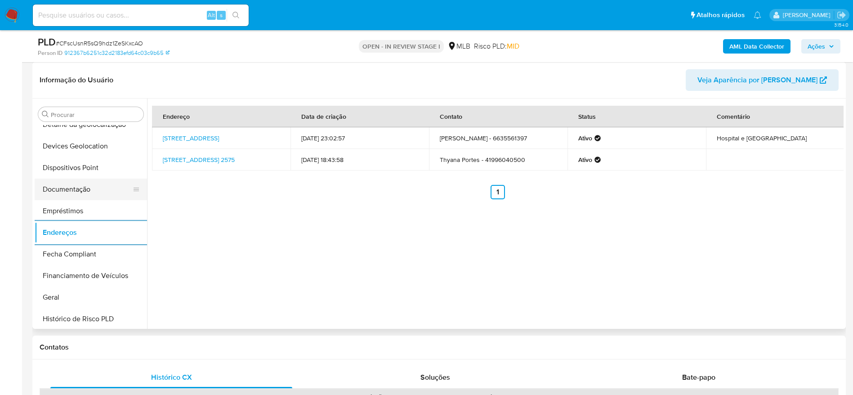
scroll to position [64, 0]
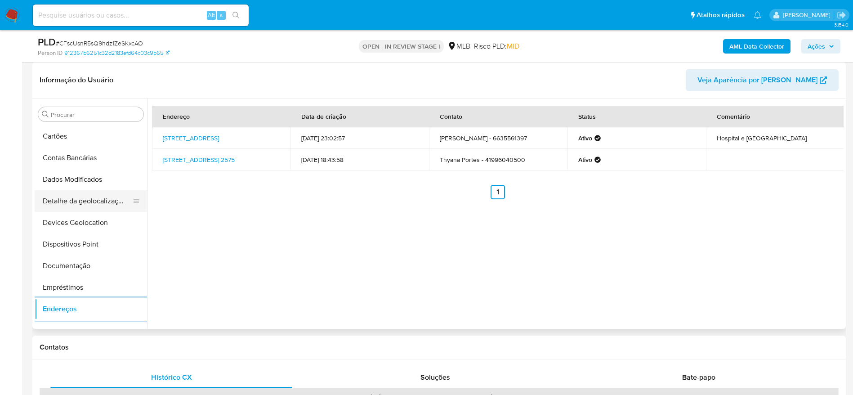
click at [91, 207] on button "Detalhe da geolocalização" at bounding box center [87, 201] width 105 height 22
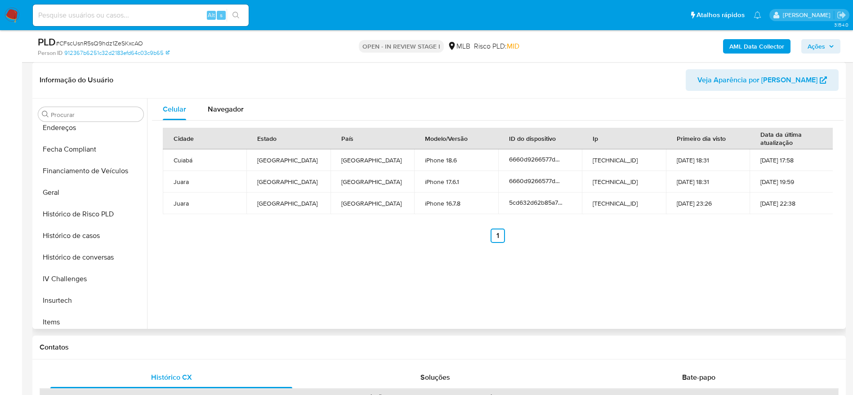
scroll to position [401, 0]
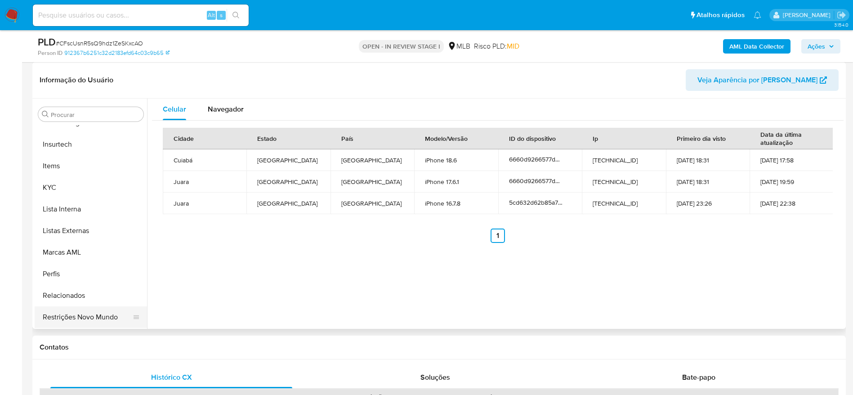
click at [68, 320] on button "Restrições Novo Mundo" at bounding box center [87, 317] width 105 height 22
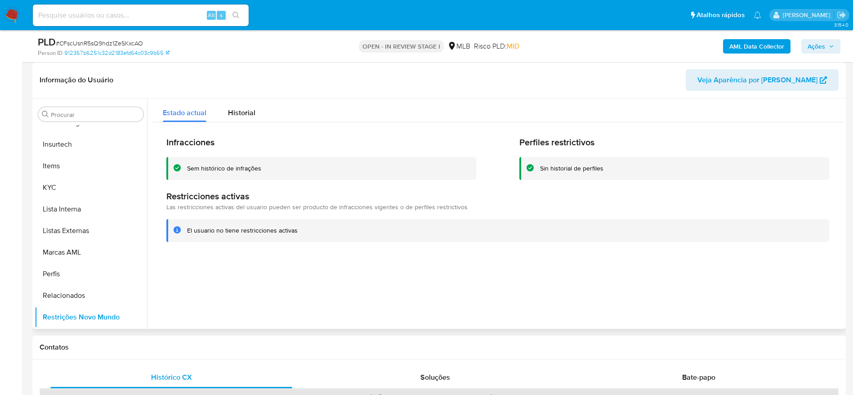
click at [319, 290] on div at bounding box center [495, 213] width 696 height 230
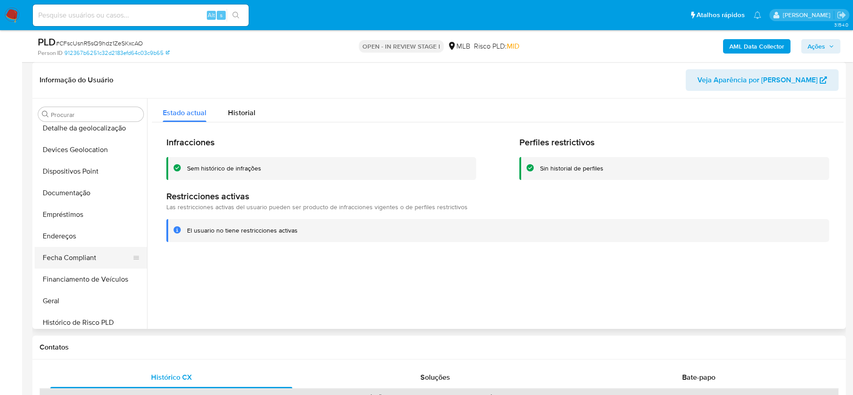
scroll to position [132, 0]
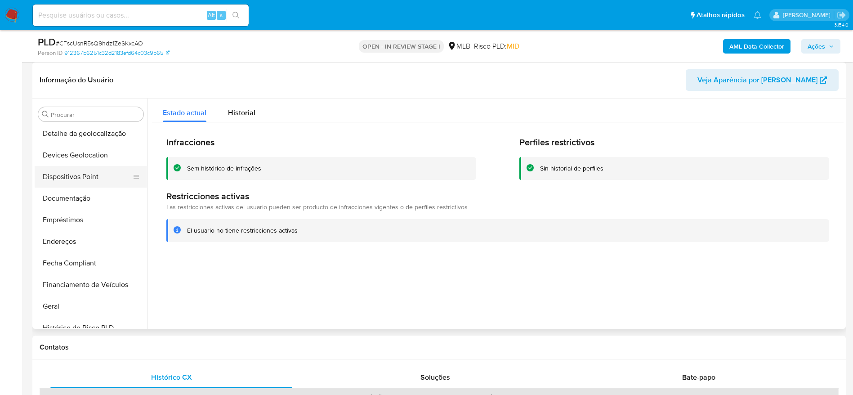
click at [79, 179] on button "Dispositivos Point" at bounding box center [87, 177] width 105 height 22
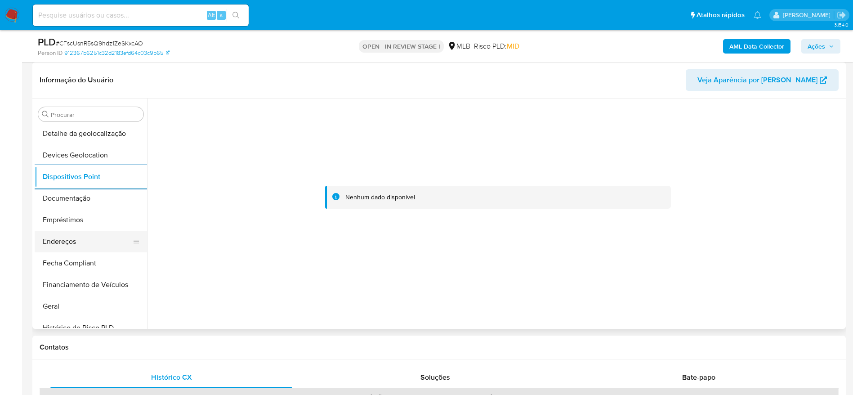
scroll to position [401, 0]
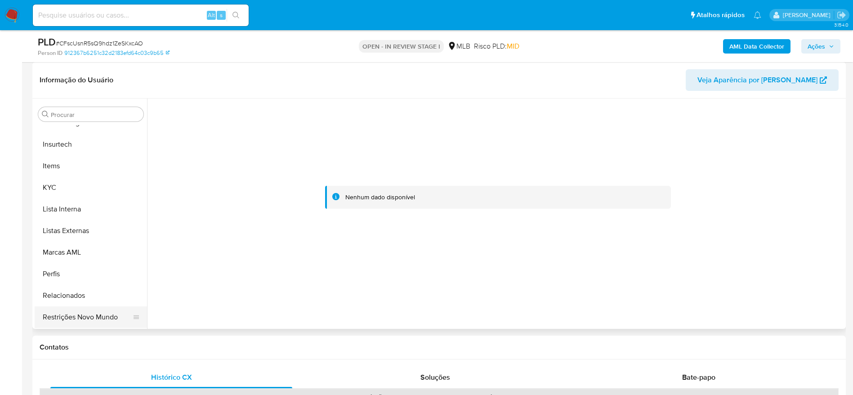
click at [69, 320] on button "Restrições Novo Mundo" at bounding box center [87, 317] width 105 height 22
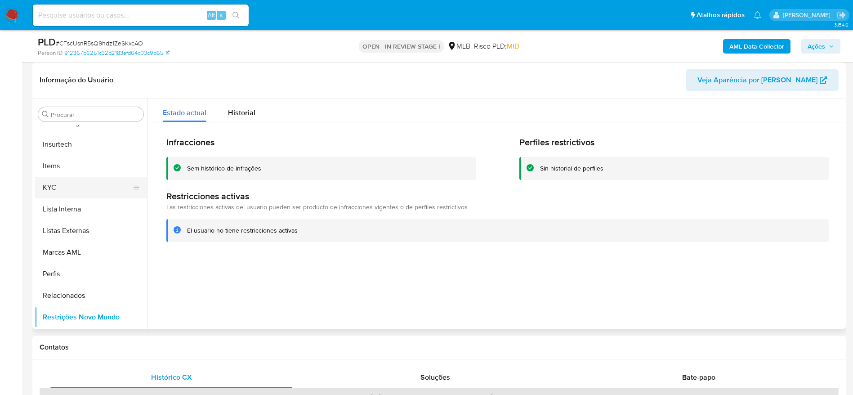
click at [72, 188] on button "KYC" at bounding box center [87, 188] width 105 height 22
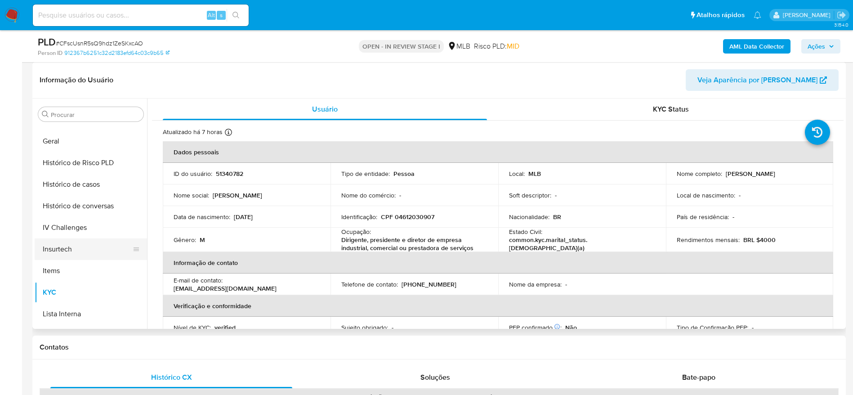
scroll to position [267, 0]
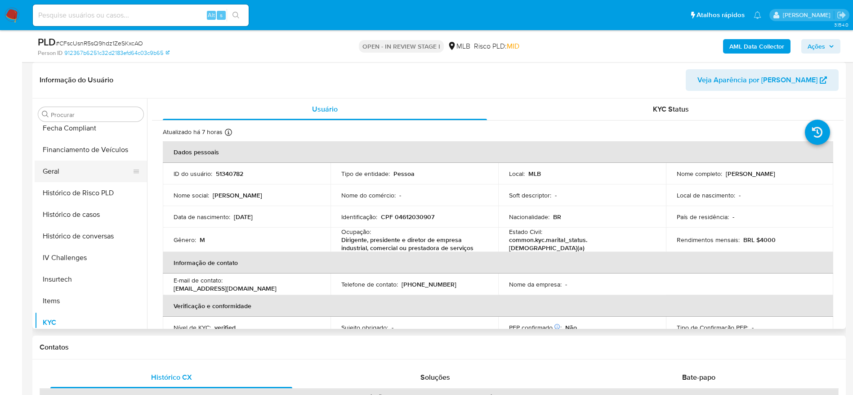
click at [68, 170] on button "Geral" at bounding box center [87, 171] width 105 height 22
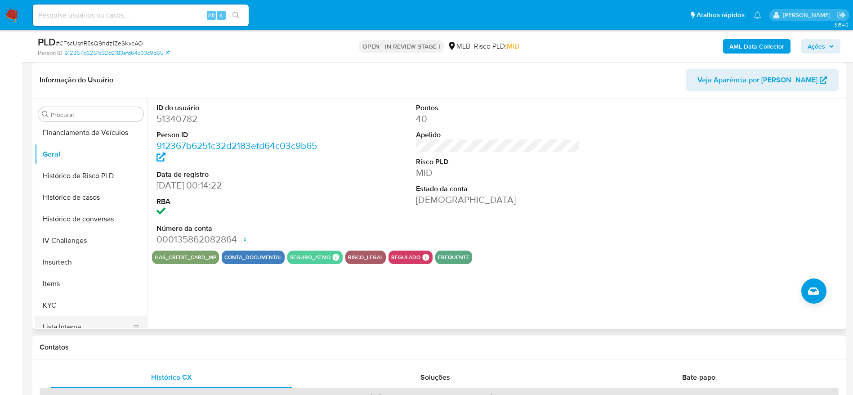
scroll to position [334, 0]
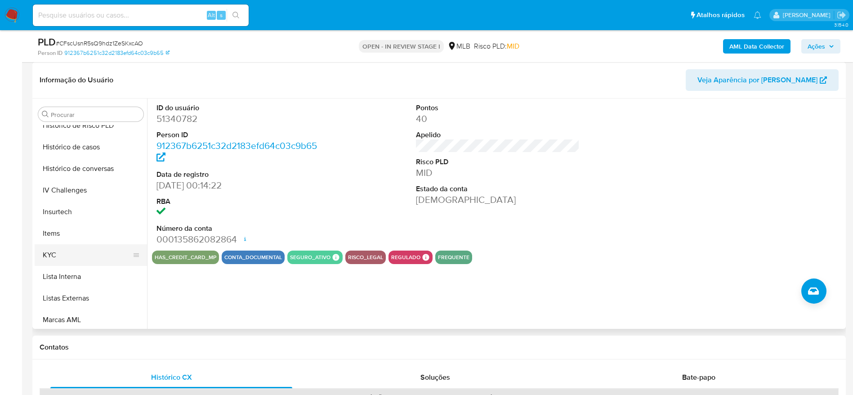
click at [67, 257] on button "KYC" at bounding box center [87, 255] width 105 height 22
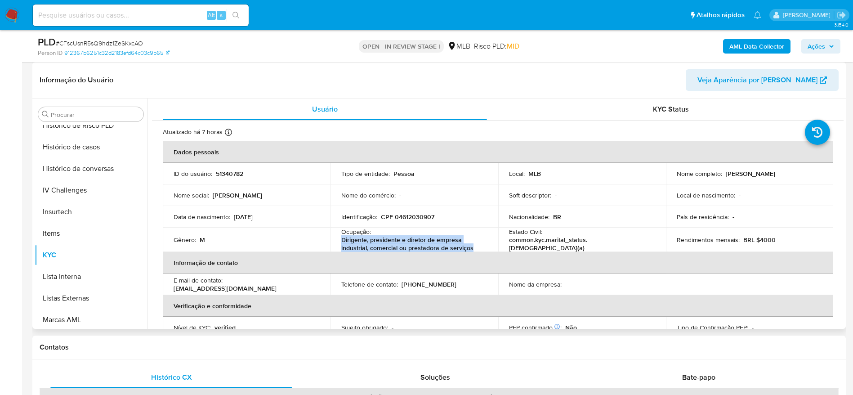
drag, startPoint x: 476, startPoint y: 250, endPoint x: 340, endPoint y: 241, distance: 135.6
click at [341, 241] on p "Dirigente, presidente e diretor de empresa industrial, comercial ou prestadora …" at bounding box center [412, 244] width 142 height 16
copy p "Dirigente, presidente e diretor de empresa industrial, comercial ou prestadora …"
click at [412, 210] on td "Identificação : CPF 04612030907" at bounding box center [414, 217] width 168 height 22
click at [412, 214] on p "CPF 04612030907" at bounding box center [407, 217] width 53 height 8
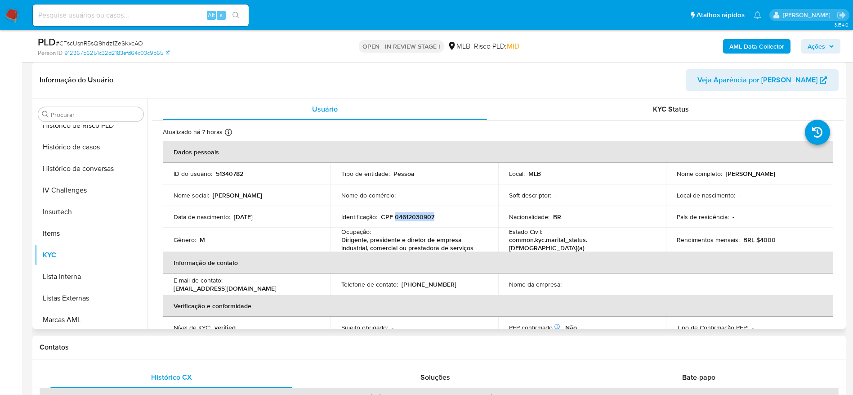
click at [412, 214] on p "CPF 04612030907" at bounding box center [407, 217] width 53 height 8
copy p "04612030907"
click at [86, 146] on button "Histórico de casos" at bounding box center [87, 147] width 105 height 22
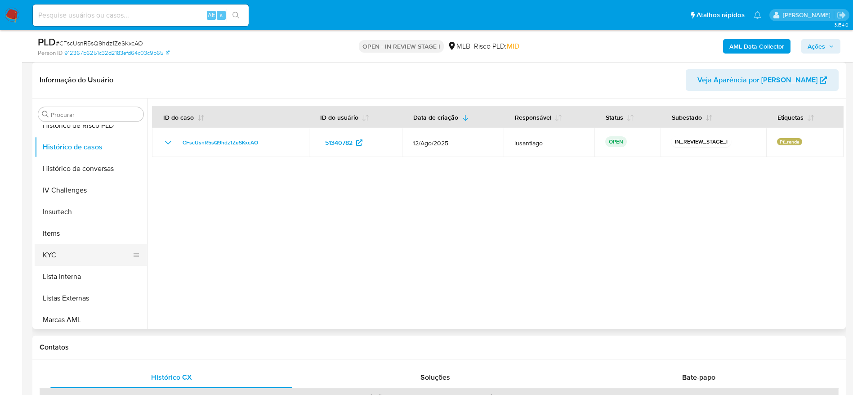
scroll to position [267, 0]
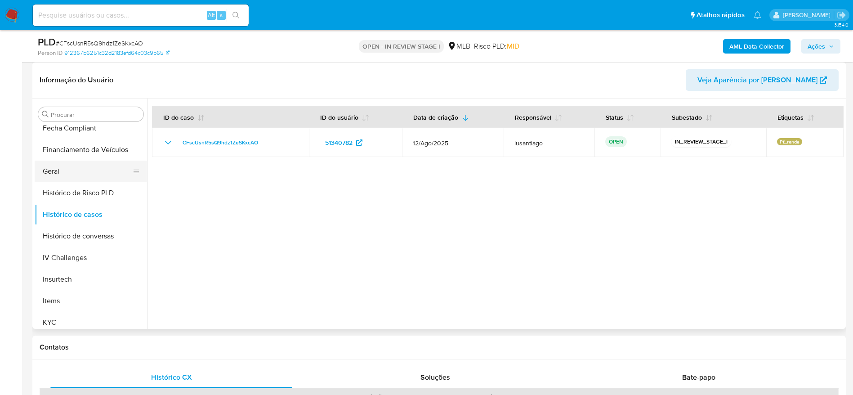
click at [55, 171] on button "Geral" at bounding box center [87, 171] width 105 height 22
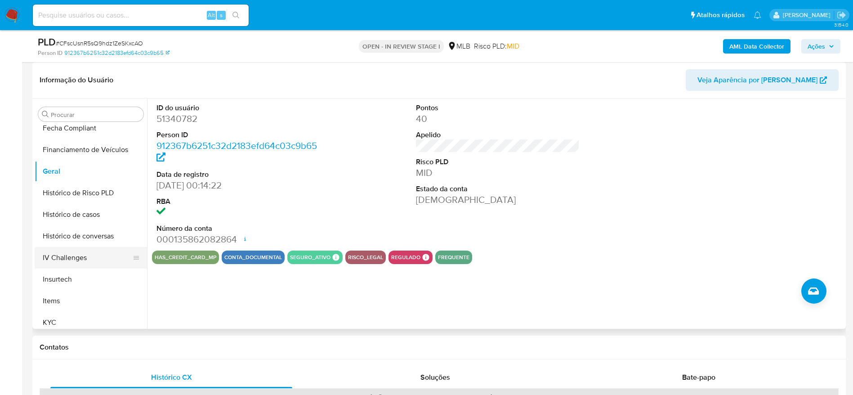
scroll to position [334, 0]
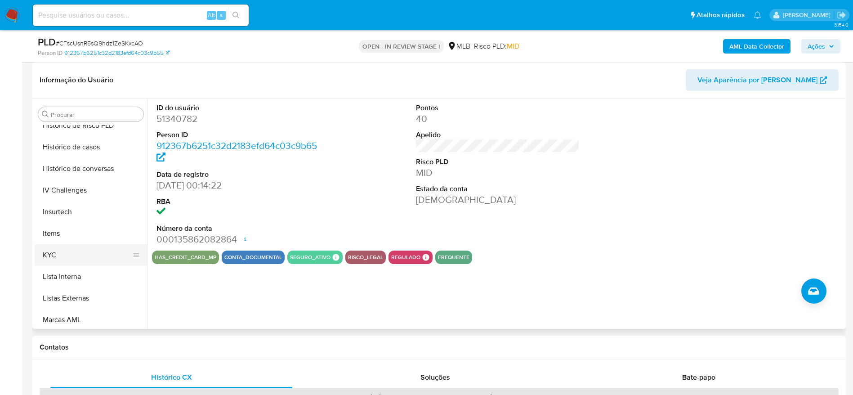
click at [81, 257] on button "KYC" at bounding box center [87, 255] width 105 height 22
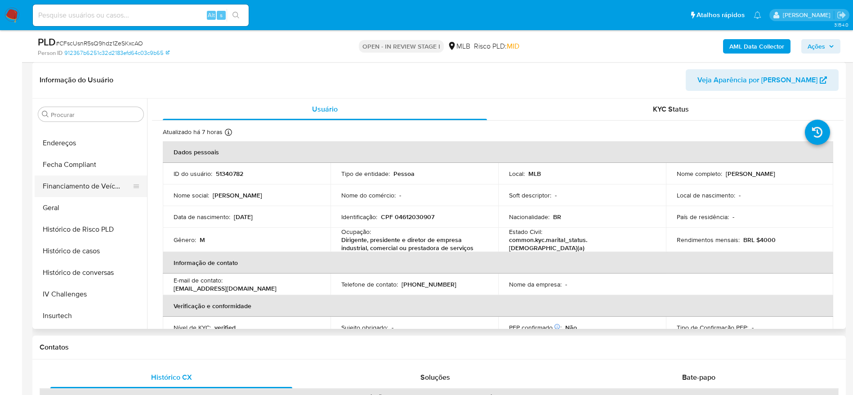
scroll to position [199, 0]
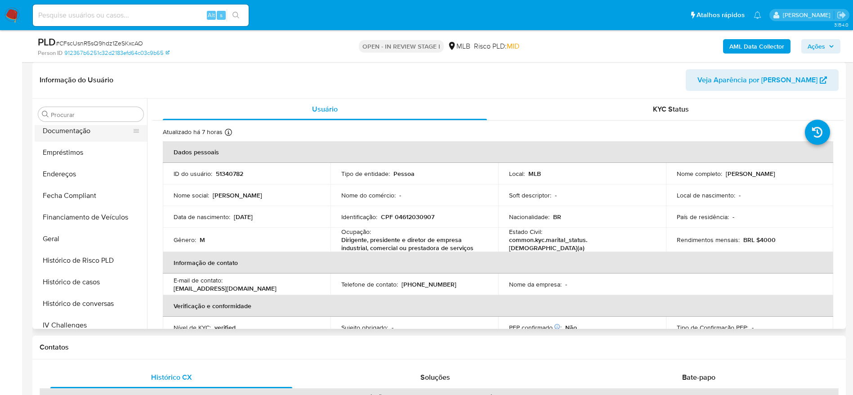
click at [77, 134] on button "Documentação" at bounding box center [87, 131] width 105 height 22
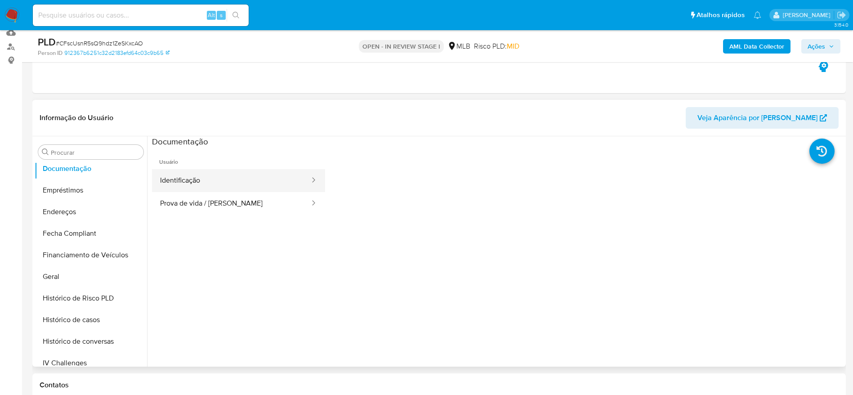
scroll to position [67, 0]
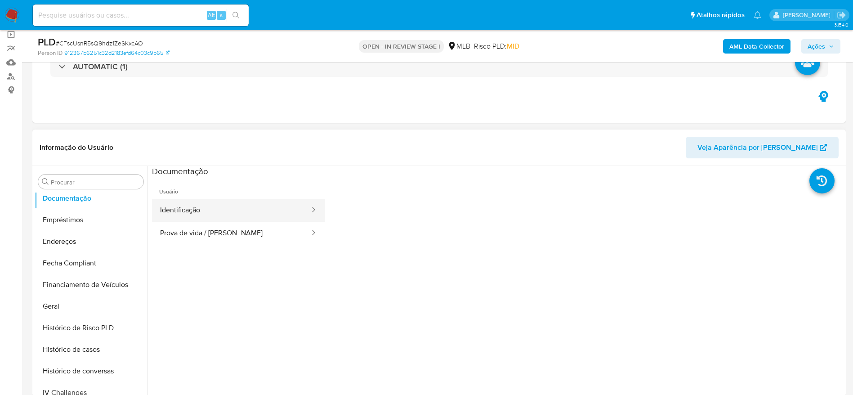
click at [198, 209] on button "Identificação" at bounding box center [231, 210] width 159 height 23
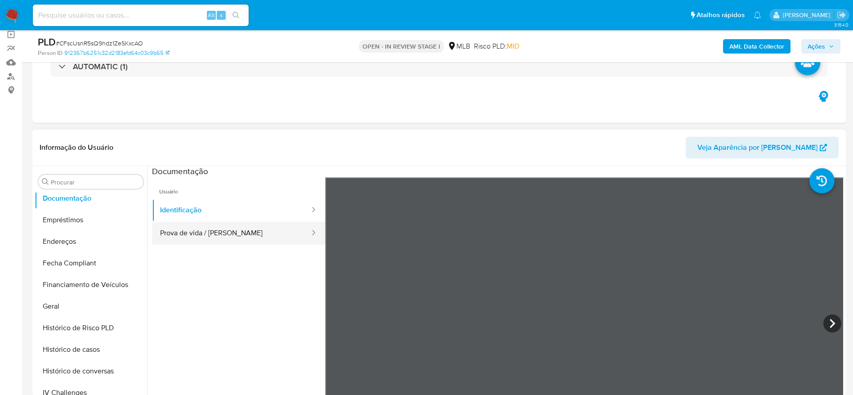
click at [218, 236] on button "Prova de vida / Selfie" at bounding box center [231, 233] width 159 height 23
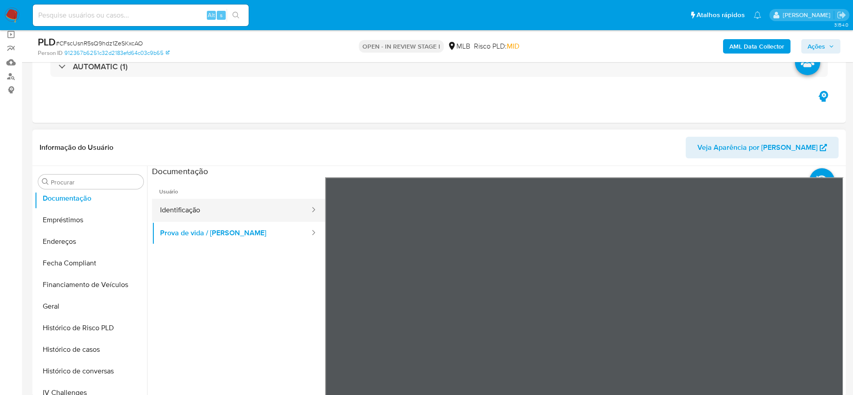
click at [234, 200] on button "Identificação" at bounding box center [231, 210] width 159 height 23
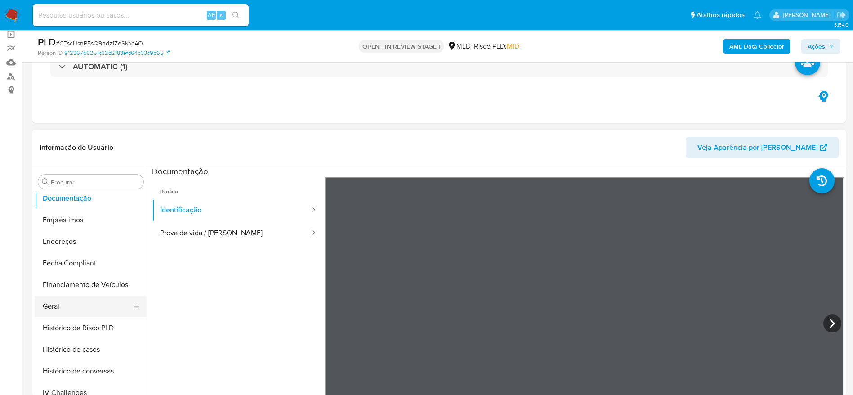
click at [66, 304] on button "Geral" at bounding box center [87, 306] width 105 height 22
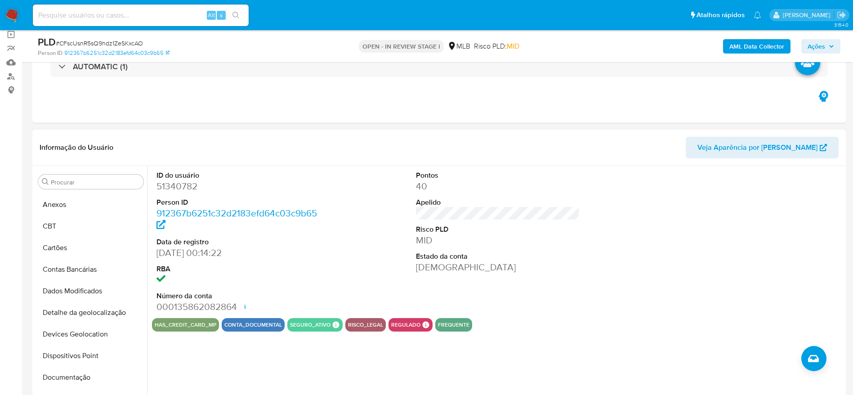
scroll to position [0, 0]
click at [62, 227] on button "Anexos" at bounding box center [87, 225] width 105 height 22
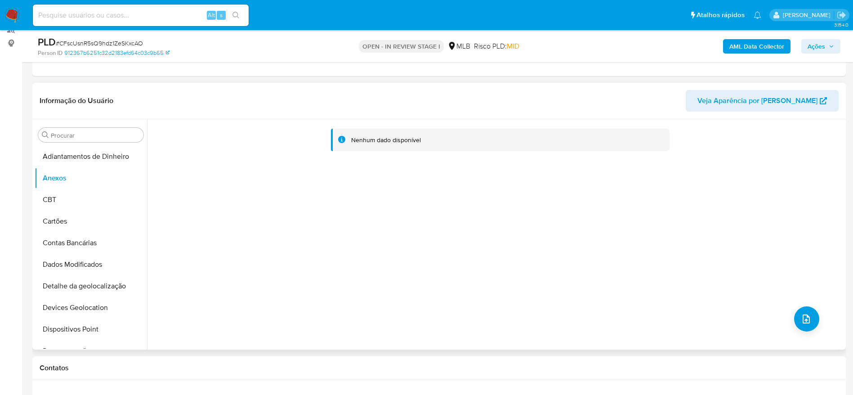
scroll to position [135, 0]
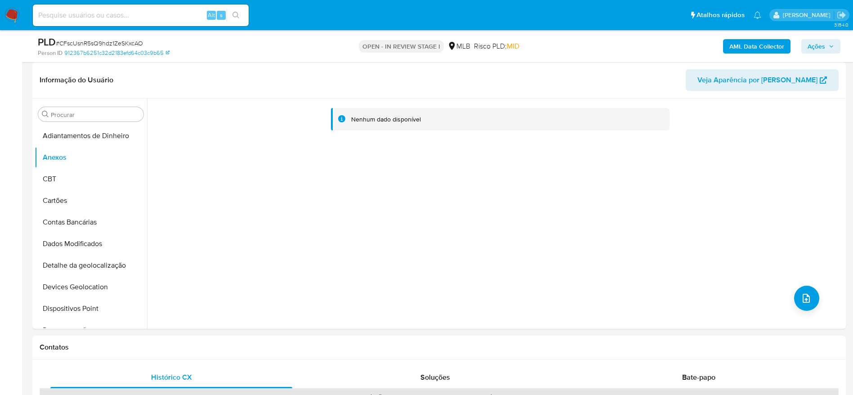
click at [817, 44] on span "Ações" at bounding box center [816, 46] width 18 height 14
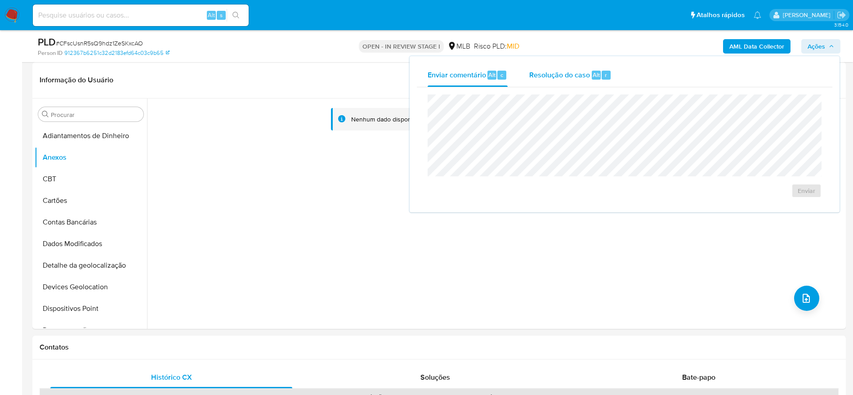
click at [535, 78] on span "Resolução do caso" at bounding box center [559, 74] width 61 height 10
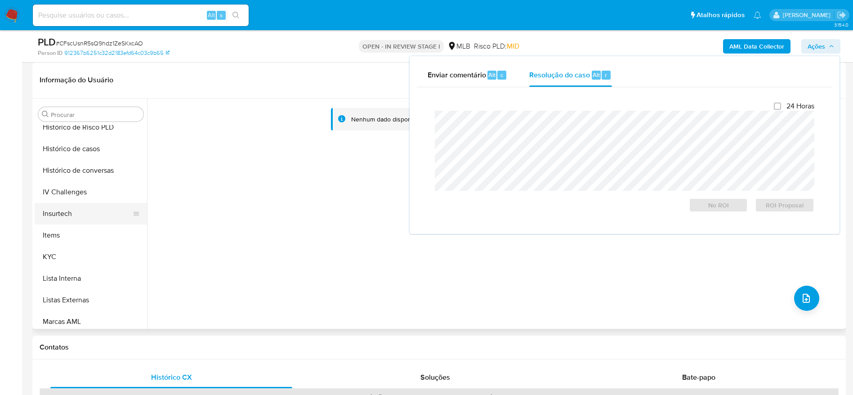
scroll to position [337, 0]
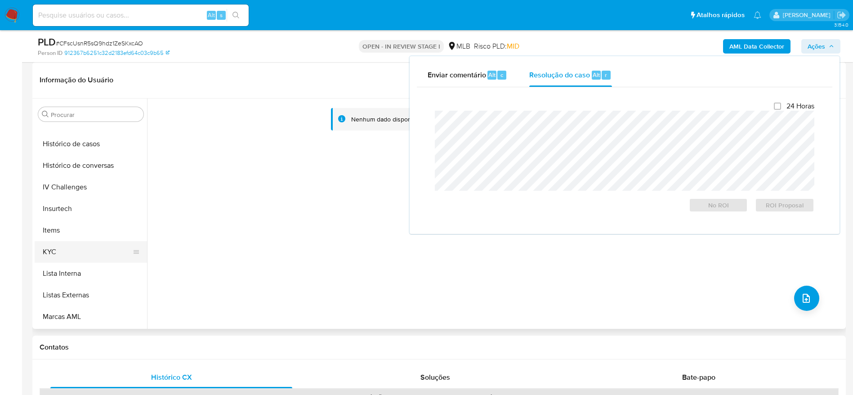
click at [80, 261] on button "KYC" at bounding box center [87, 252] width 105 height 22
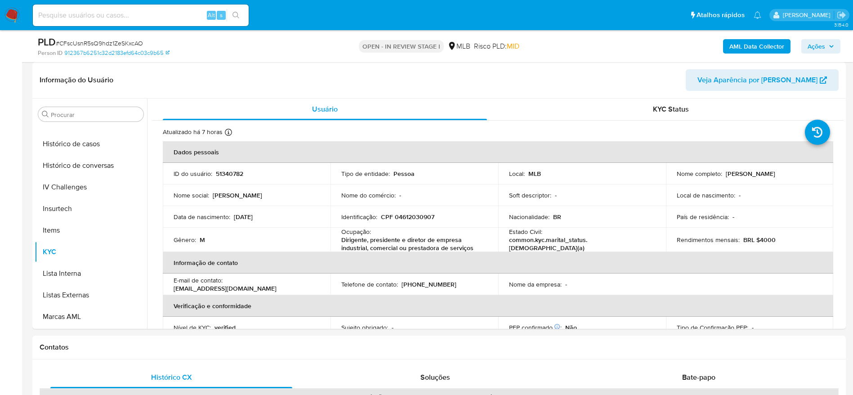
click at [825, 44] on span "Ações" at bounding box center [820, 46] width 27 height 13
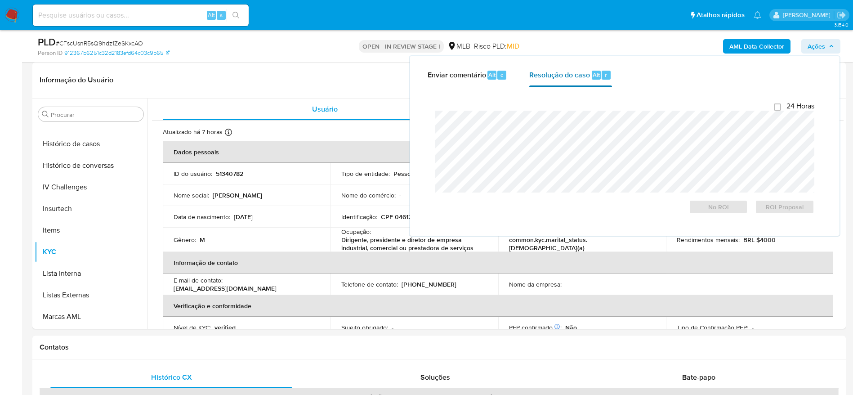
click at [573, 82] on div "Resolução do caso Alt r" at bounding box center [570, 74] width 82 height 23
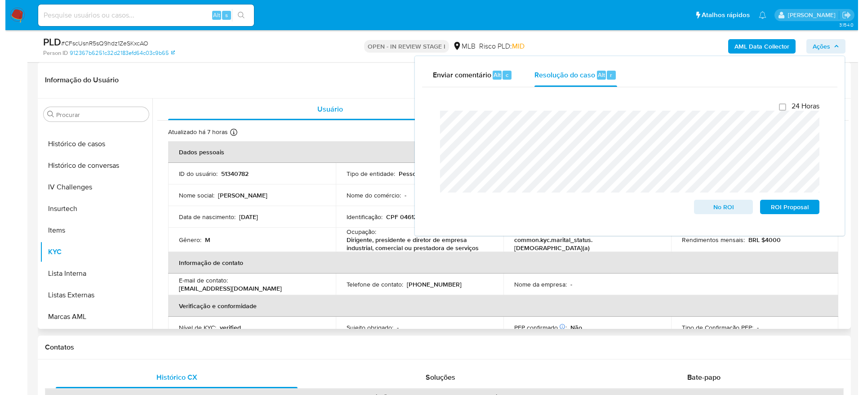
scroll to position [0, 0]
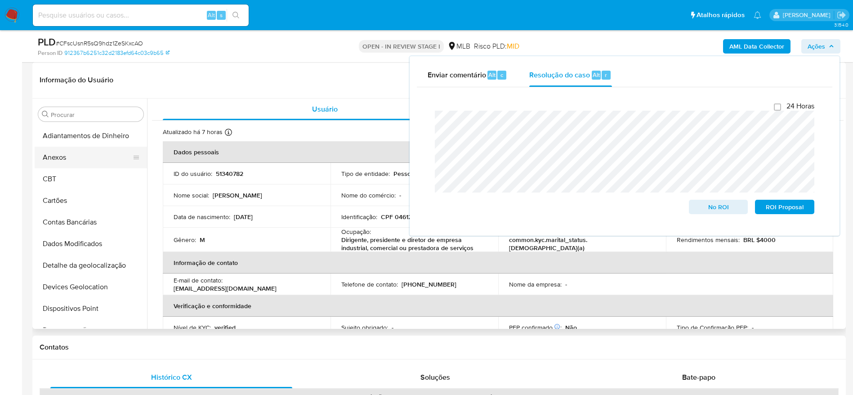
click at [82, 164] on button "Anexos" at bounding box center [87, 158] width 105 height 22
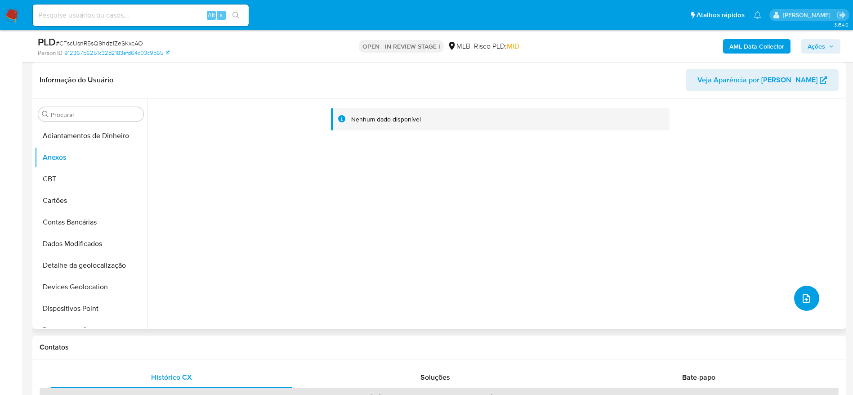
click at [801, 293] on icon "upload-file" at bounding box center [806, 298] width 11 height 11
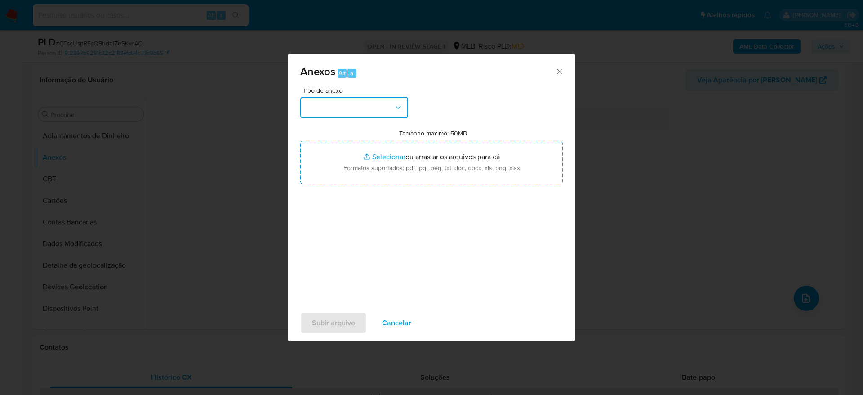
click at [354, 98] on button "button" at bounding box center [354, 108] width 108 height 22
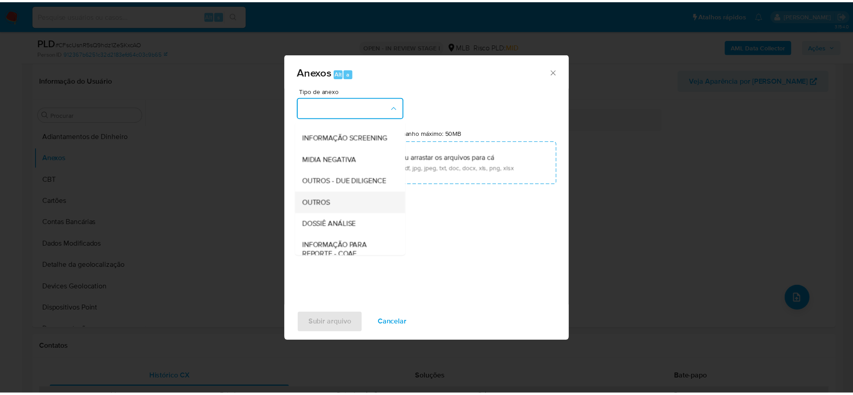
scroll to position [138, 0]
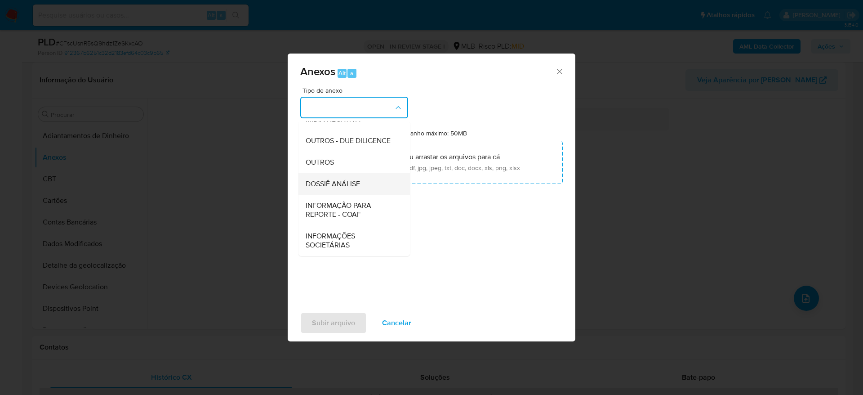
click at [340, 180] on span "DOSSIÊ ANÁLISE" at bounding box center [333, 183] width 54 height 9
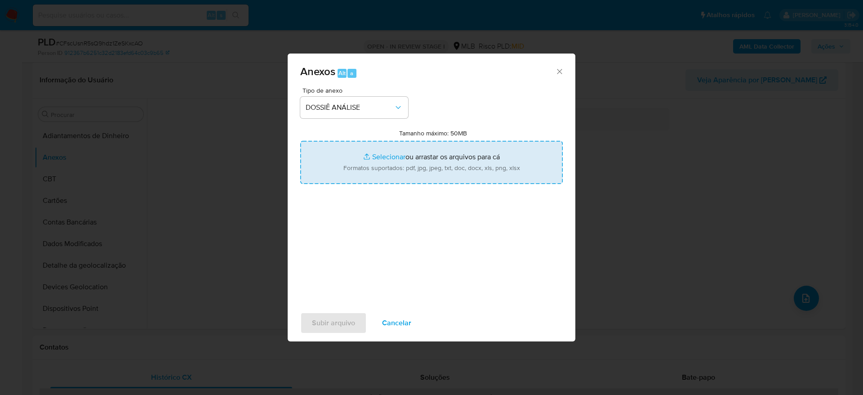
type input "C:\fakepath\Mulan 51340782_2025_08_18_16_04_26 (1).xlsx"
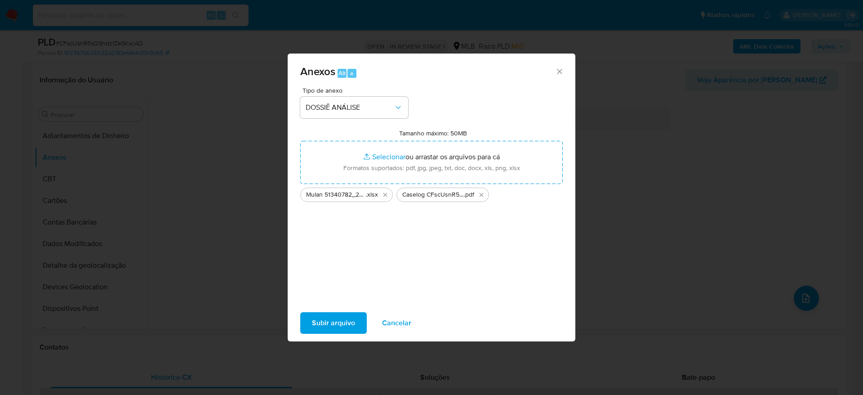
click at [330, 318] on span "Subir arquivo" at bounding box center [333, 323] width 43 height 20
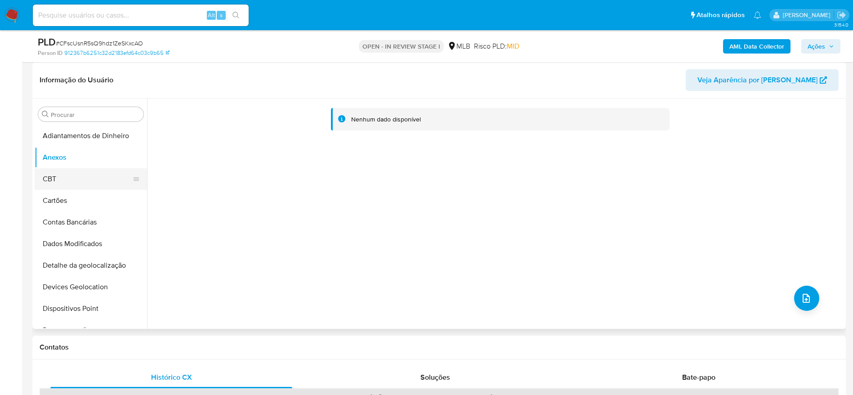
click at [37, 178] on button "CBT" at bounding box center [87, 179] width 105 height 22
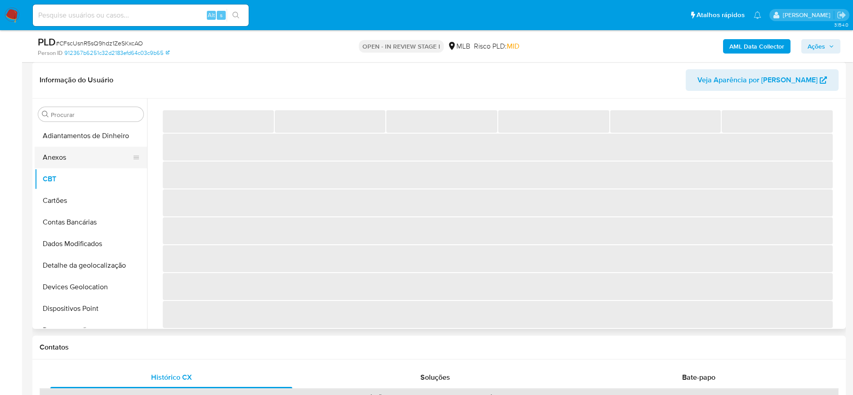
click at [62, 161] on button "Anexos" at bounding box center [87, 158] width 105 height 22
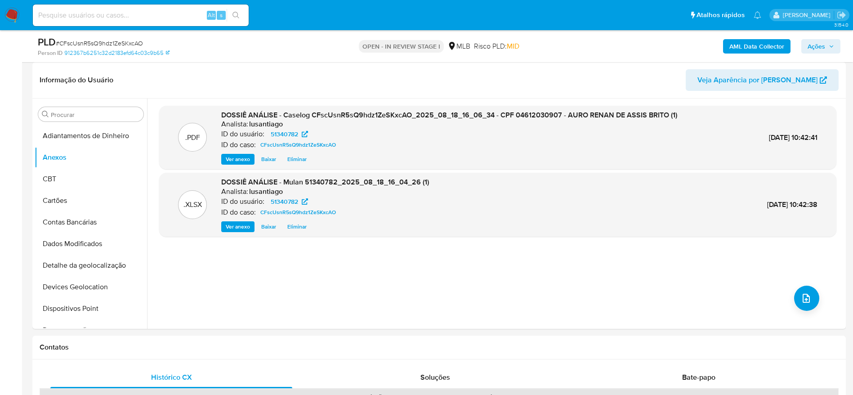
click at [743, 46] on b "AML Data Collector" at bounding box center [756, 46] width 55 height 14
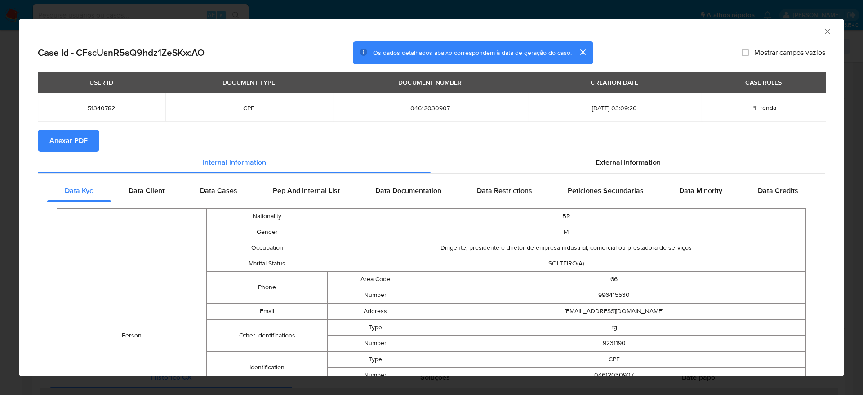
click at [52, 140] on span "Anexar PDF" at bounding box center [68, 141] width 38 height 20
click at [823, 31] on icon "Fechar a janela" at bounding box center [827, 31] width 9 height 9
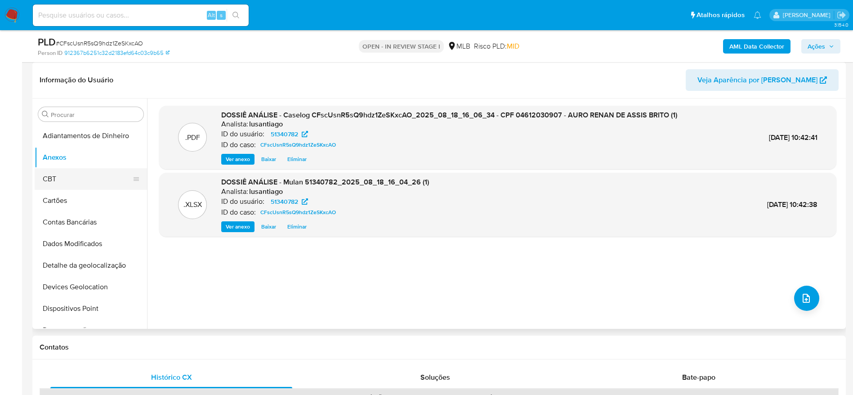
drag, startPoint x: 101, startPoint y: 182, endPoint x: 91, endPoint y: 174, distance: 12.2
click at [98, 182] on button "CBT" at bounding box center [87, 179] width 105 height 22
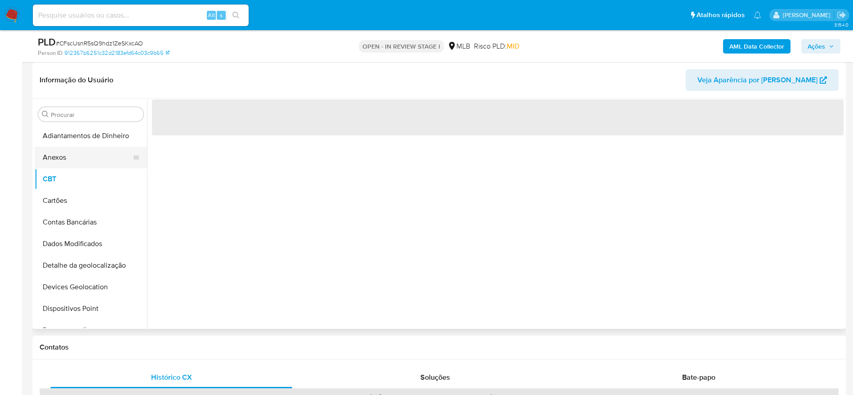
click at [87, 162] on button "Anexos" at bounding box center [87, 158] width 105 height 22
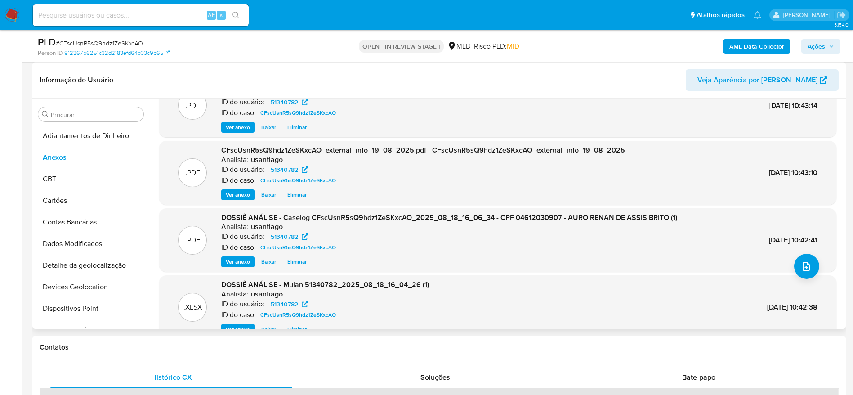
scroll to position [0, 0]
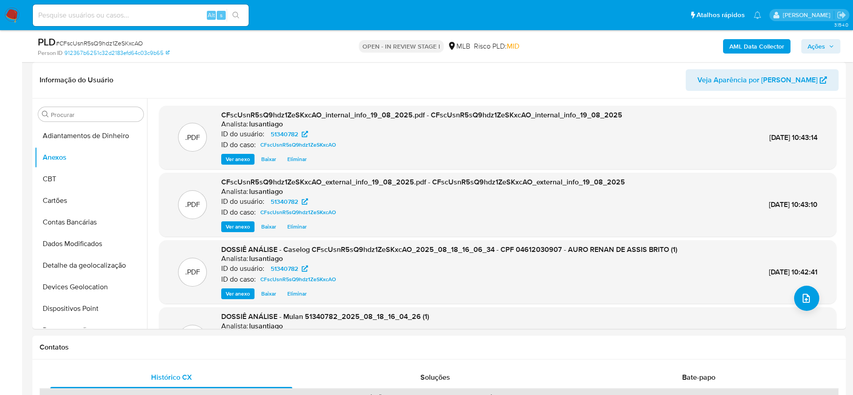
click at [834, 46] on button "Ações" at bounding box center [820, 46] width 39 height 14
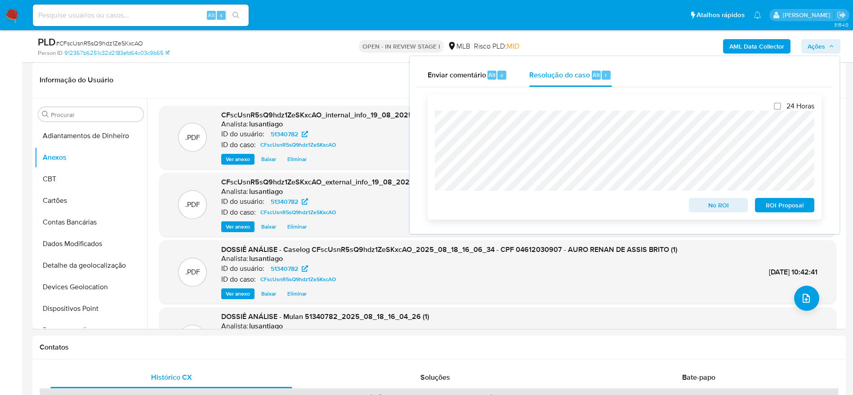
click at [728, 204] on span "No ROI" at bounding box center [718, 205] width 47 height 13
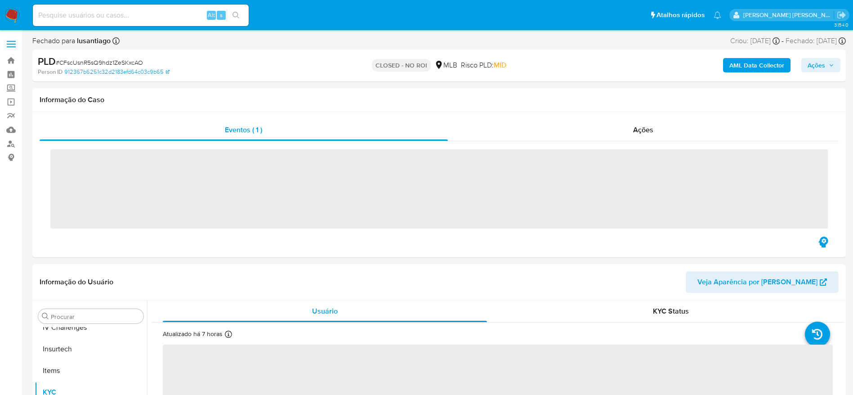
scroll to position [401, 0]
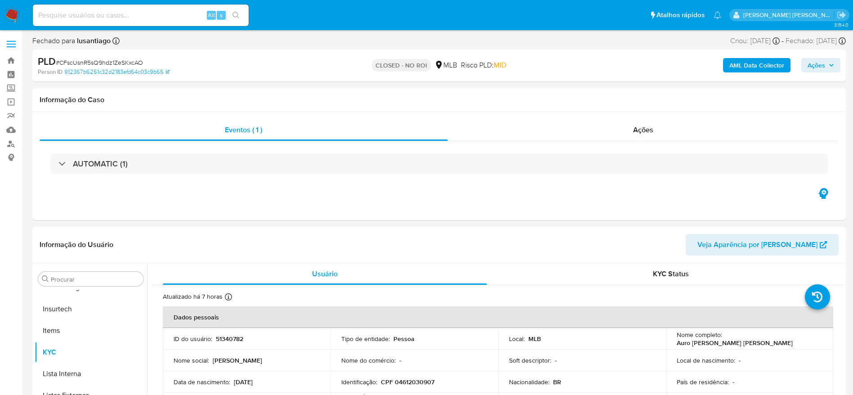
select select "10"
click at [12, 78] on link "Painel" at bounding box center [53, 74] width 107 height 14
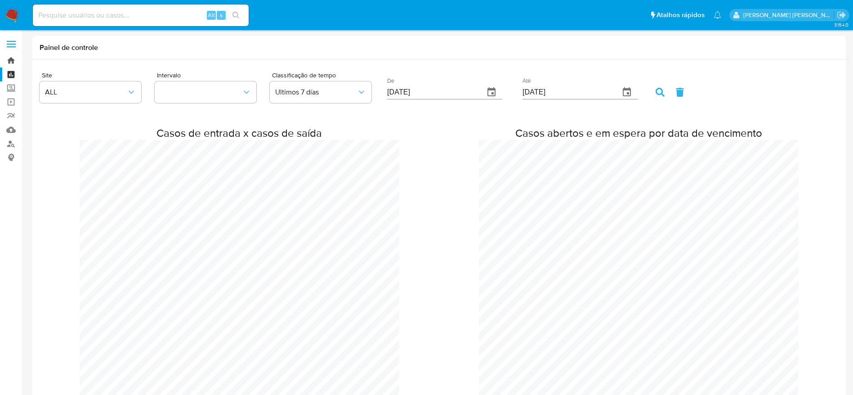
click at [11, 61] on link "Bandeja" at bounding box center [53, 60] width 107 height 14
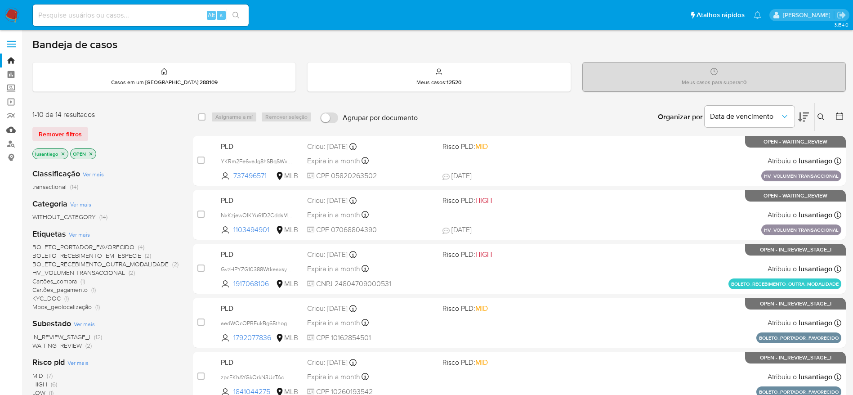
click at [13, 129] on link "Mulan" at bounding box center [53, 130] width 107 height 14
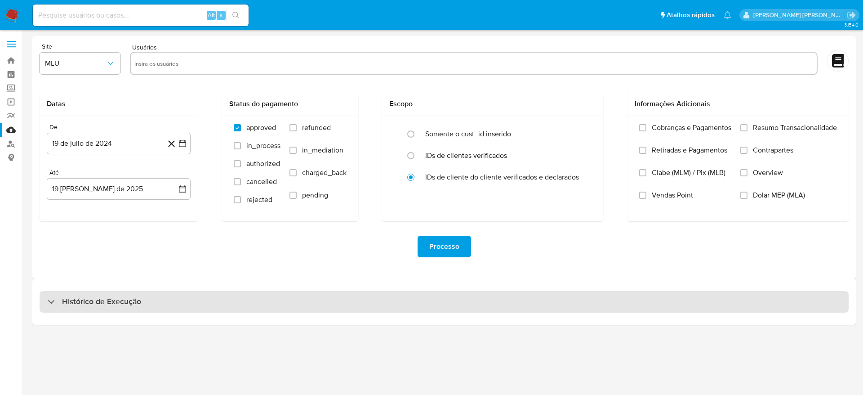
drag, startPoint x: 74, startPoint y: 290, endPoint x: 76, endPoint y: 302, distance: 12.4
click at [76, 290] on div "Histórico de Execução" at bounding box center [443, 302] width 823 height 46
click at [76, 302] on h3 "Histórico de Execução" at bounding box center [101, 301] width 79 height 11
select select "10"
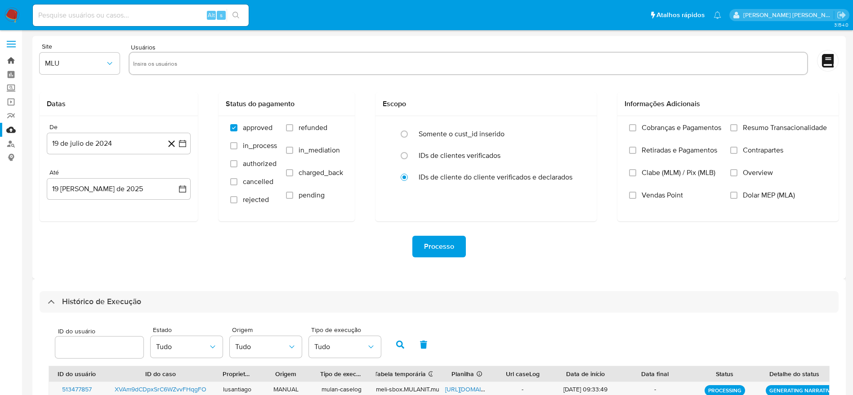
click at [14, 59] on link "Bandeja" at bounding box center [53, 60] width 107 height 14
